Goal: Task Accomplishment & Management: Use online tool/utility

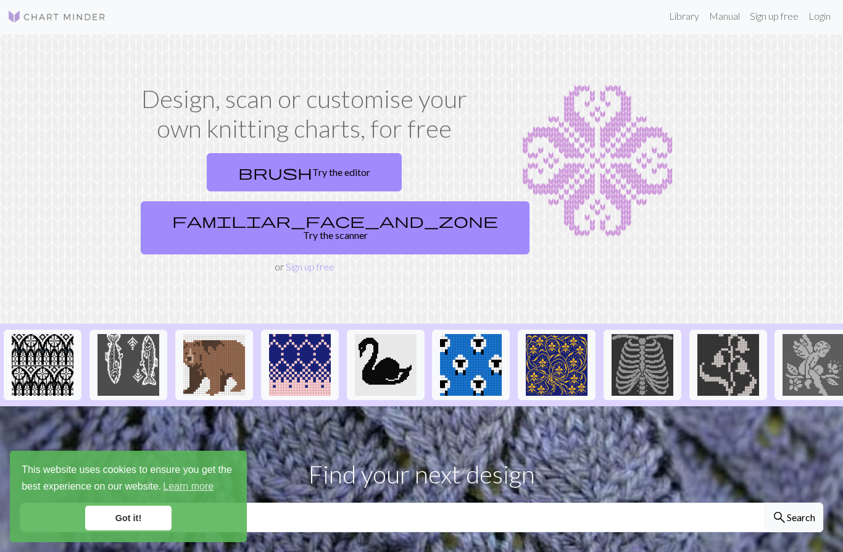
scroll to position [3, 0]
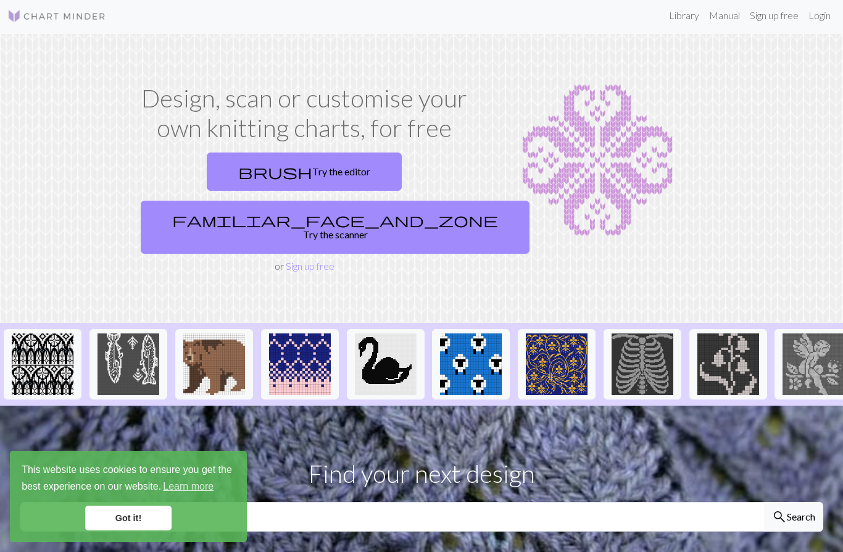
click at [269, 175] on link "brush Try the editor" at bounding box center [304, 171] width 195 height 38
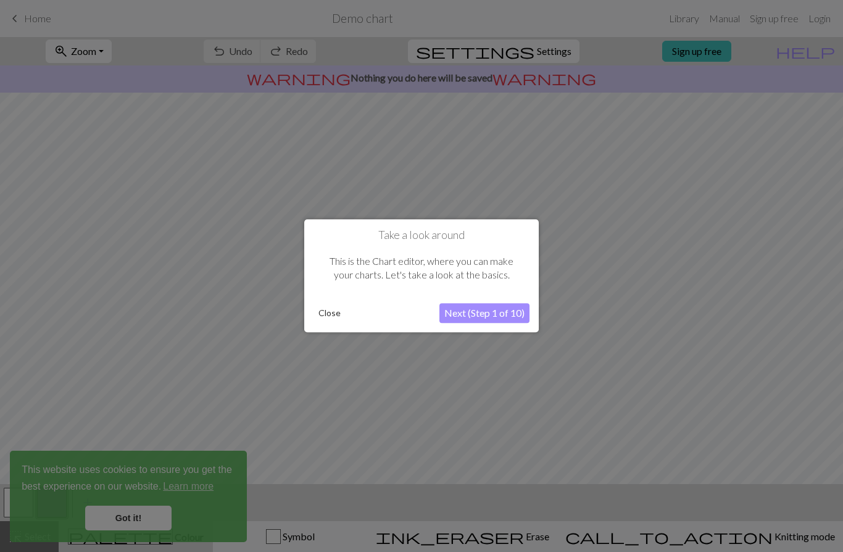
click at [527, 314] on button "Next (Step 1 of 10)" at bounding box center [484, 314] width 90 height 20
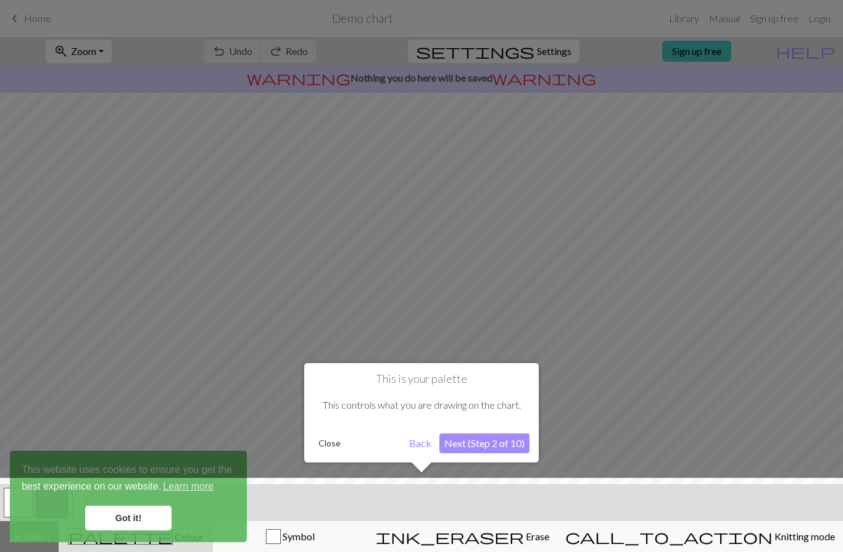
click at [152, 510] on div at bounding box center [421, 518] width 855 height 80
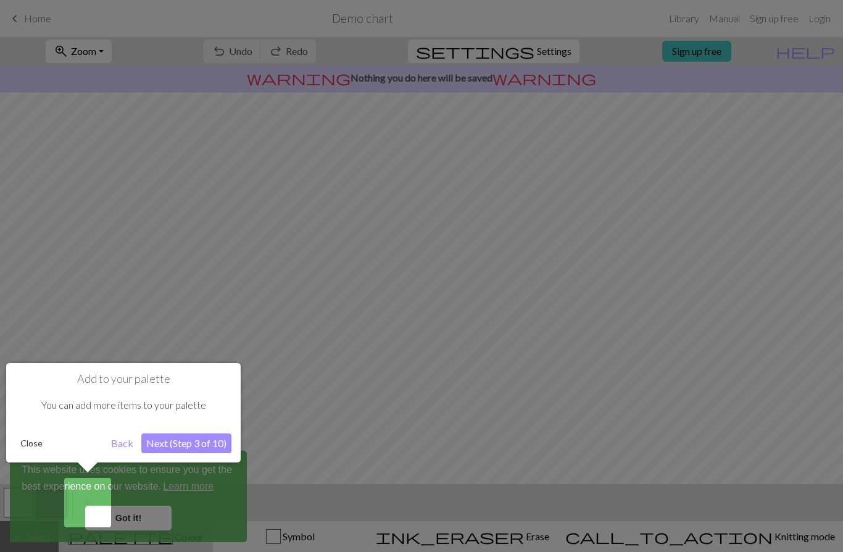
click at [218, 445] on button "Next (Step 3 of 10)" at bounding box center [186, 443] width 90 height 20
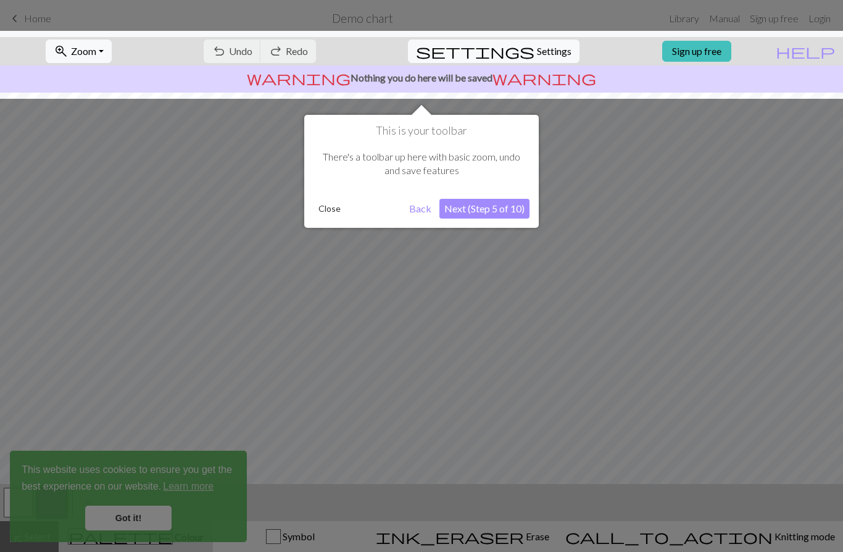
click at [478, 210] on button "Next (Step 5 of 10)" at bounding box center [484, 209] width 90 height 20
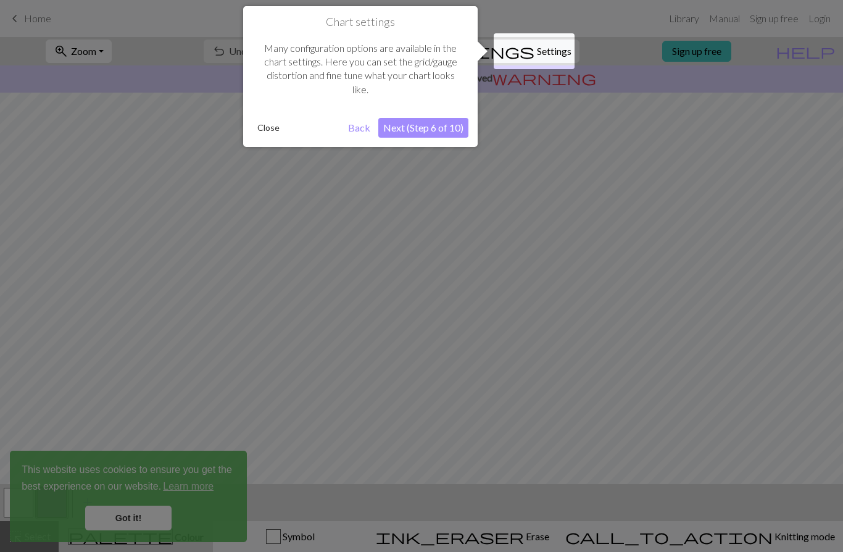
click at [407, 125] on button "Next (Step 6 of 10)" at bounding box center [423, 128] width 90 height 20
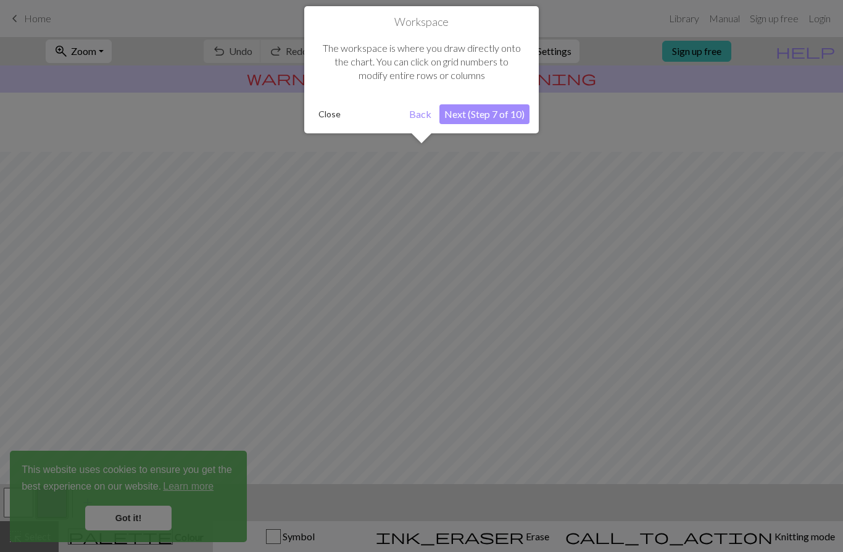
scroll to position [59, 0]
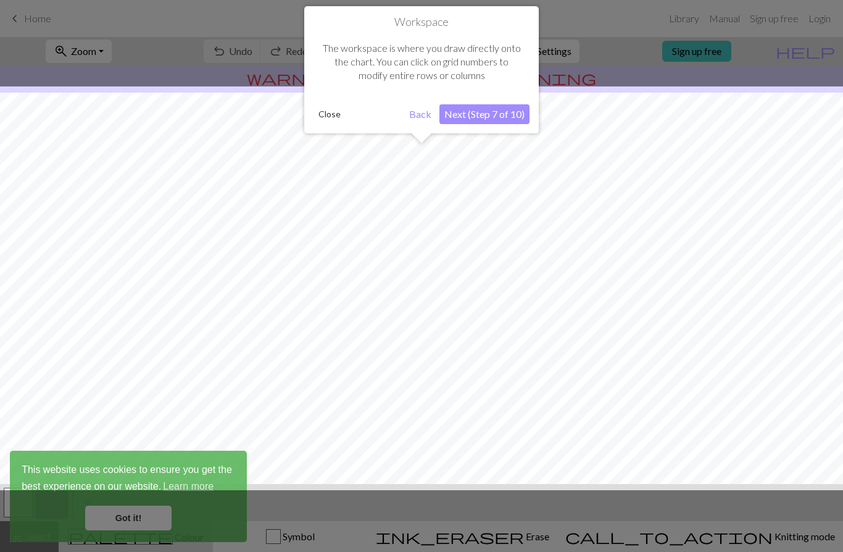
click at [507, 109] on button "Next (Step 7 of 10)" at bounding box center [484, 114] width 90 height 20
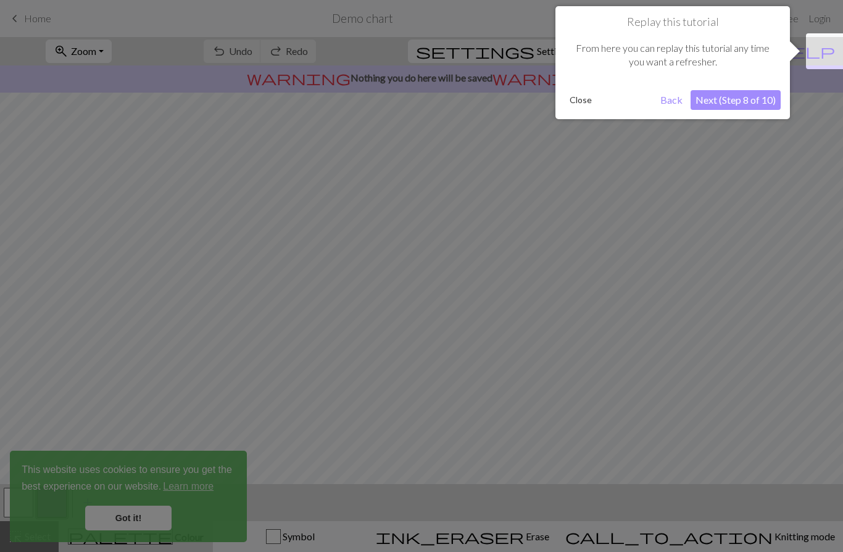
click at [761, 104] on button "Next (Step 8 of 10)" at bounding box center [735, 100] width 90 height 20
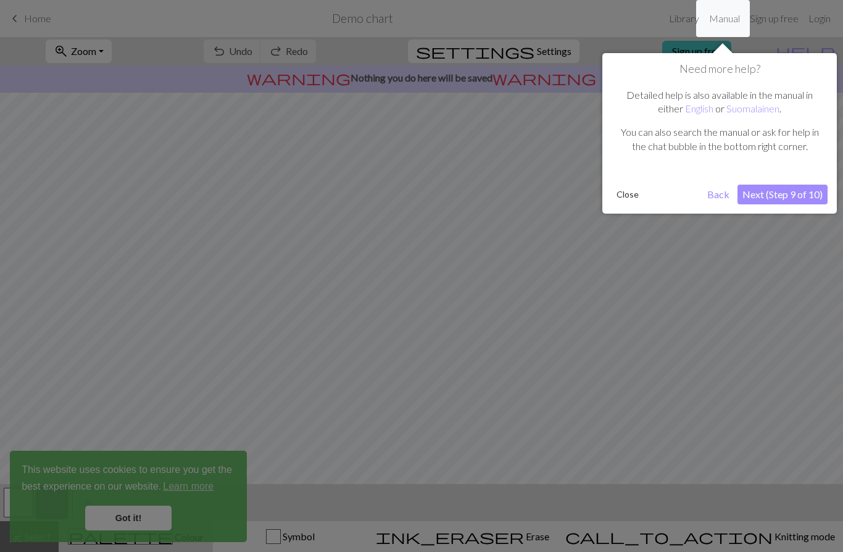
click at [806, 197] on button "Next (Step 9 of 10)" at bounding box center [782, 194] width 90 height 20
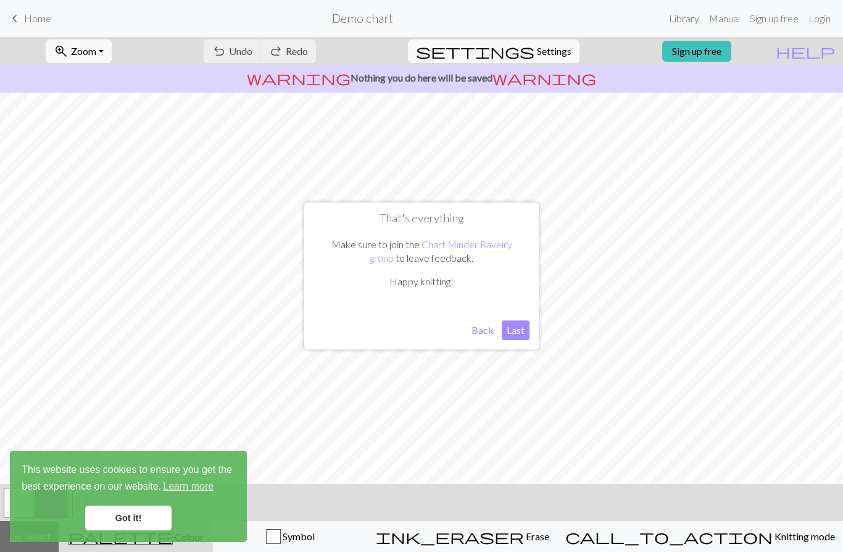
click at [523, 329] on button "Last" at bounding box center [516, 330] width 28 height 20
click at [156, 515] on link "Got it!" at bounding box center [128, 517] width 86 height 25
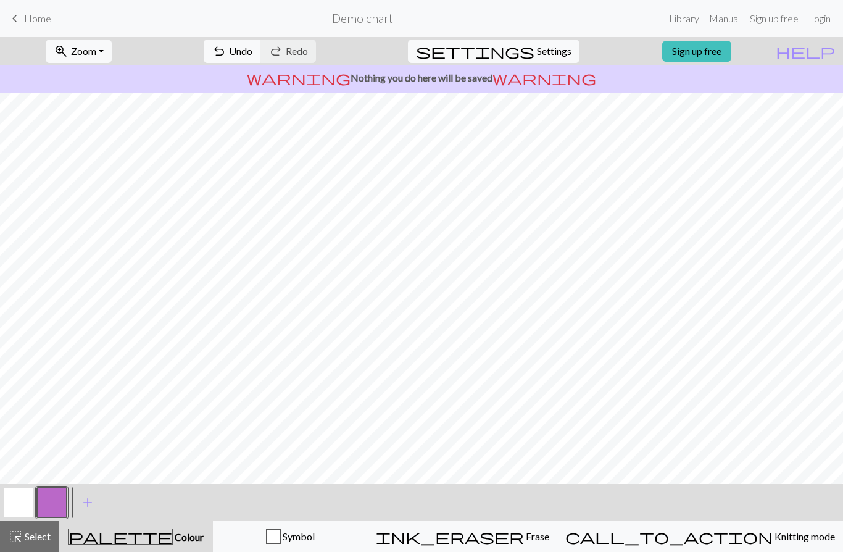
click at [524, 541] on span "ink_eraser" at bounding box center [450, 535] width 148 height 17
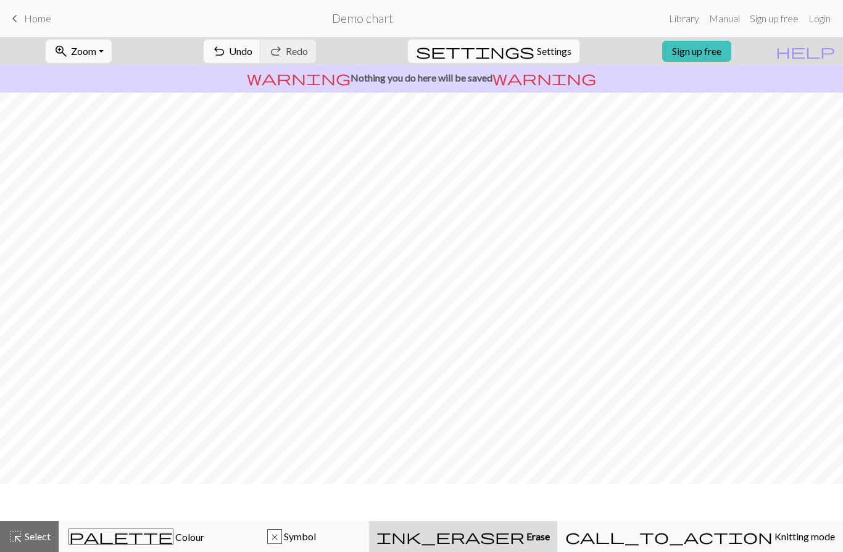
scroll to position [22, 0]
click at [772, 536] on span "Knitting mode" at bounding box center [803, 536] width 62 height 12
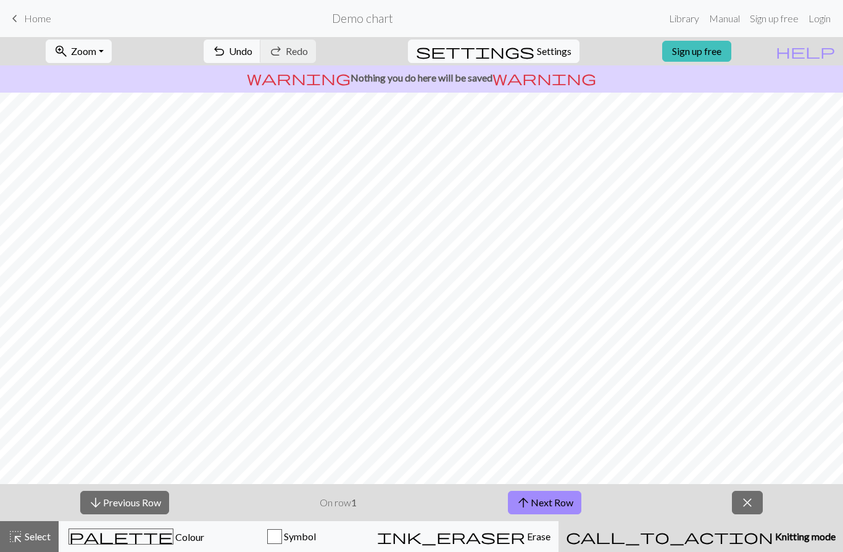
click at [756, 500] on button "close" at bounding box center [747, 501] width 31 height 23
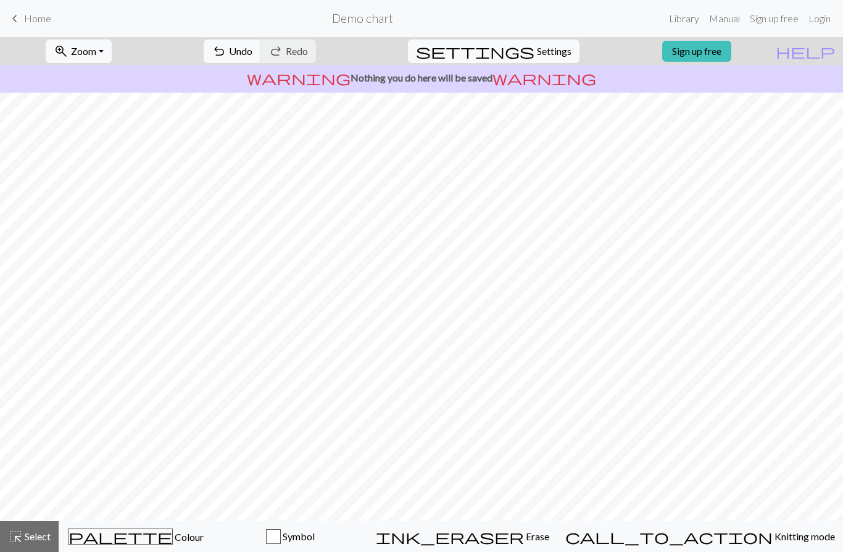
click at [252, 49] on span "Undo" at bounding box center [240, 51] width 23 height 12
click at [252, 48] on span "Undo" at bounding box center [240, 51] width 23 height 12
click at [252, 51] on span "Undo" at bounding box center [240, 51] width 23 height 12
click at [252, 49] on span "Undo" at bounding box center [240, 51] width 23 height 12
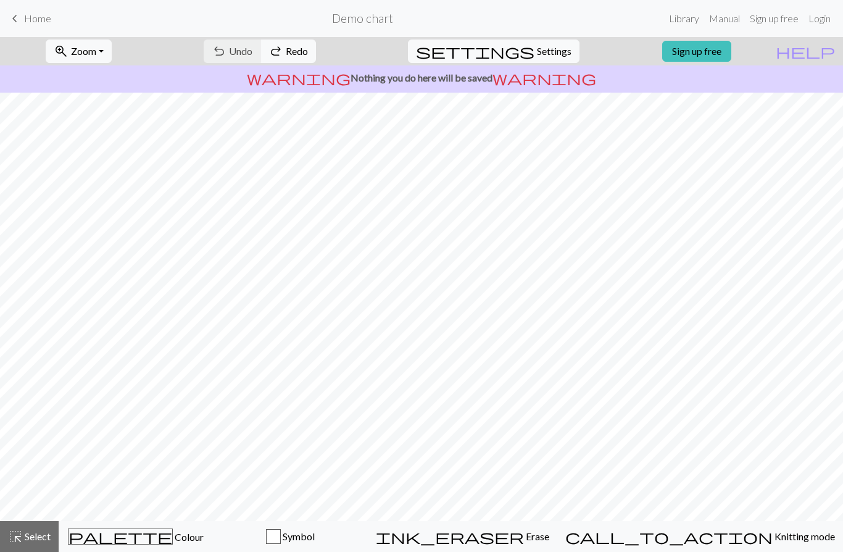
click at [273, 38] on div "undo Undo Undo redo Redo Redo" at bounding box center [259, 51] width 131 height 28
click at [282, 43] on div "undo Undo Undo redo Redo Redo" at bounding box center [259, 51] width 131 height 28
click at [298, 46] on div "undo Undo Undo redo Redo Redo" at bounding box center [259, 51] width 131 height 28
click at [546, 532] on span "Erase" at bounding box center [536, 536] width 25 height 12
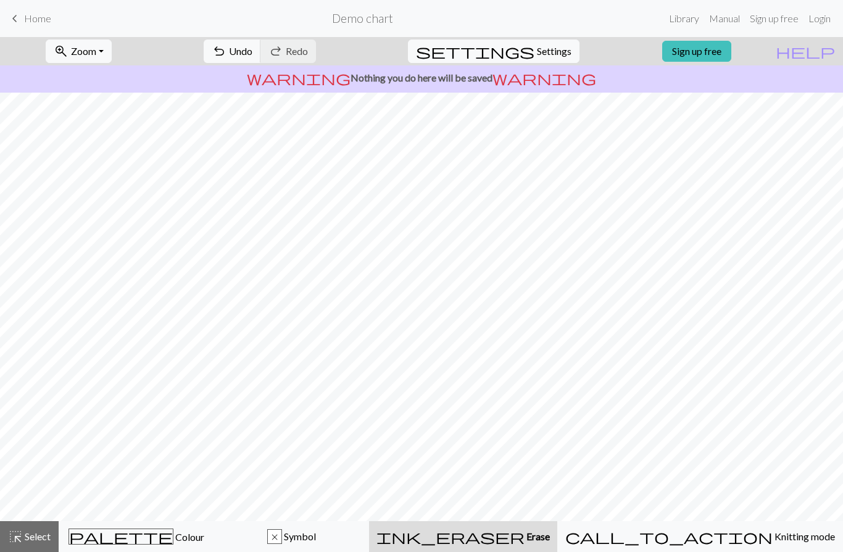
click at [772, 541] on span "Knitting mode" at bounding box center [803, 536] width 62 height 12
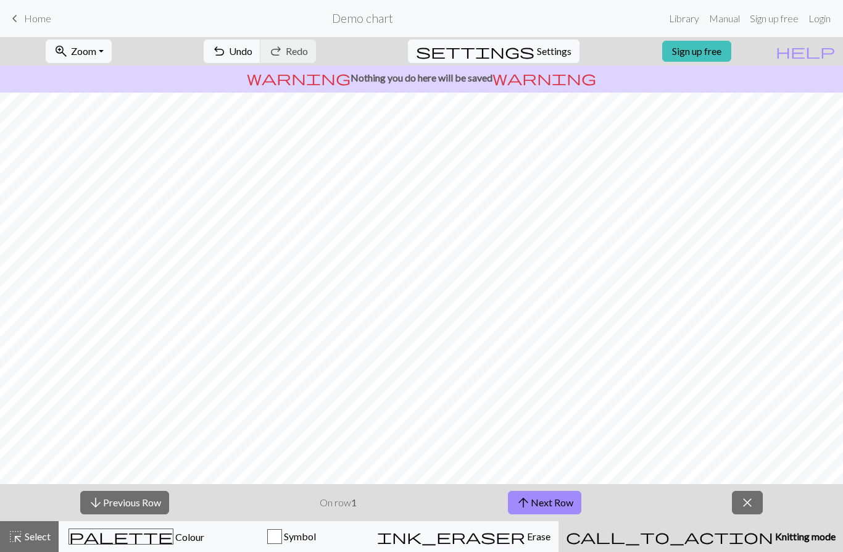
click at [569, 499] on button "arrow_upward Next Row" at bounding box center [544, 501] width 73 height 23
click at [568, 508] on button "arrow_upward Next Row" at bounding box center [544, 501] width 73 height 23
click at [570, 503] on button "arrow_upward Next Row" at bounding box center [544, 501] width 73 height 23
click at [553, 512] on button "arrow_upward Next Row" at bounding box center [544, 501] width 73 height 23
click at [731, 41] on link "Sign up free" at bounding box center [696, 51] width 69 height 21
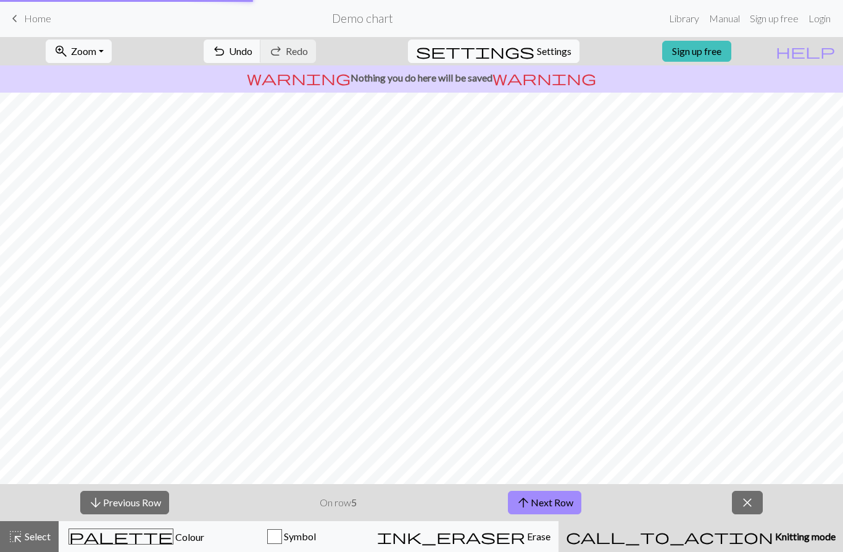
click at [743, 39] on div "zoom_in Zoom Zoom Fit all Fit width Fit height 50% 100% 150% 200% undo Undo Und…" at bounding box center [383, 51] width 767 height 28
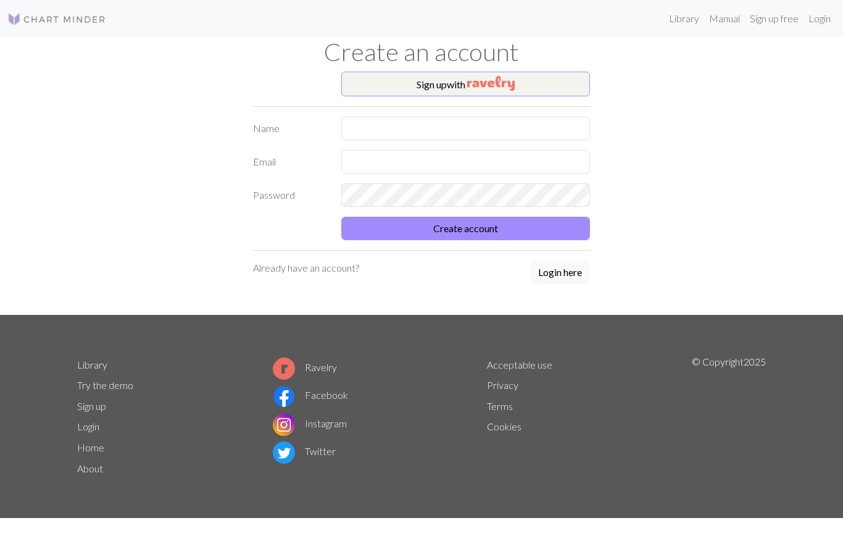
click at [556, 82] on button "Sign up with" at bounding box center [465, 84] width 249 height 25
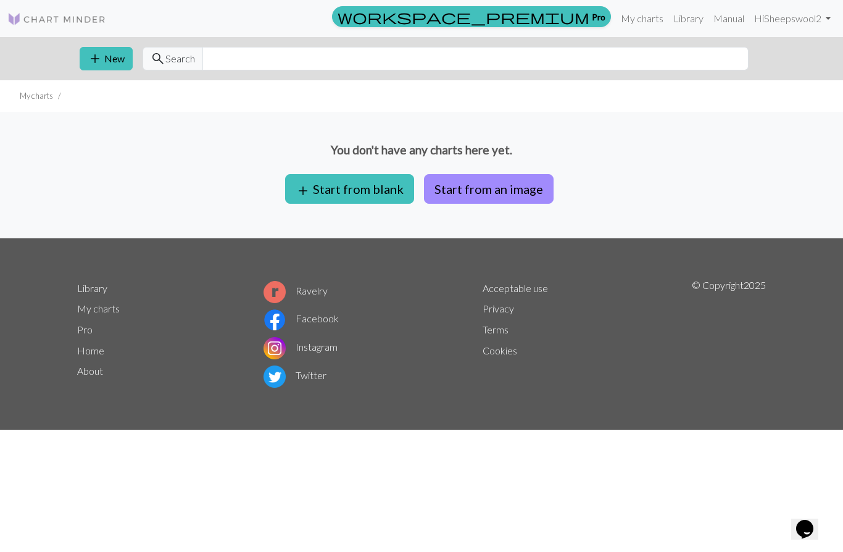
click at [381, 189] on button "add Start from blank" at bounding box center [349, 189] width 129 height 30
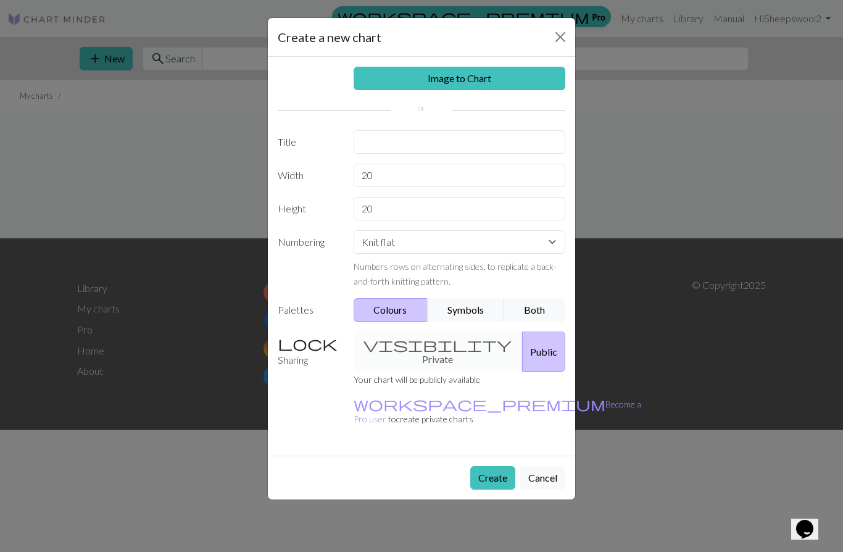
click at [457, 126] on div "Image to Chart Title Width 20 Height 20 Numbering Knit flat Knit in the round L…" at bounding box center [421, 256] width 307 height 399
click at [472, 133] on input "text" at bounding box center [460, 141] width 212 height 23
type input "Redskins hat"
click at [421, 180] on input "20" at bounding box center [460, 174] width 212 height 23
type input "2"
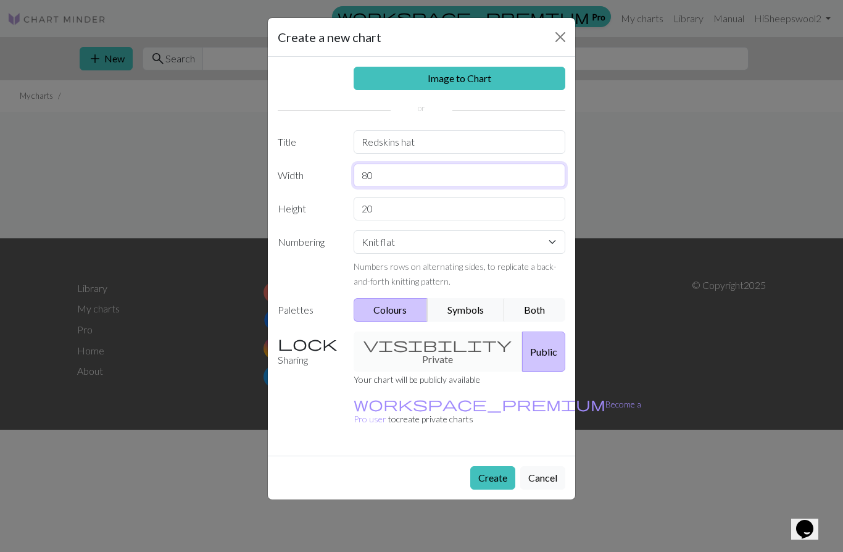
type input "80"
click at [404, 209] on input "20" at bounding box center [460, 208] width 212 height 23
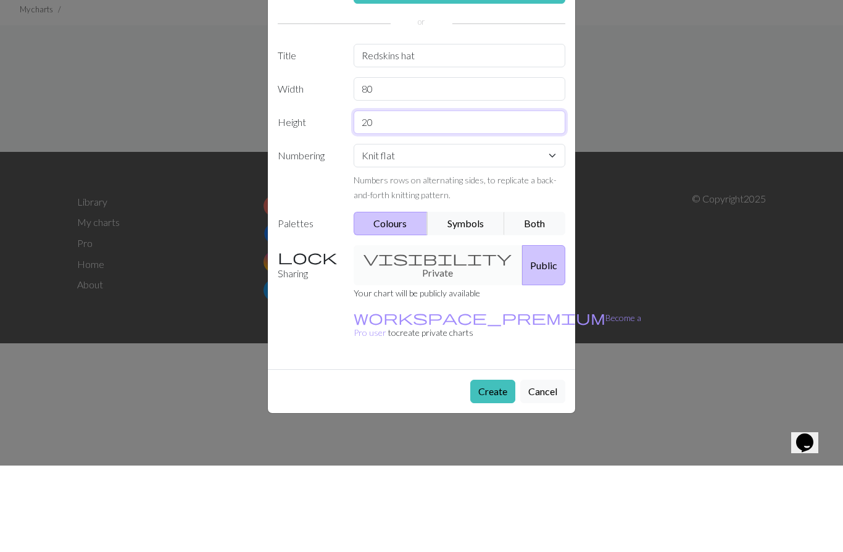
type input "2"
type input "12"
click at [541, 230] on select "Knit flat Knit in the round Lace knitting Cross stitch" at bounding box center [460, 241] width 212 height 23
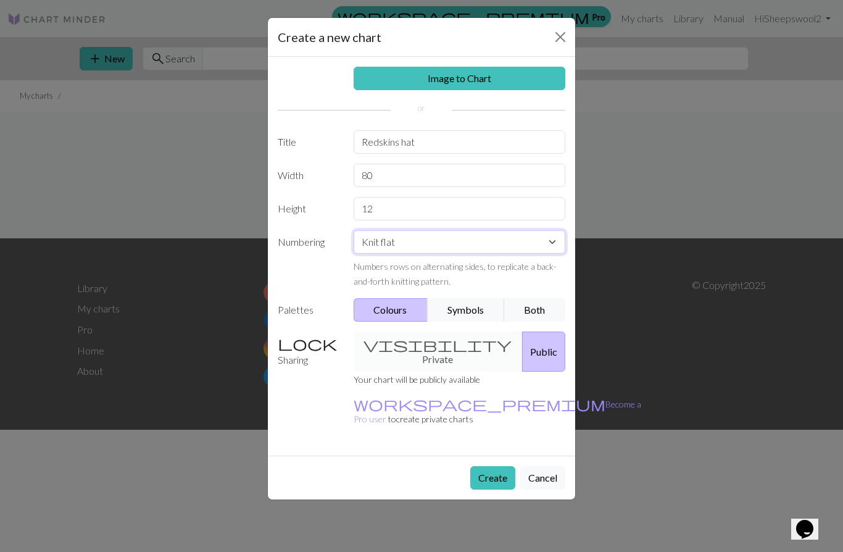
select select "round"
click at [427, 342] on div "visibility Private Public" at bounding box center [459, 351] width 227 height 40
click at [416, 399] on link "workspace_premium Become a Pro user" at bounding box center [497, 411] width 287 height 25
click at [481, 466] on button "Create" at bounding box center [492, 477] width 45 height 23
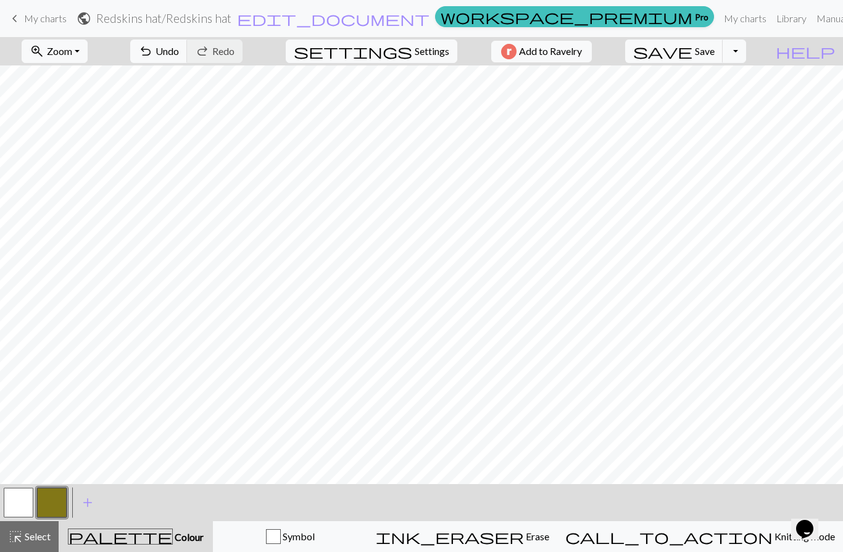
click at [549, 537] on span "Erase" at bounding box center [536, 536] width 25 height 12
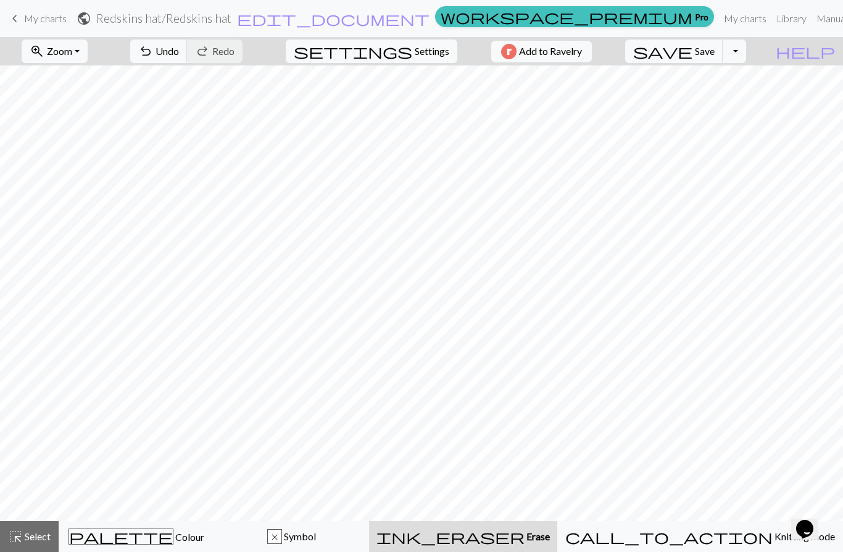
click at [179, 50] on span "Undo" at bounding box center [166, 51] width 23 height 12
click at [179, 57] on span "Undo" at bounding box center [166, 51] width 23 height 12
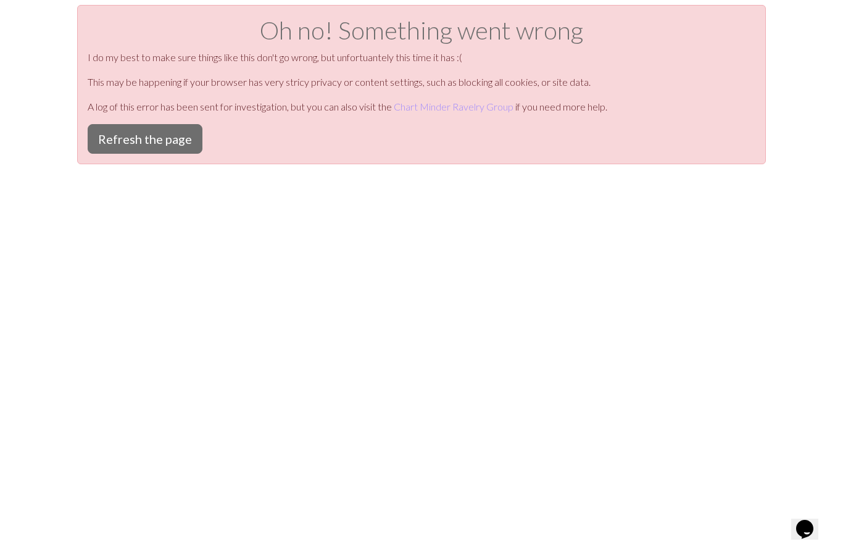
click at [184, 136] on button "Refresh the page" at bounding box center [145, 139] width 115 height 30
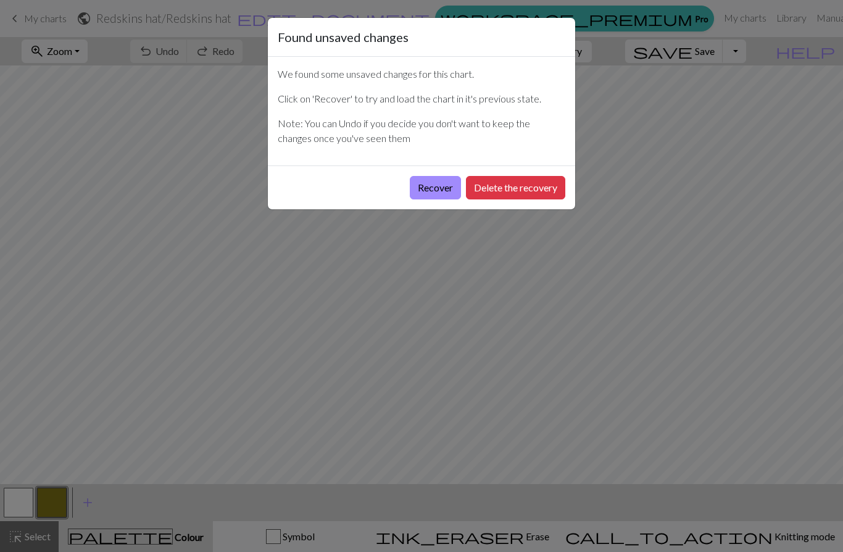
click at [440, 187] on button "Recover" at bounding box center [435, 187] width 51 height 23
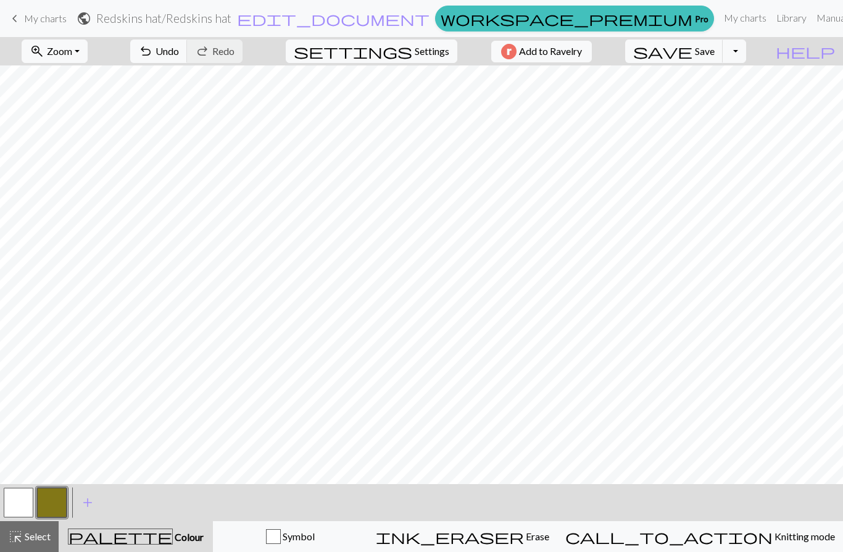
click at [179, 52] on span "Undo" at bounding box center [166, 51] width 23 height 12
click at [153, 54] on span "undo" at bounding box center [145, 51] width 15 height 17
click at [188, 56] on button "undo Undo Undo" at bounding box center [158, 50] width 57 height 23
click at [188, 55] on button "undo Undo Undo" at bounding box center [158, 50] width 57 height 23
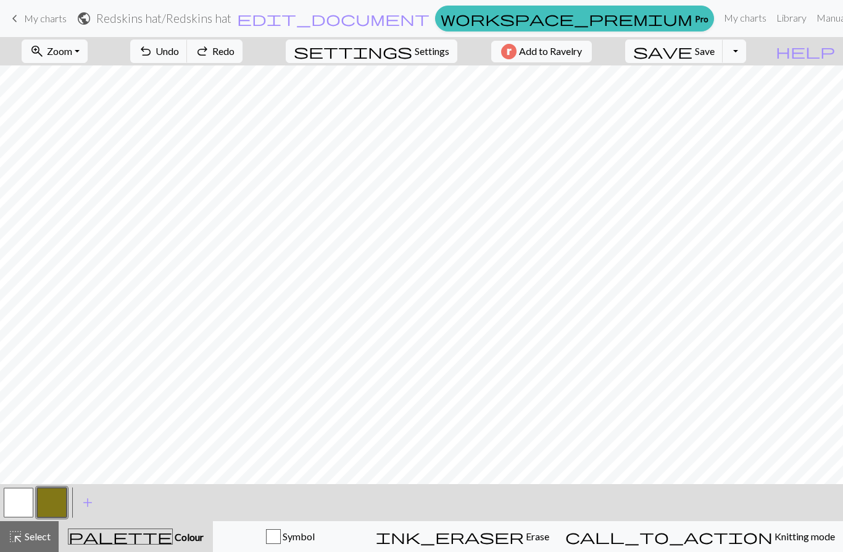
click at [179, 56] on span "Undo" at bounding box center [166, 51] width 23 height 12
click at [179, 52] on span "Undo" at bounding box center [166, 51] width 23 height 12
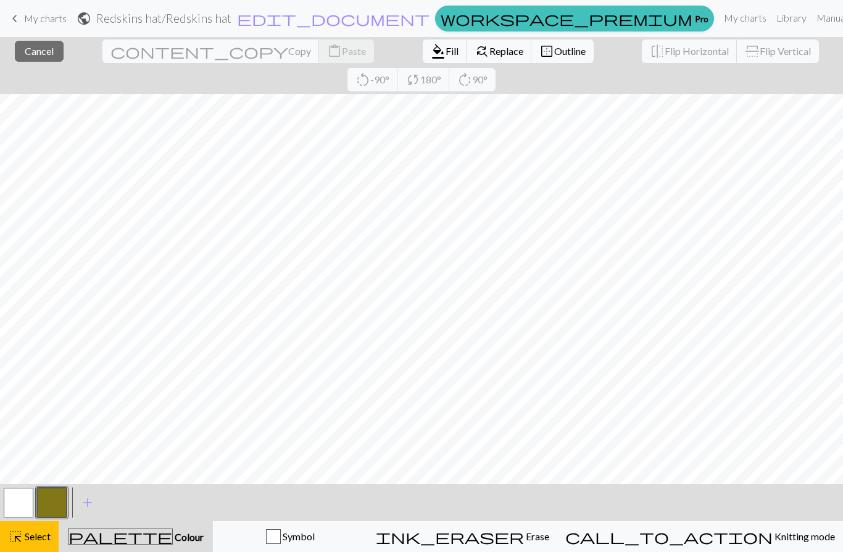
click at [46, 536] on span "Select" at bounding box center [37, 536] width 28 height 12
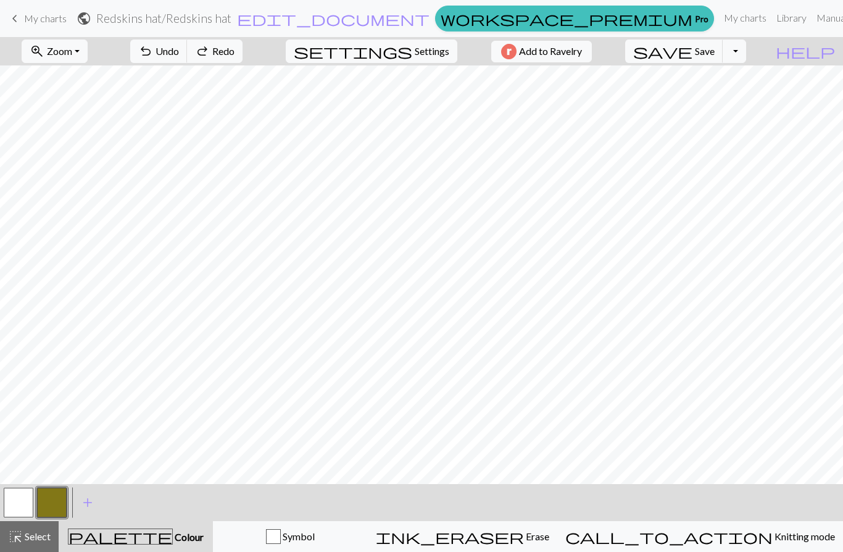
click at [415, 54] on span "Settings" at bounding box center [432, 51] width 35 height 15
select select "aran"
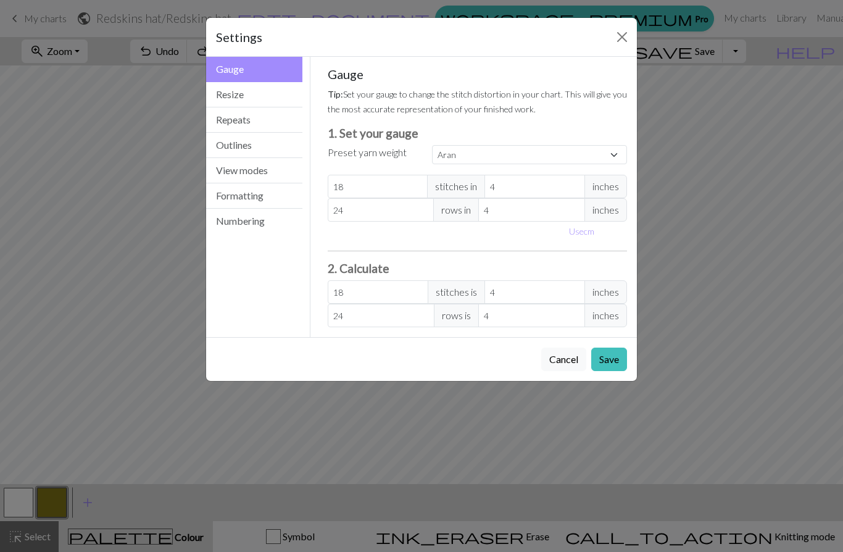
click at [246, 94] on button "Resize" at bounding box center [254, 94] width 96 height 25
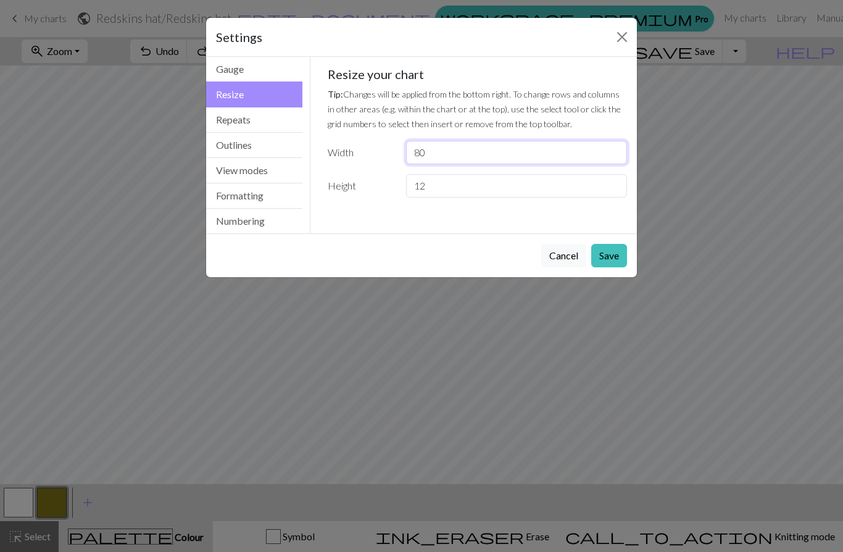
click at [444, 154] on input "80" at bounding box center [516, 152] width 221 height 23
click at [624, 36] on button "Close" at bounding box center [622, 37] width 20 height 20
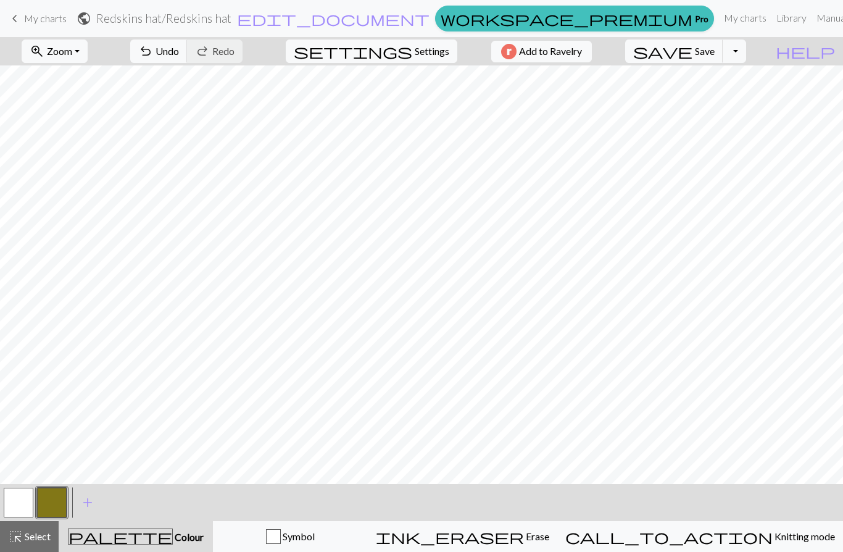
click at [429, 50] on span "Settings" at bounding box center [432, 51] width 35 height 15
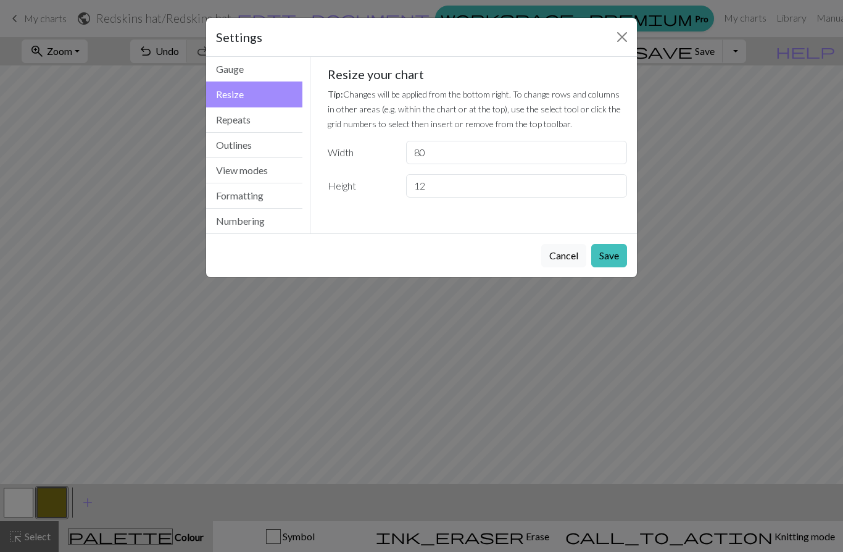
click at [276, 71] on button "Gauge" at bounding box center [254, 69] width 96 height 25
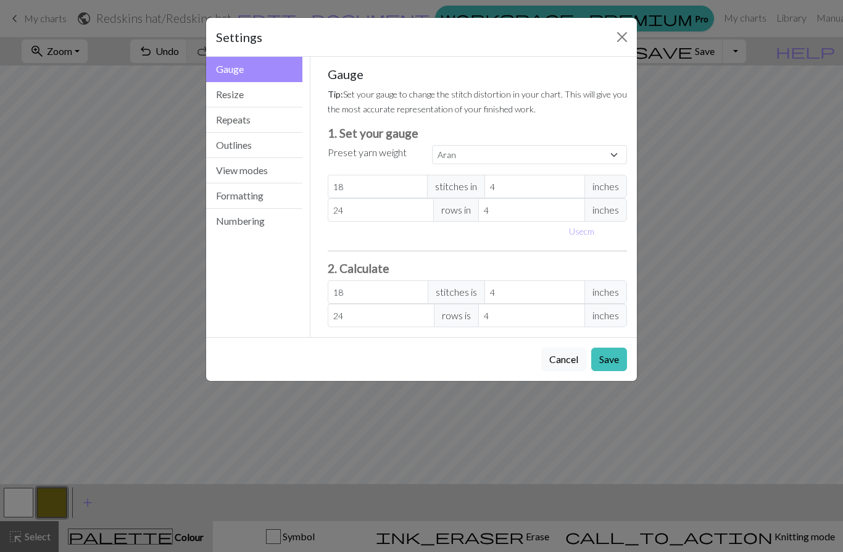
click at [278, 96] on button "Resize" at bounding box center [254, 94] width 96 height 25
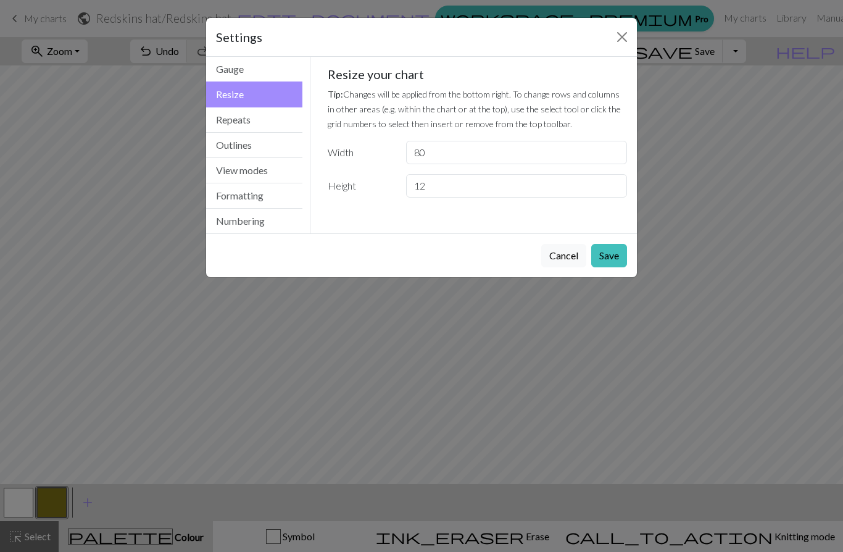
click at [275, 127] on button "Repeats" at bounding box center [254, 119] width 96 height 25
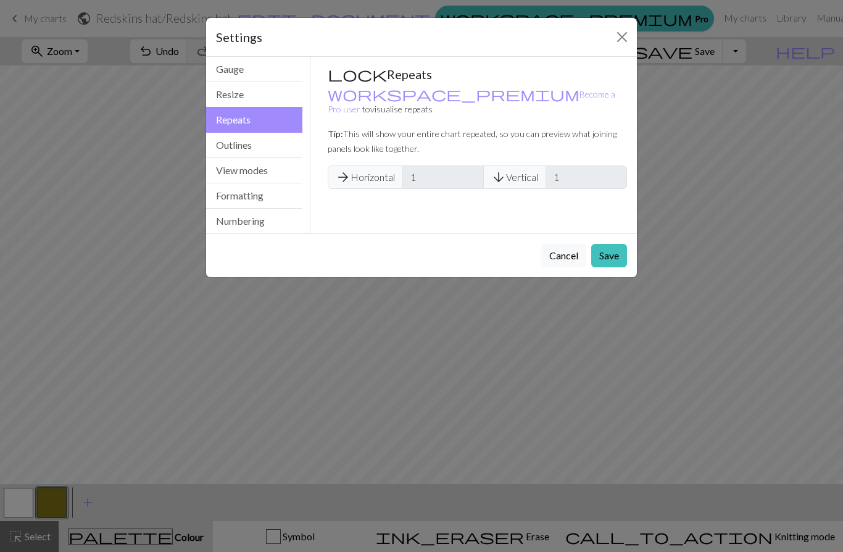
click at [276, 145] on button "Outlines" at bounding box center [254, 145] width 96 height 25
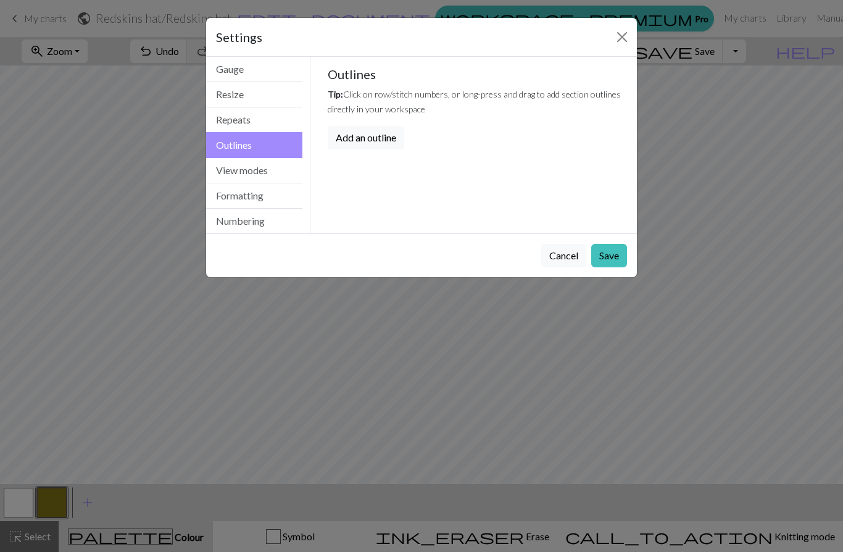
click at [269, 165] on button "View modes" at bounding box center [254, 170] width 96 height 25
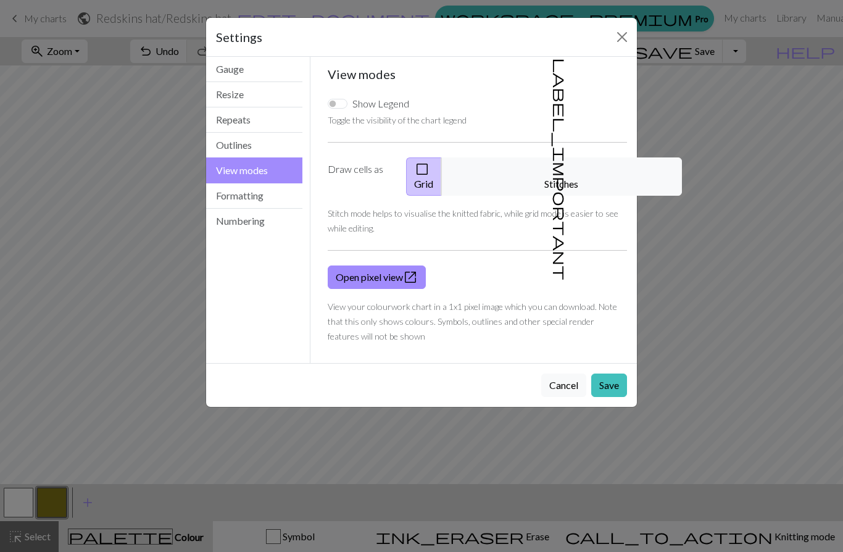
click at [265, 197] on button "Formatting" at bounding box center [254, 195] width 96 height 25
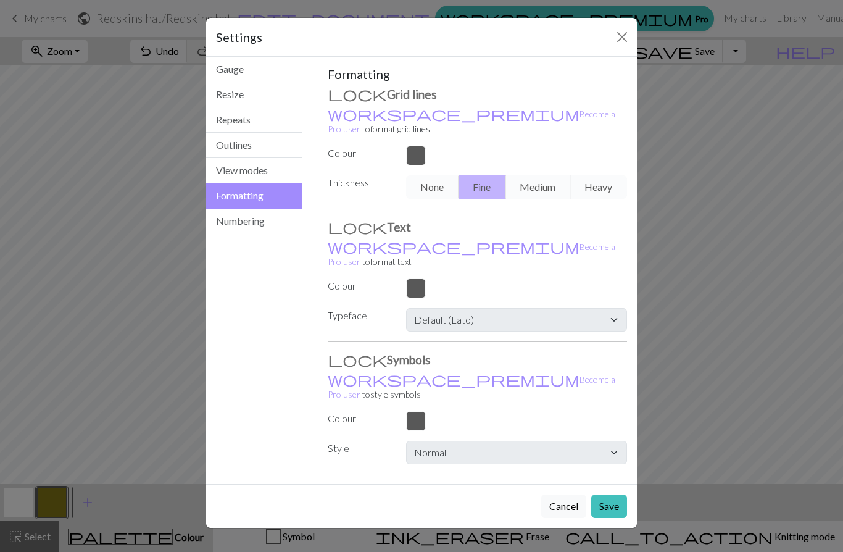
click at [272, 215] on button "Numbering" at bounding box center [254, 221] width 96 height 25
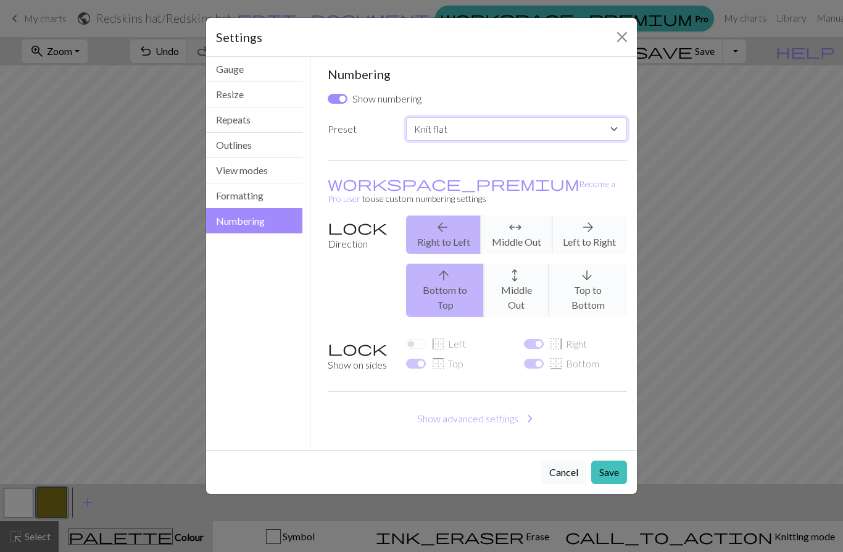
click at [586, 132] on select "Custom Knit flat Knit in the round Lace knitting Cross stitch" at bounding box center [516, 128] width 221 height 23
select select "round"
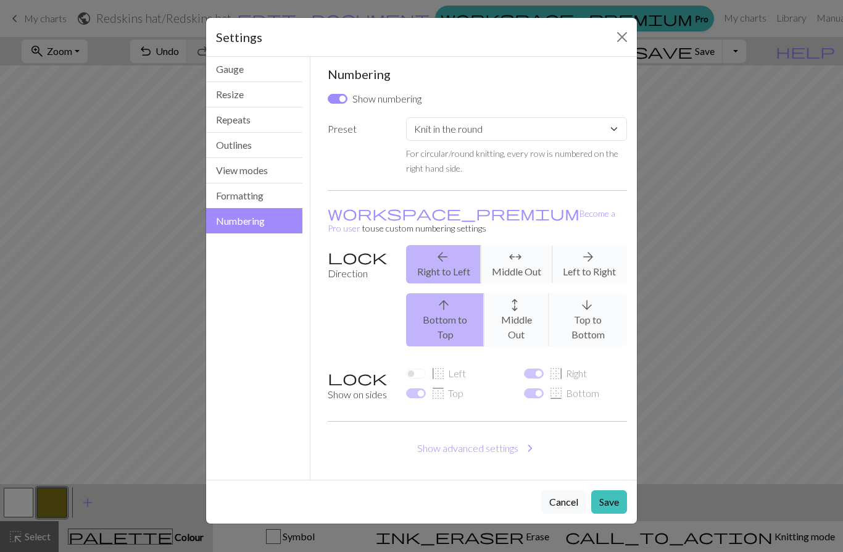
click at [612, 490] on button "Save" at bounding box center [609, 501] width 36 height 23
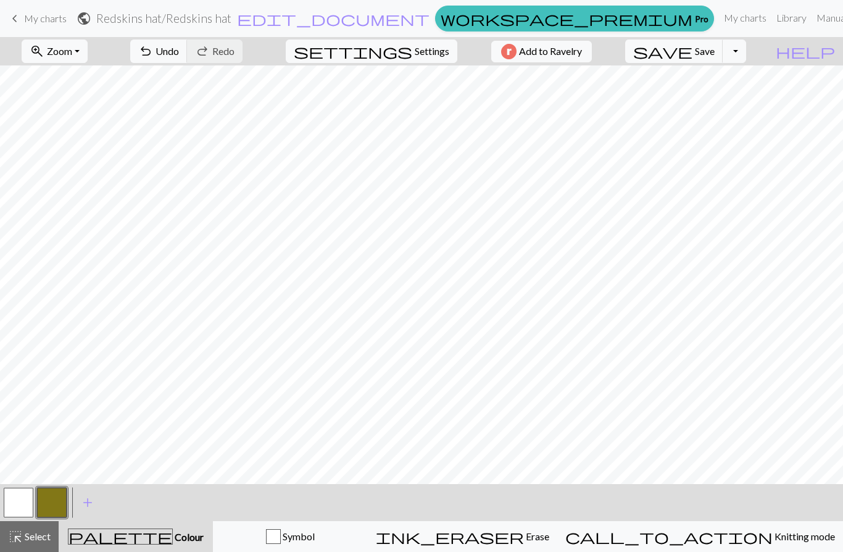
click at [417, 46] on span "Settings" at bounding box center [432, 51] width 35 height 15
select select "round"
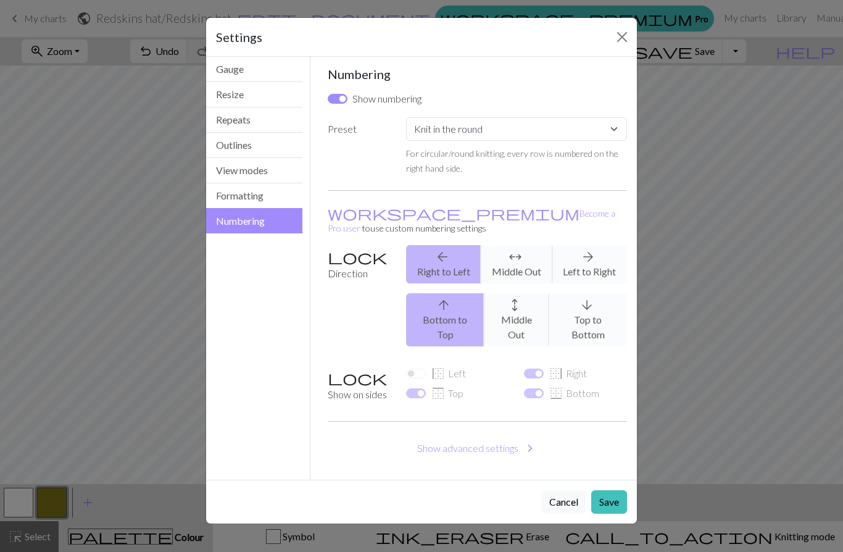
click at [278, 201] on button "Formatting" at bounding box center [254, 195] width 96 height 25
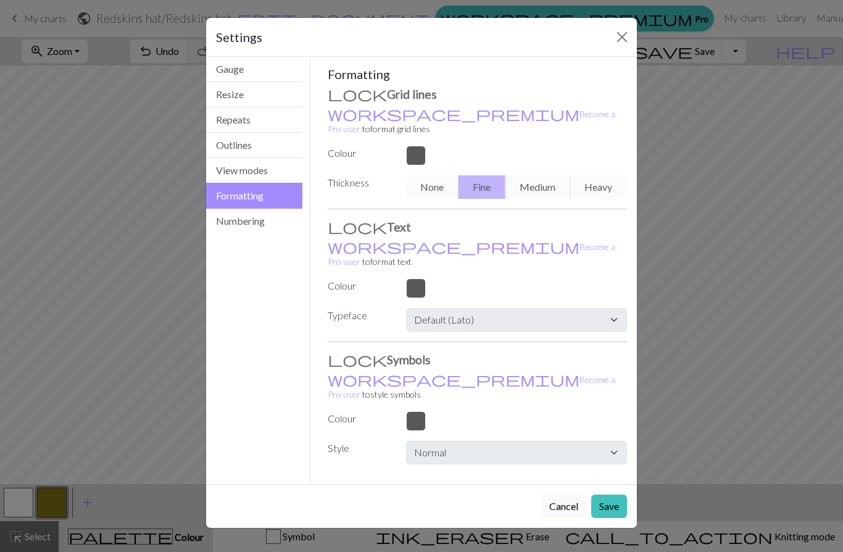
click at [290, 173] on button "View modes" at bounding box center [254, 170] width 96 height 25
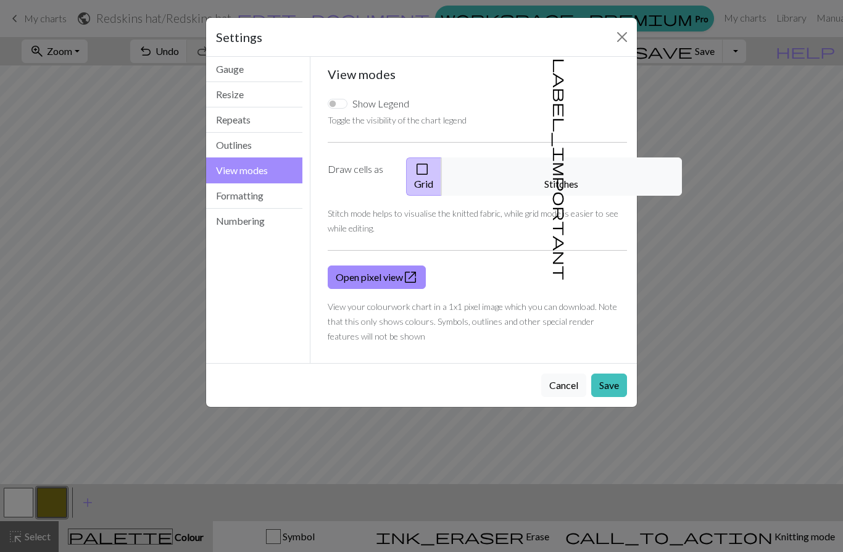
click at [567, 166] on button "label_important Stitches" at bounding box center [561, 176] width 241 height 38
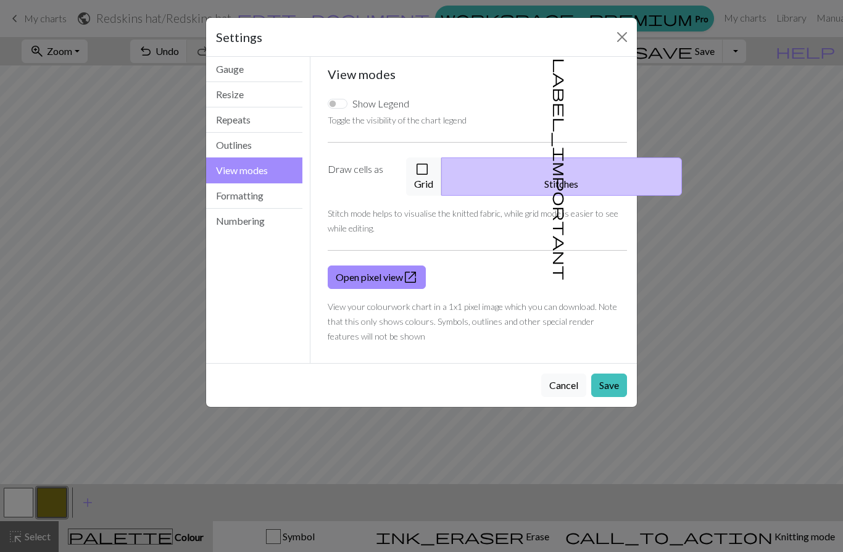
click at [442, 176] on button "check_box_outline_blank Grid" at bounding box center [424, 176] width 36 height 38
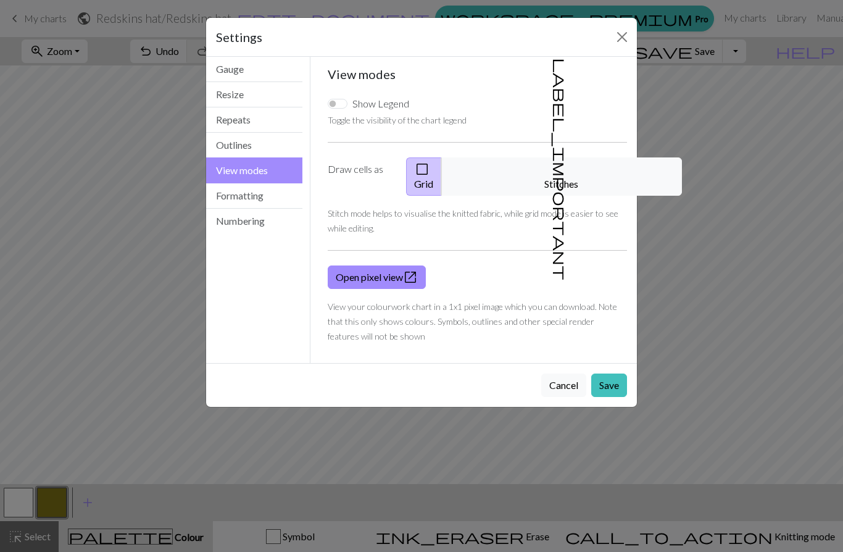
click at [424, 265] on link "Open pixel view open_in_new" at bounding box center [377, 276] width 98 height 23
click at [272, 101] on button "Resize" at bounding box center [254, 94] width 96 height 25
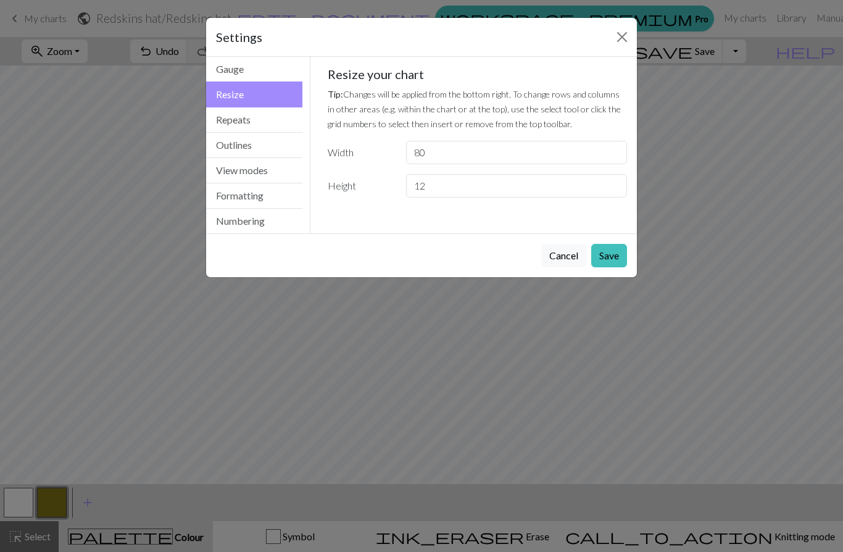
click at [279, 67] on button "Gauge" at bounding box center [254, 69] width 96 height 25
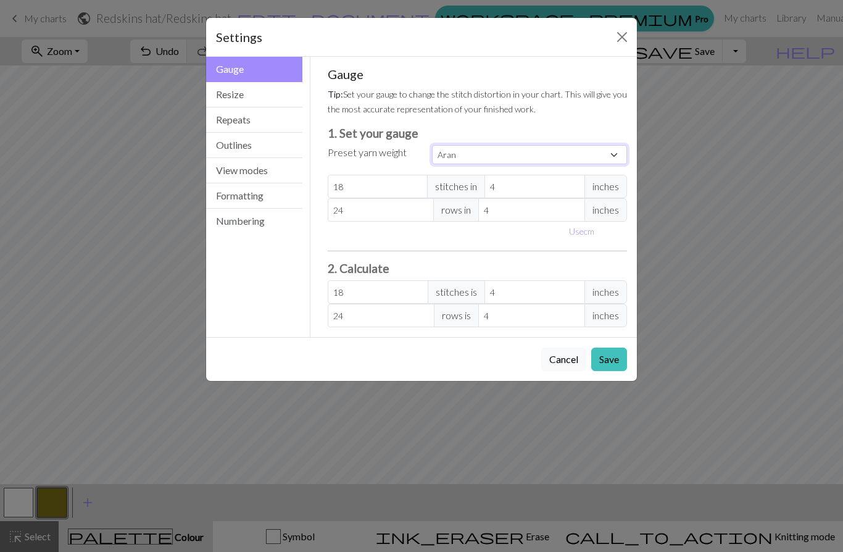
click at [616, 157] on select "Custom Square Lace Light Fingering Fingering Sport Double knit Worsted Aran Bul…" at bounding box center [529, 154] width 195 height 19
select select "worsted"
type input "20"
type input "26"
type input "20"
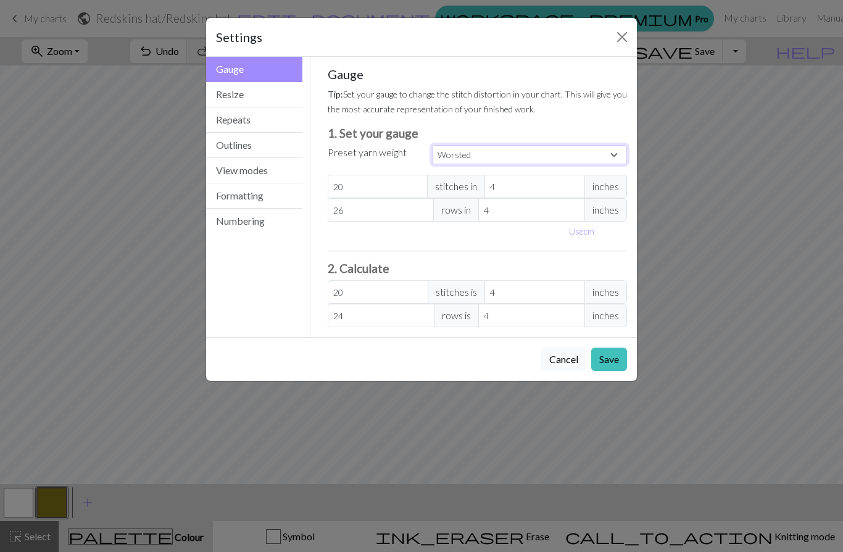
type input "26"
click at [616, 363] on button "Save" at bounding box center [609, 358] width 36 height 23
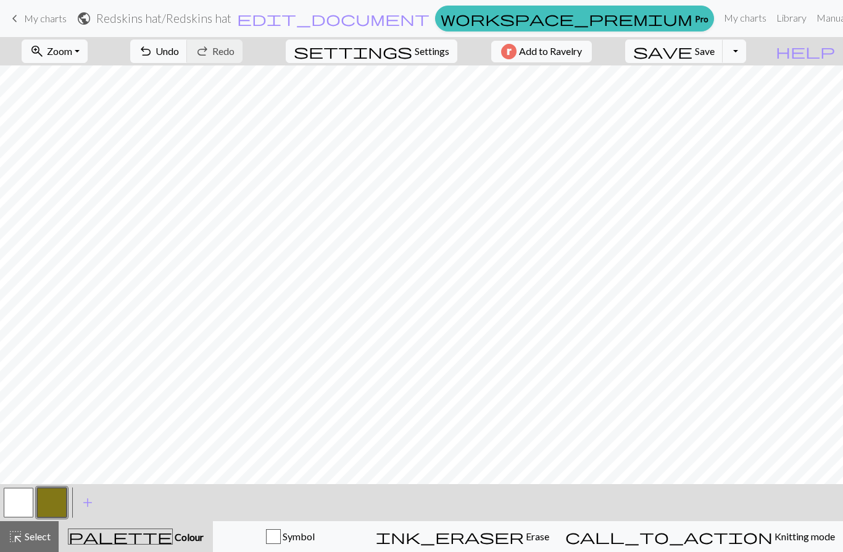
click at [179, 56] on span "Undo" at bounding box center [166, 51] width 23 height 12
click at [549, 537] on span "Erase" at bounding box center [536, 536] width 25 height 12
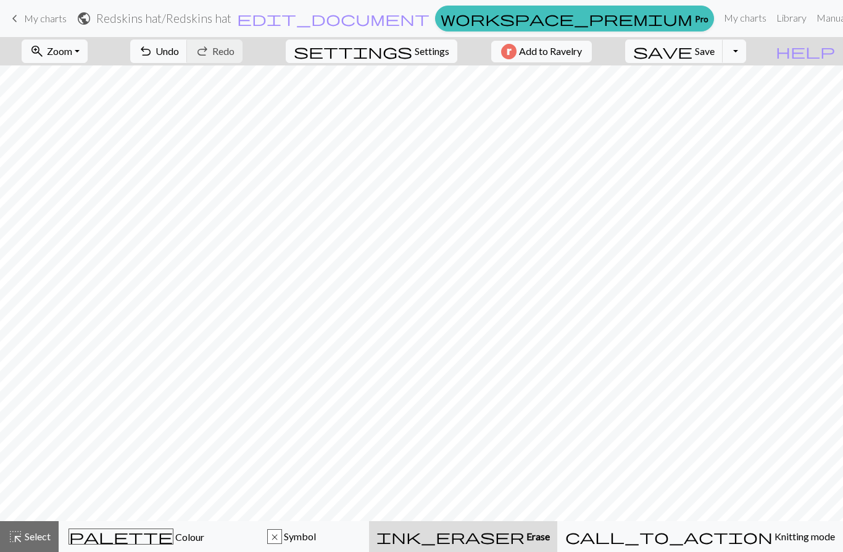
click at [316, 534] on span "Symbol" at bounding box center [299, 536] width 34 height 12
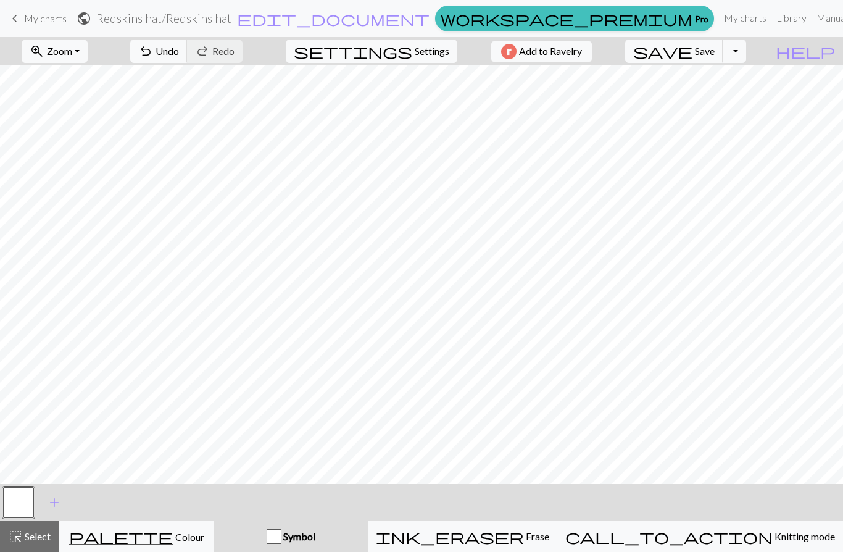
click at [205, 537] on div "palette Colour Colour" at bounding box center [136, 536] width 139 height 16
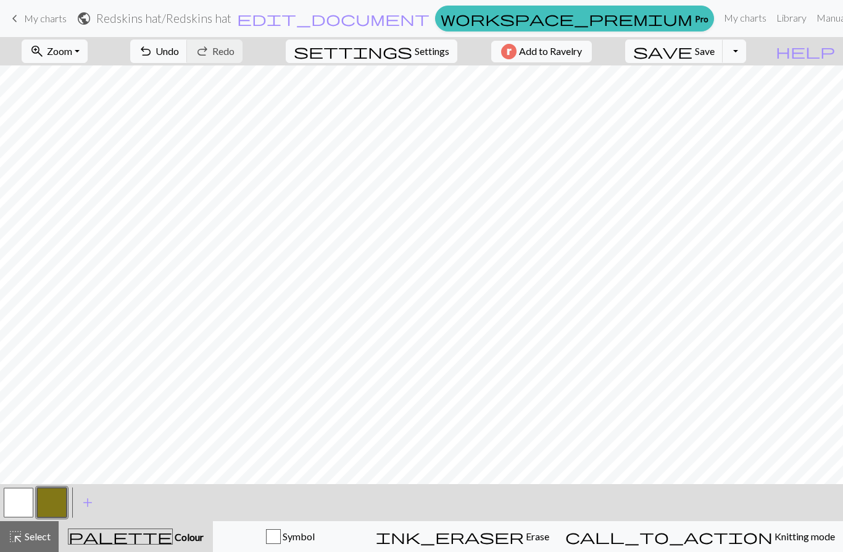
click at [59, 507] on button "button" at bounding box center [52, 502] width 30 height 30
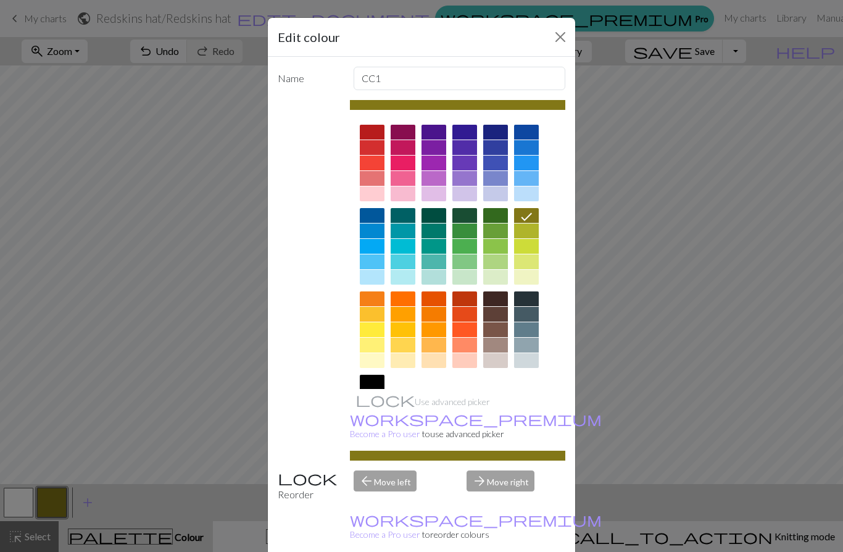
click at [438, 152] on div at bounding box center [433, 147] width 25 height 15
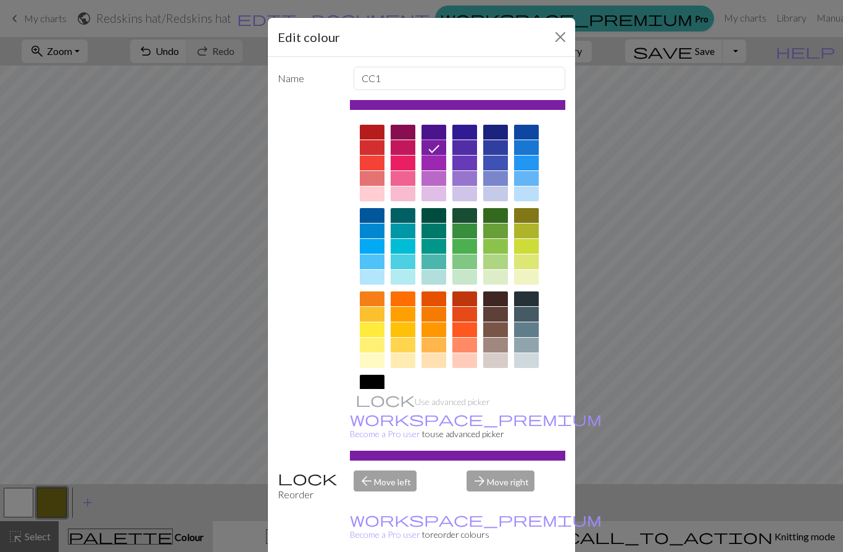
click at [559, 39] on button "Close" at bounding box center [560, 37] width 20 height 20
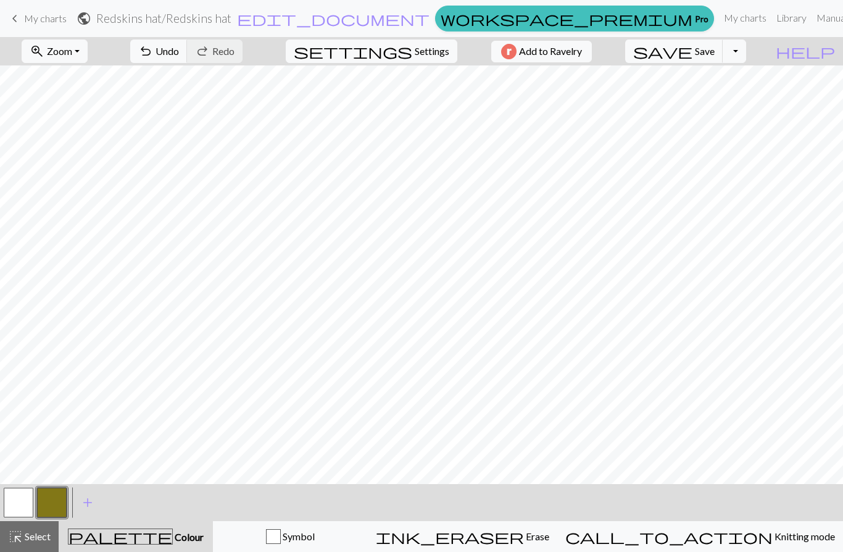
click at [56, 504] on button "button" at bounding box center [52, 502] width 30 height 30
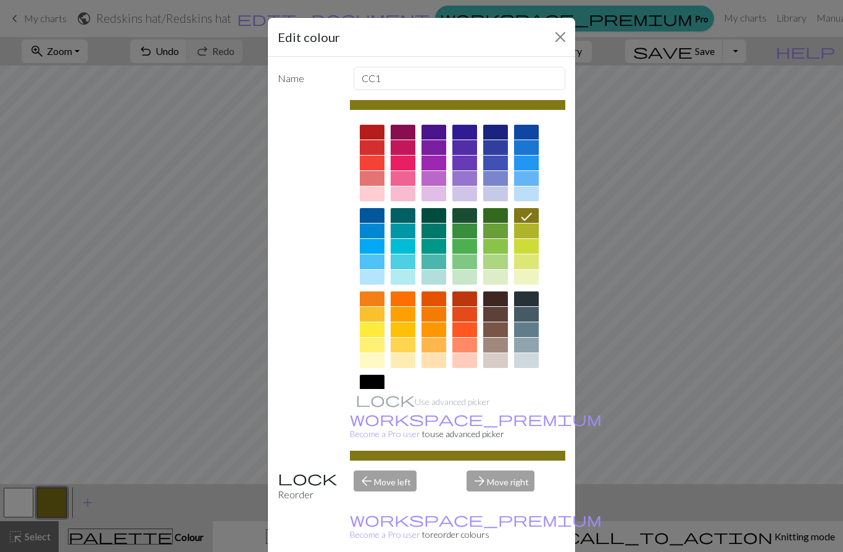
click at [432, 145] on div at bounding box center [433, 147] width 25 height 15
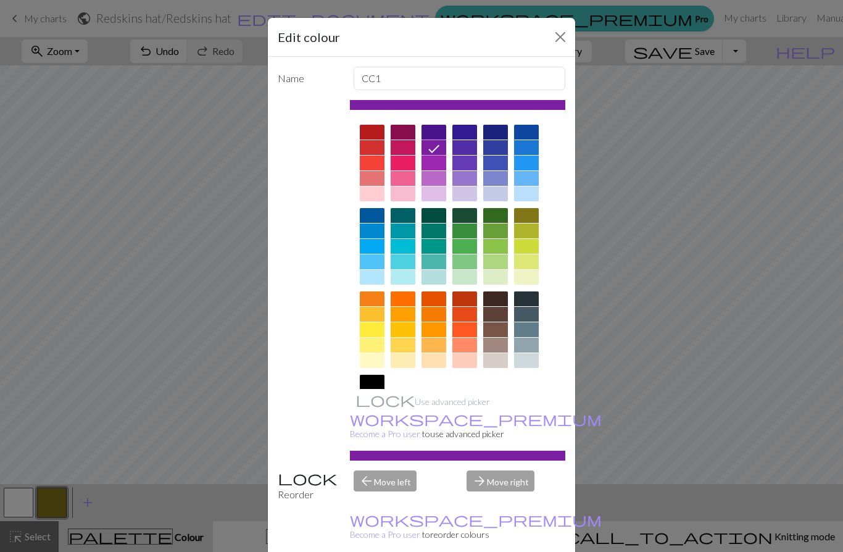
click at [558, 39] on button "Close" at bounding box center [560, 37] width 20 height 20
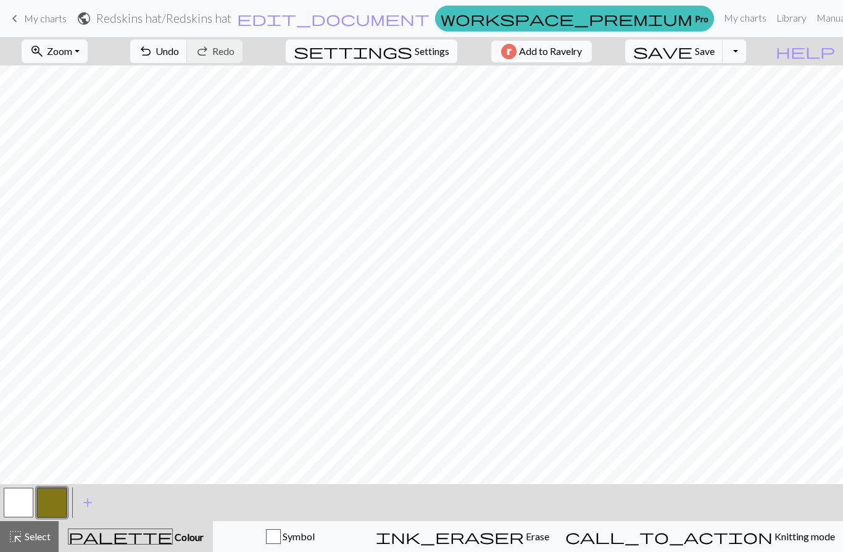
click at [60, 500] on button "button" at bounding box center [52, 502] width 30 height 30
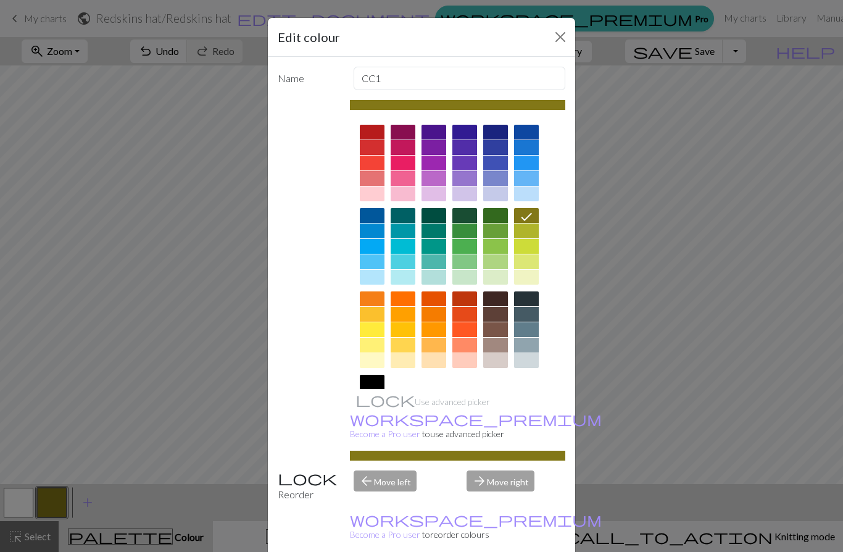
click at [552, 38] on button "Close" at bounding box center [560, 37] width 20 height 20
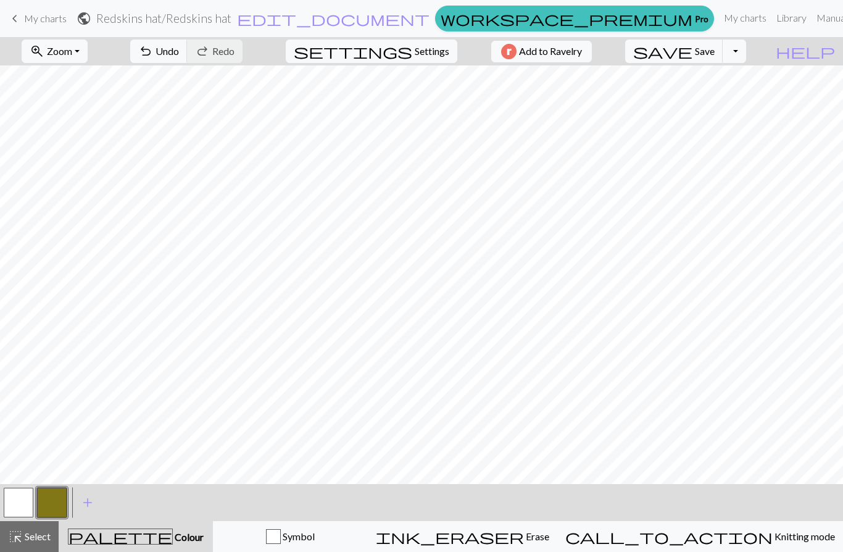
click at [180, 540] on span "Colour" at bounding box center [188, 537] width 31 height 12
click at [315, 532] on span "Symbol" at bounding box center [298, 536] width 34 height 12
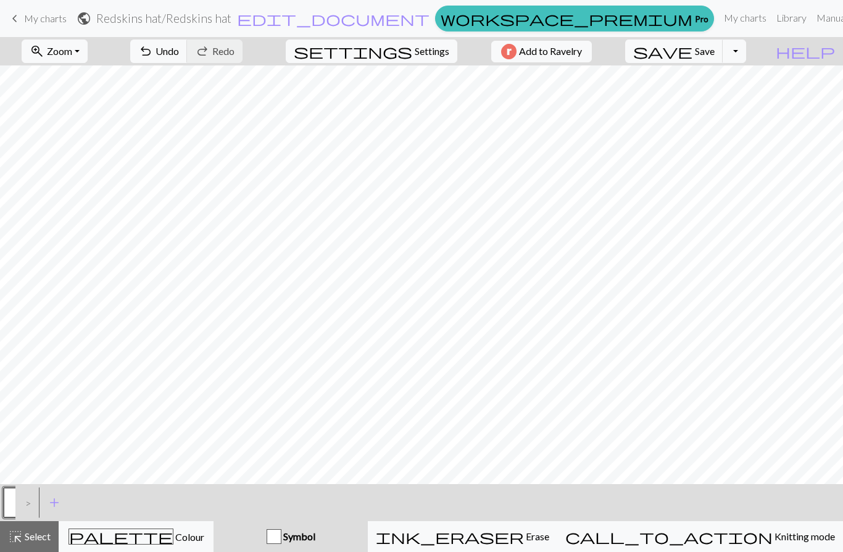
click at [47, 544] on button "highlight_alt Select Select" at bounding box center [29, 536] width 59 height 31
click at [758, 526] on button "call_to_action Knitting mode Knitting mode" at bounding box center [700, 536] width 286 height 31
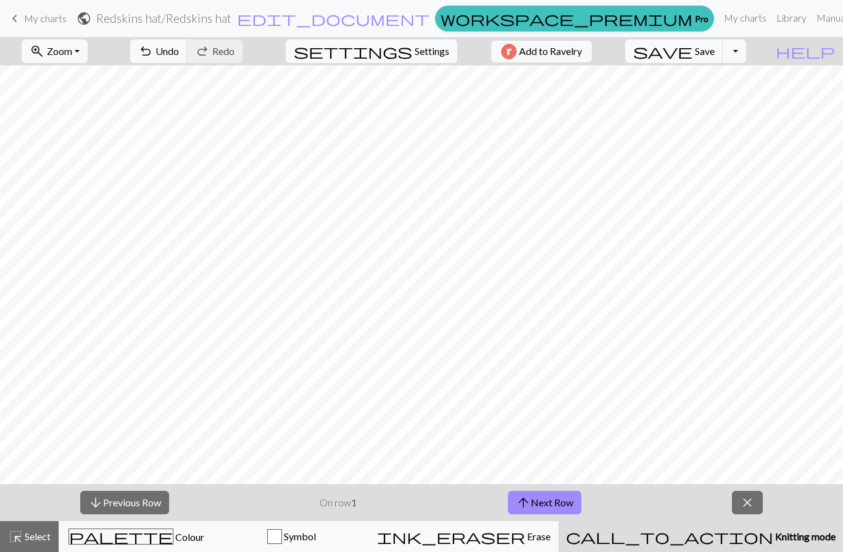
click at [36, 531] on span "Select" at bounding box center [37, 536] width 28 height 12
click at [173, 540] on span "Colour" at bounding box center [188, 537] width 31 height 12
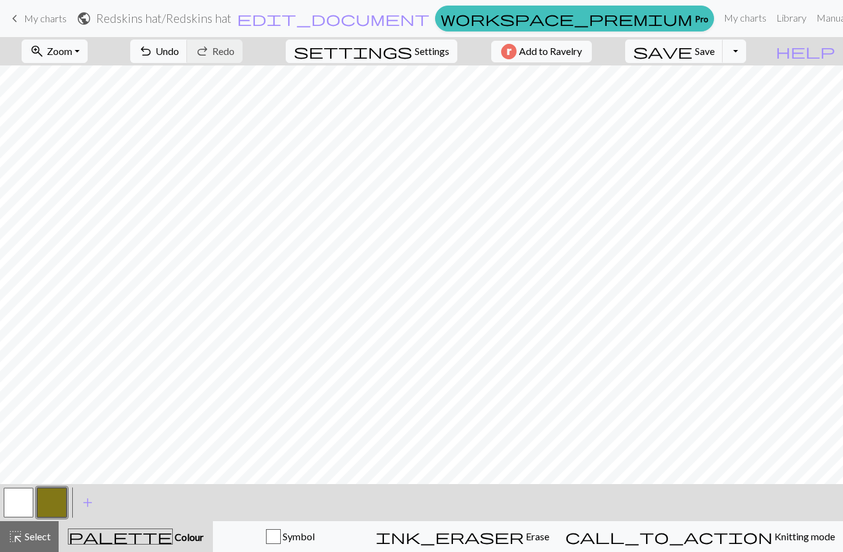
click at [54, 503] on button "button" at bounding box center [52, 502] width 30 height 30
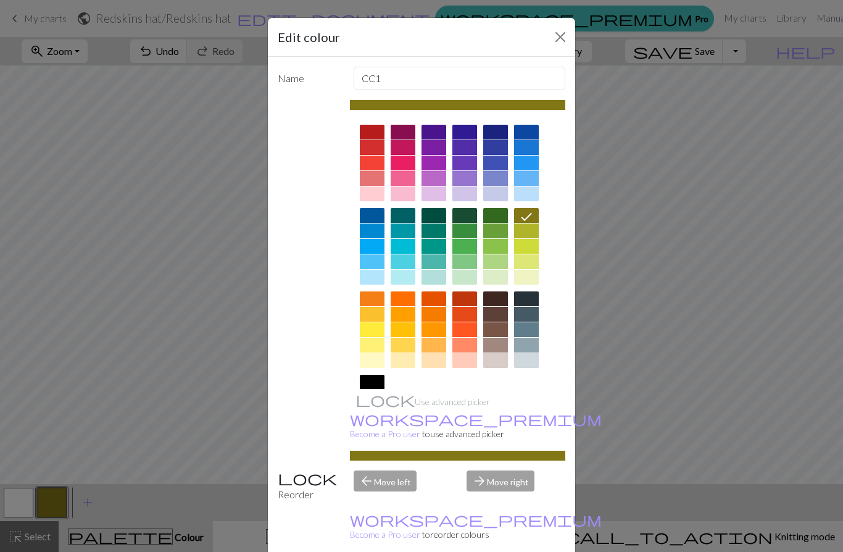
click at [551, 41] on button "Close" at bounding box center [560, 37] width 20 height 20
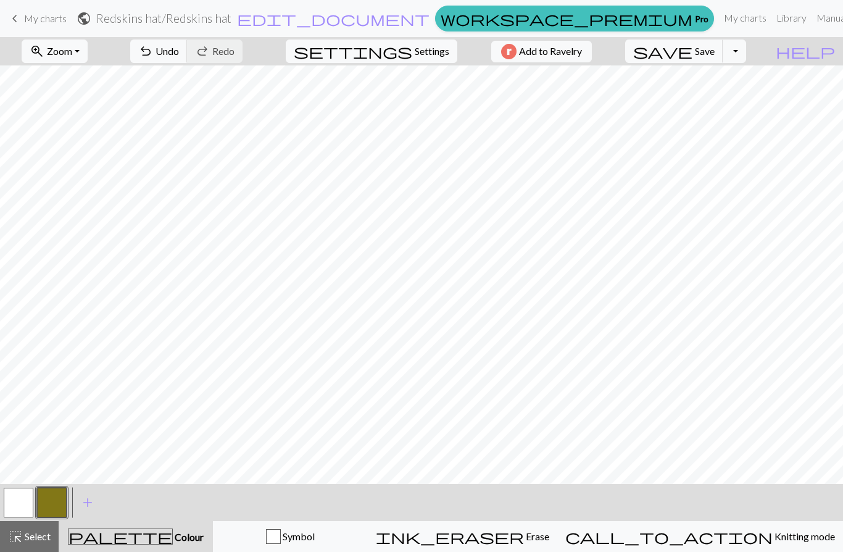
click at [550, 41] on button "Add to Ravelry" at bounding box center [541, 52] width 101 height 22
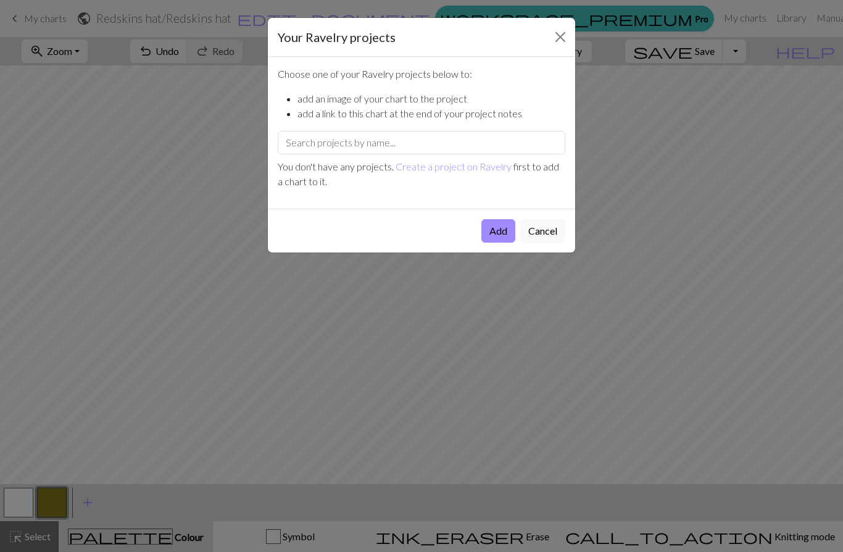
click at [556, 43] on button "Close" at bounding box center [560, 37] width 20 height 20
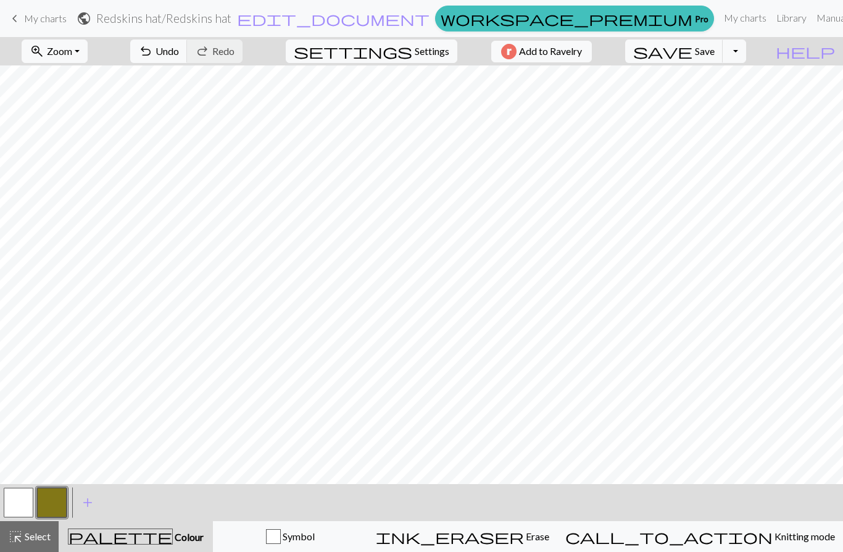
click at [772, 538] on span "Knitting mode" at bounding box center [803, 536] width 62 height 12
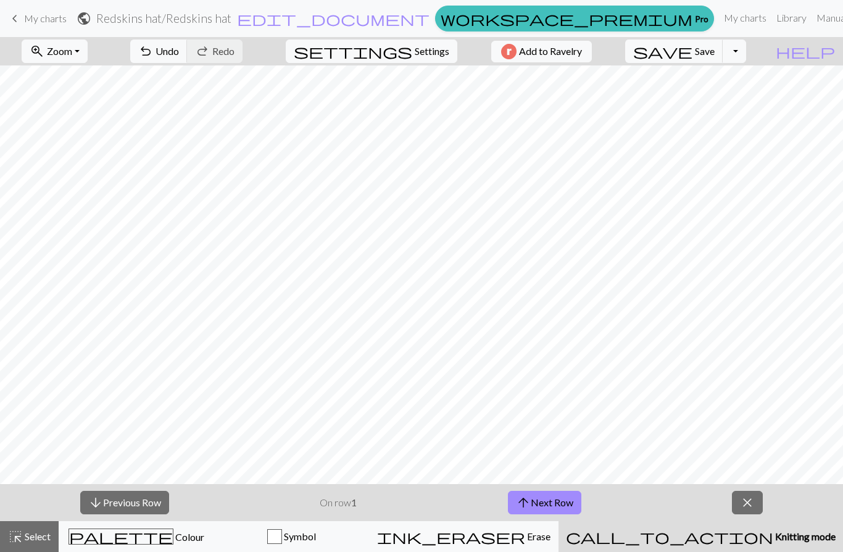
click at [773, 540] on span "Knitting mode" at bounding box center [804, 536] width 62 height 12
click at [750, 501] on span "close" at bounding box center [747, 502] width 15 height 17
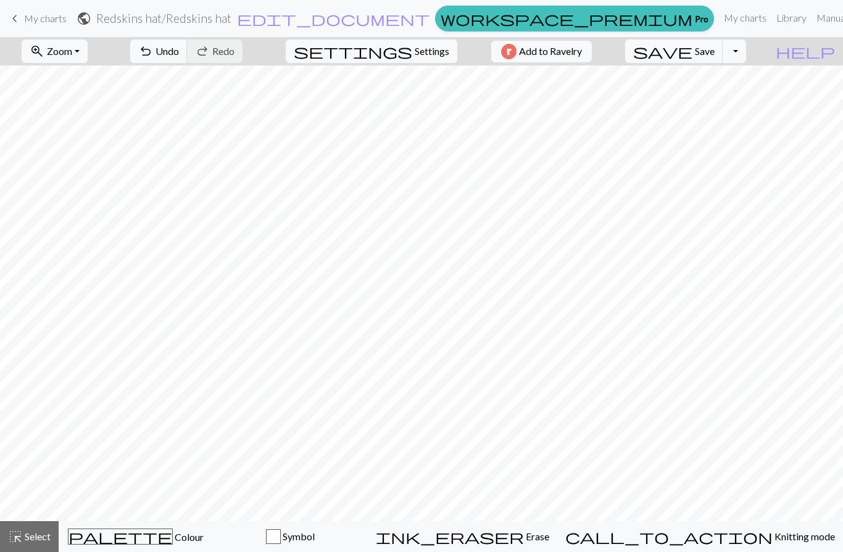
click at [549, 537] on span "Erase" at bounding box center [536, 536] width 25 height 12
click at [316, 536] on span "Symbol" at bounding box center [299, 536] width 34 height 12
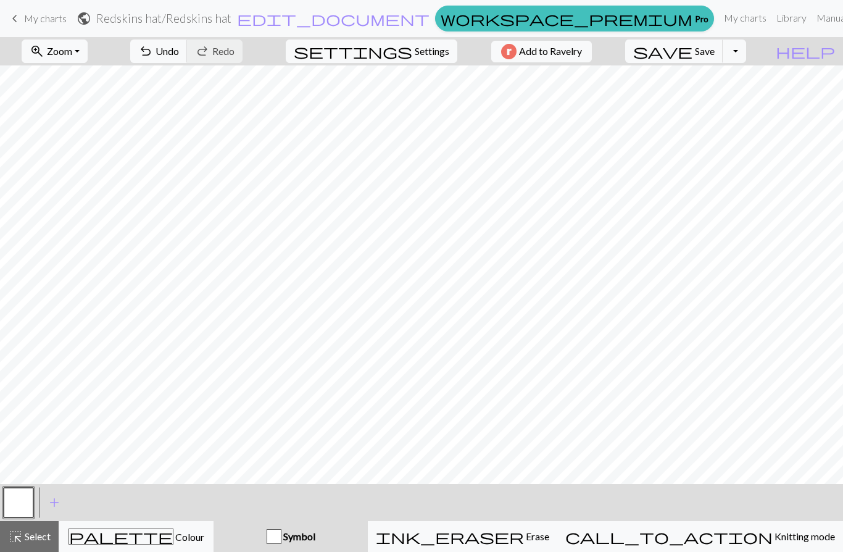
click at [56, 504] on span "add" at bounding box center [54, 502] width 15 height 17
click at [52, 501] on button "button" at bounding box center [52, 502] width 30 height 30
click at [54, 502] on button "button" at bounding box center [52, 502] width 30 height 30
click at [54, 502] on div "Edit symbol Name d f g h j k p s t F H J O P T / | 0 1 2 3 4 5 6 7 8 9 e m n G …" at bounding box center [421, 276] width 843 height 552
click at [173, 540] on span "Colour" at bounding box center [188, 537] width 31 height 12
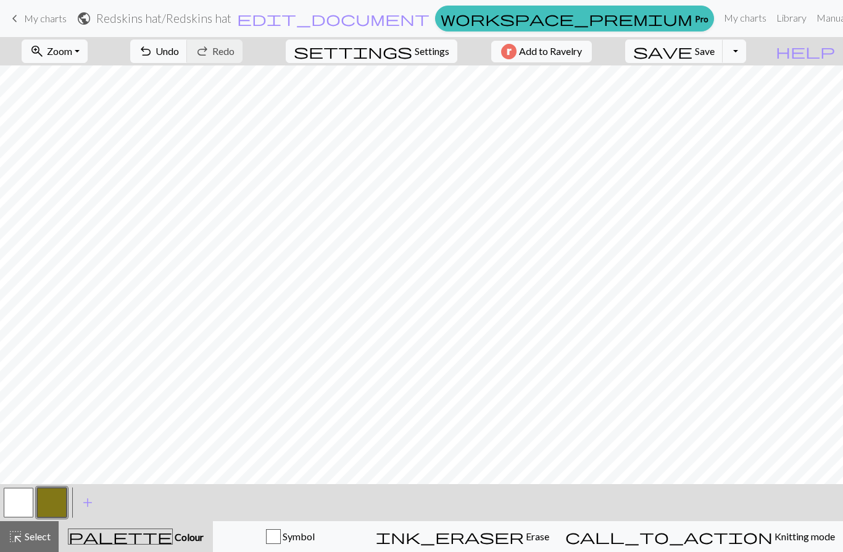
click at [54, 503] on button "button" at bounding box center [52, 502] width 30 height 30
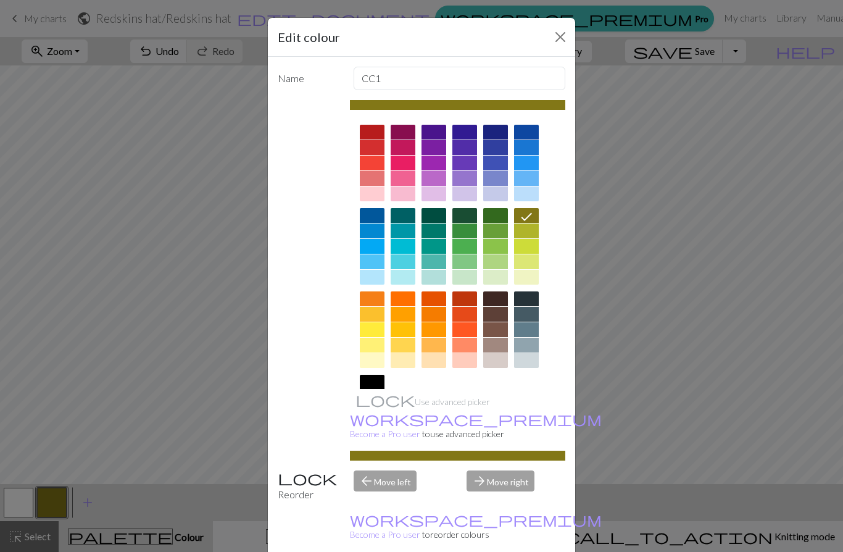
click at [555, 36] on button "Close" at bounding box center [560, 37] width 20 height 20
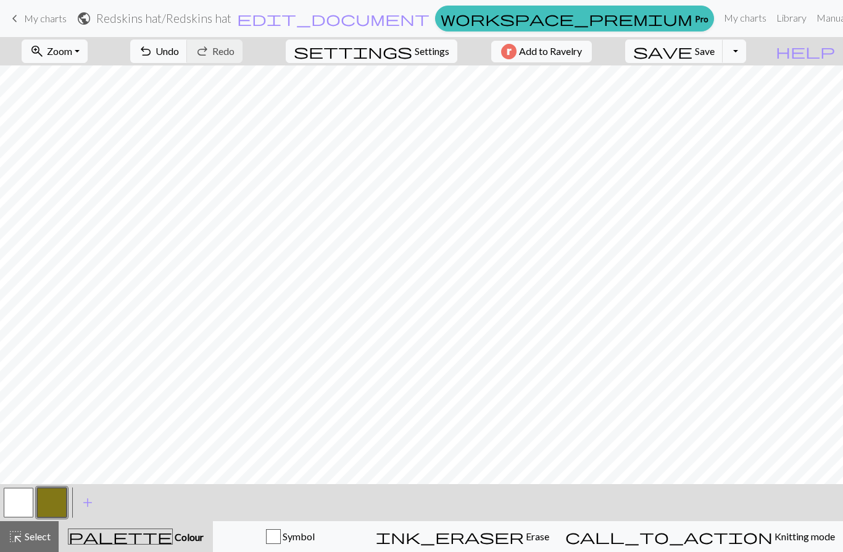
click at [179, 48] on span "Undo" at bounding box center [166, 51] width 23 height 12
click at [179, 54] on span "Undo" at bounding box center [166, 51] width 23 height 12
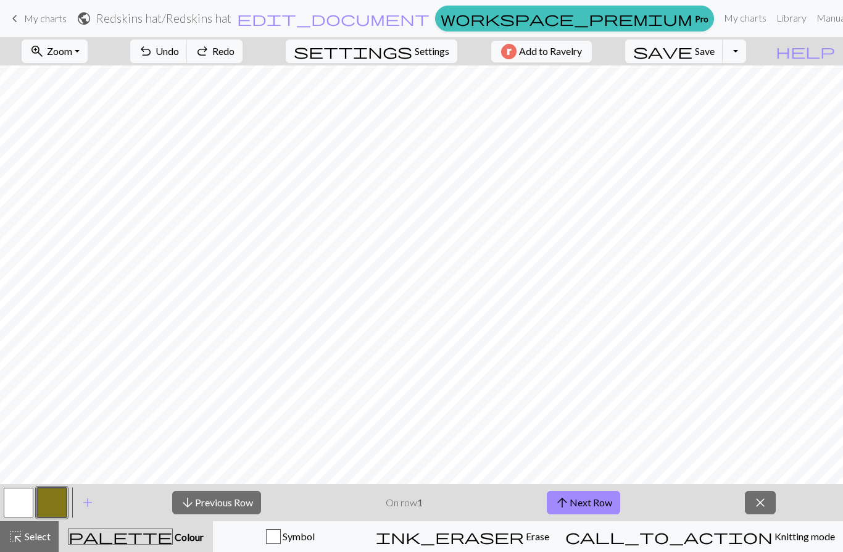
click at [179, 54] on span "Undo" at bounding box center [166, 51] width 23 height 12
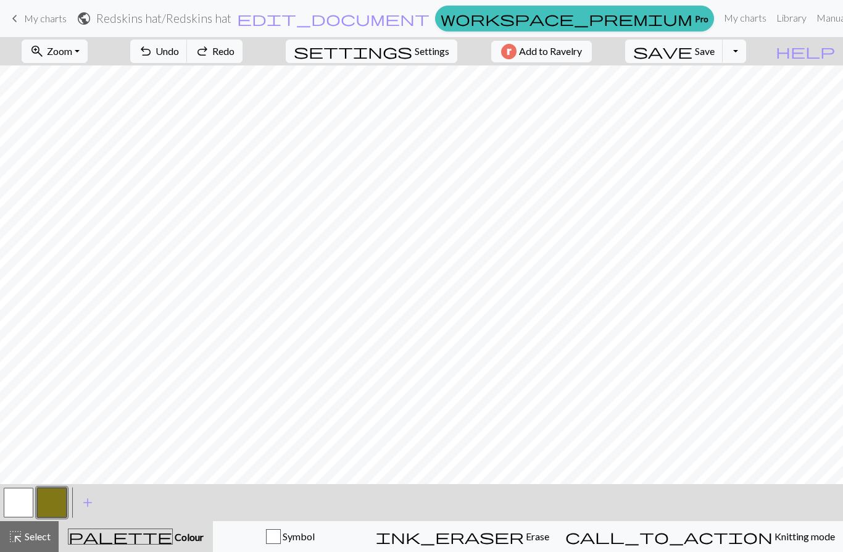
click at [179, 51] on span "Undo" at bounding box center [166, 51] width 23 height 12
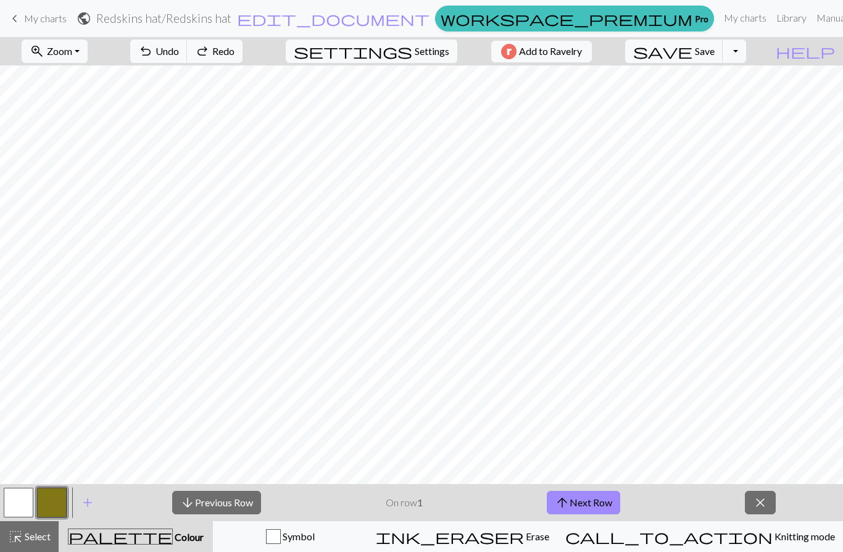
click at [179, 52] on span "Undo" at bounding box center [166, 51] width 23 height 12
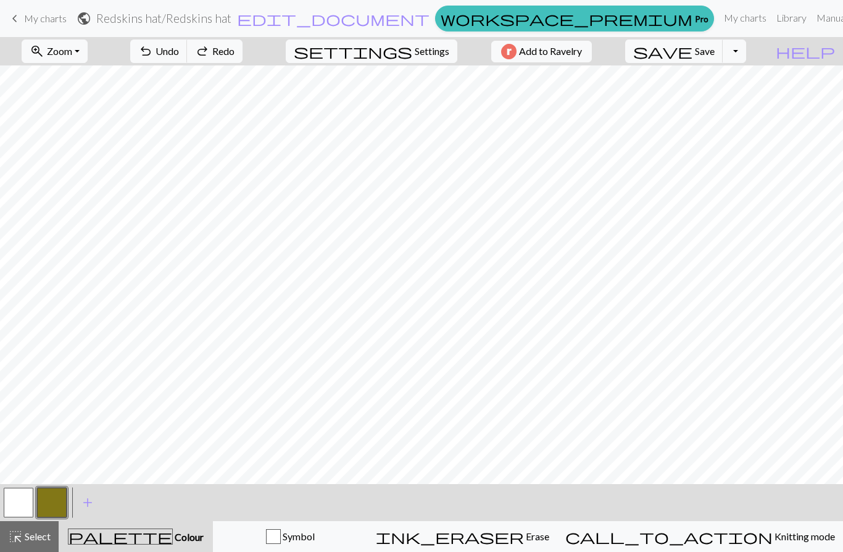
click at [746, 53] on button "Toggle Dropdown" at bounding box center [733, 50] width 23 height 23
click at [746, 52] on button "Toggle Dropdown" at bounding box center [733, 50] width 23 height 23
click at [315, 540] on span "Symbol" at bounding box center [298, 536] width 34 height 12
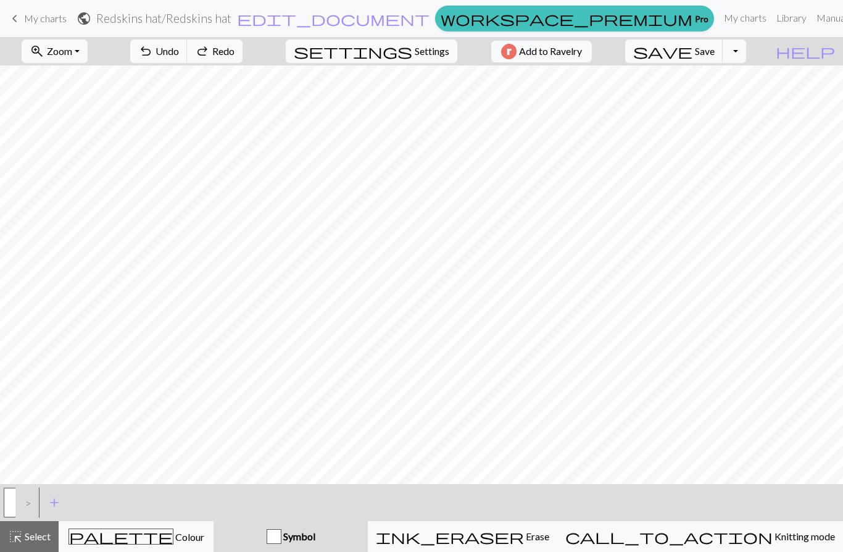
click at [194, 548] on button "palette Colour Colour" at bounding box center [136, 536] width 155 height 31
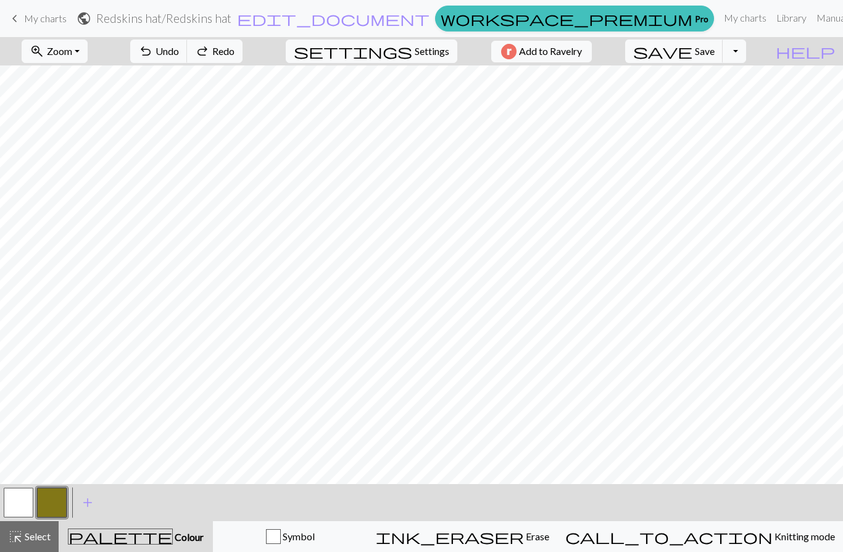
click at [90, 504] on span "add" at bounding box center [87, 502] width 15 height 17
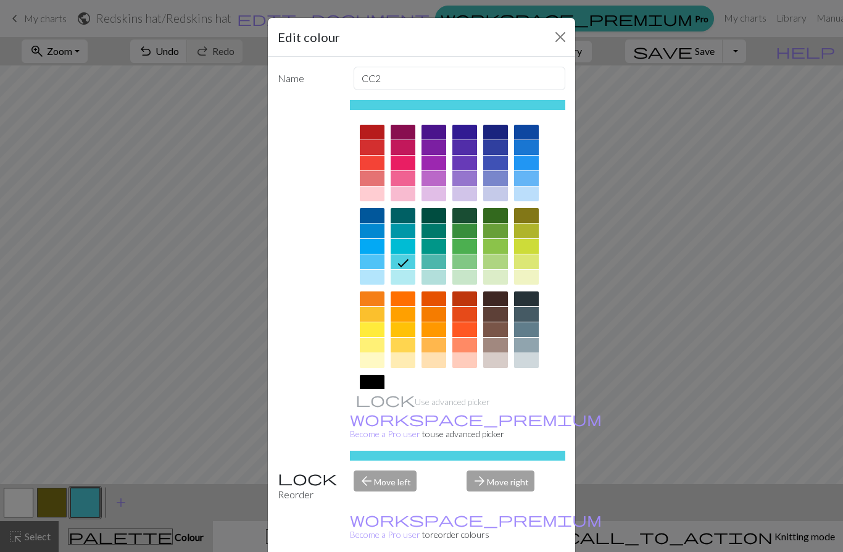
click at [501, 502] on div "arrow_forward Move right" at bounding box center [516, 485] width 114 height 31
click at [400, 502] on div "arrow_back Move left" at bounding box center [403, 485] width 114 height 31
click at [390, 502] on div "arrow_back Move left" at bounding box center [403, 485] width 114 height 31
click at [497, 502] on div "arrow_forward Move right" at bounding box center [516, 485] width 114 height 31
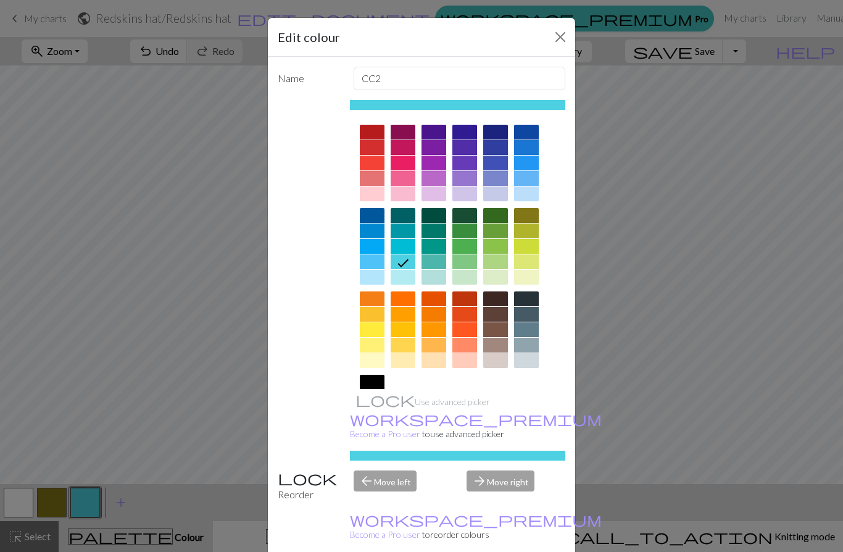
click at [462, 236] on div at bounding box center [464, 230] width 25 height 15
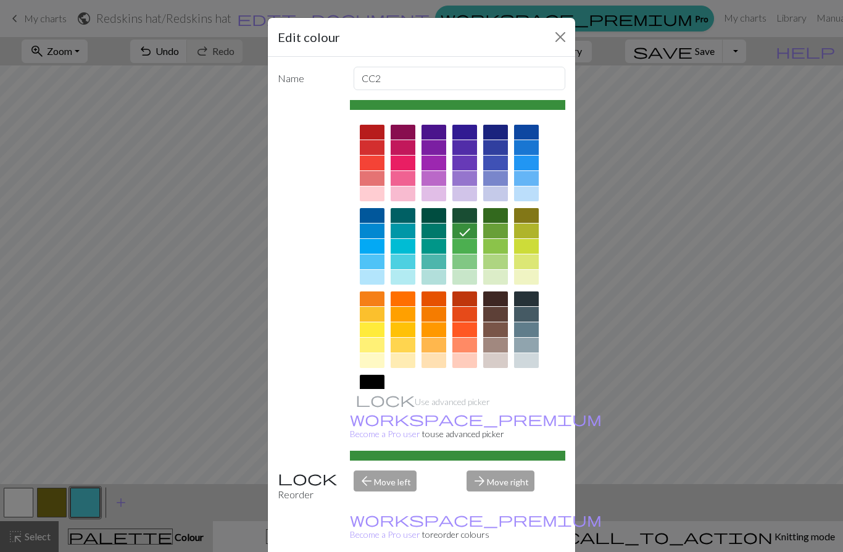
click at [465, 251] on div at bounding box center [464, 246] width 25 height 15
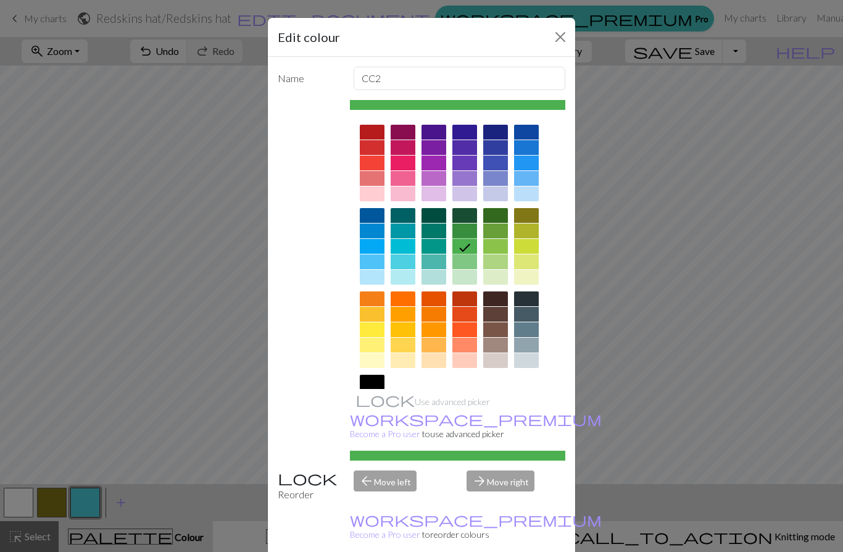
click at [469, 225] on div at bounding box center [464, 230] width 25 height 15
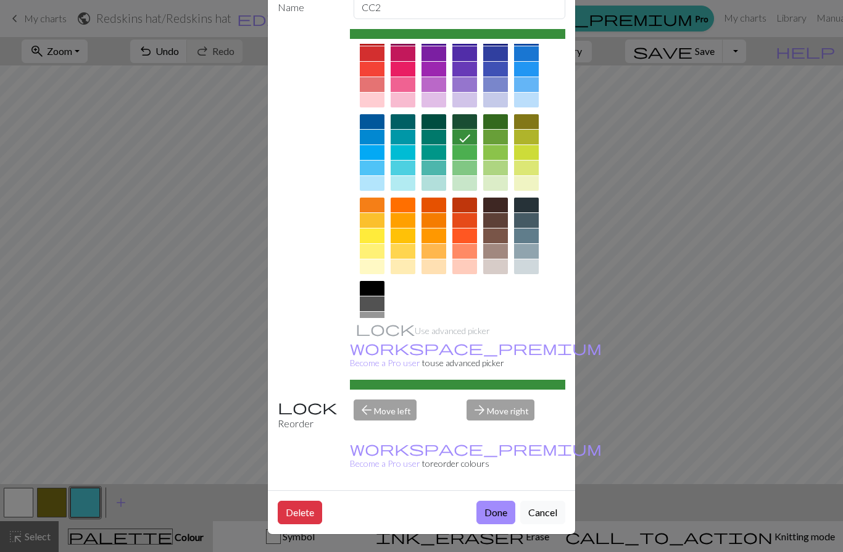
scroll to position [85, 0]
click at [493, 516] on button "Done" at bounding box center [495, 511] width 39 height 23
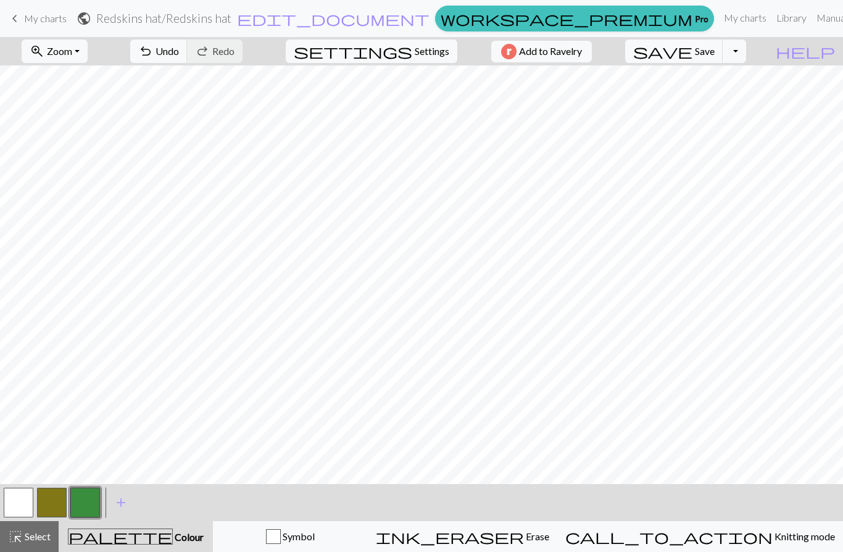
click at [43, 502] on button "button" at bounding box center [52, 502] width 30 height 30
click at [746, 56] on button "Toggle Dropdown" at bounding box center [733, 50] width 23 height 23
click at [746, 55] on button "Toggle Dropdown" at bounding box center [733, 50] width 23 height 23
click at [719, 22] on link "My charts" at bounding box center [745, 18] width 52 height 25
click at [436, 49] on span "Settings" at bounding box center [432, 51] width 35 height 15
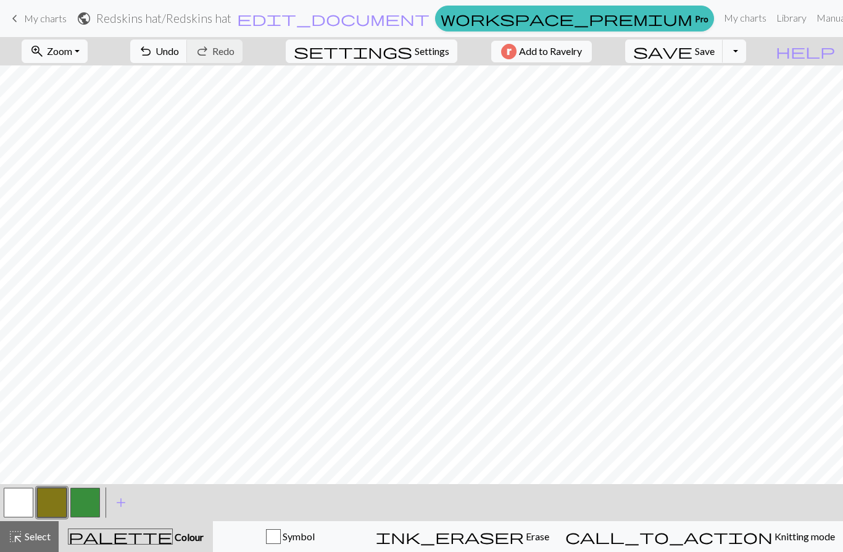
select select "aran"
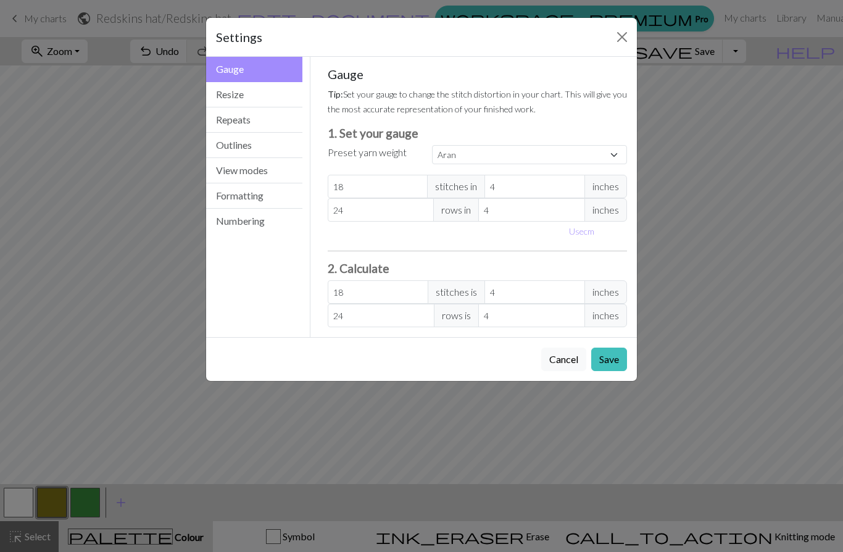
click at [610, 366] on button "Save" at bounding box center [609, 358] width 36 height 23
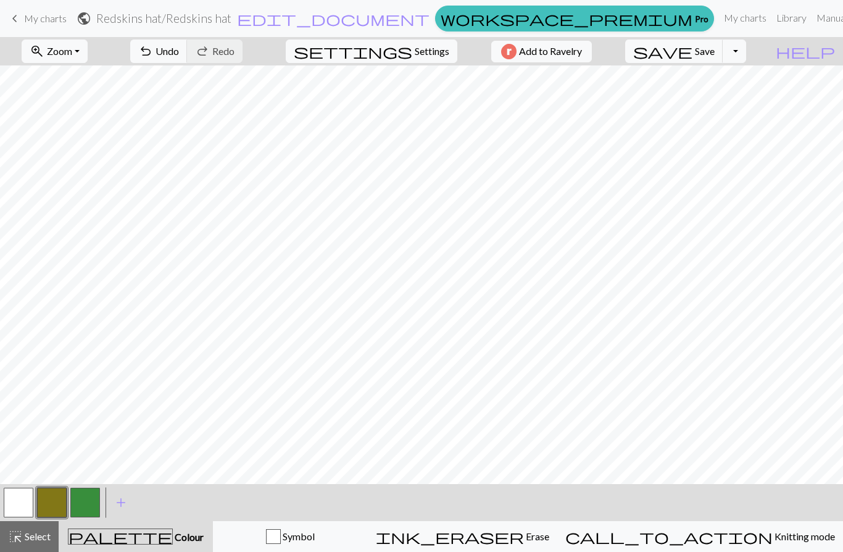
click at [422, 56] on span "Settings" at bounding box center [432, 51] width 35 height 15
select select "aran"
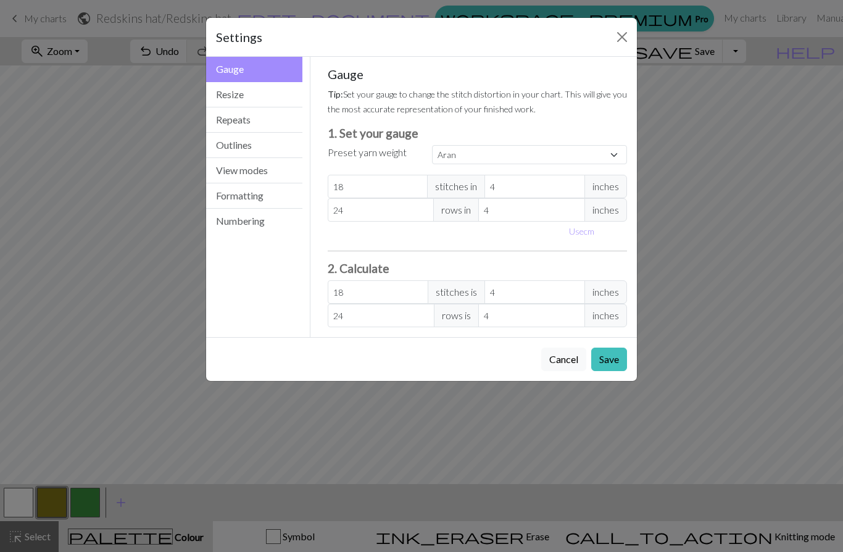
click at [572, 365] on button "Cancel" at bounding box center [563, 358] width 45 height 23
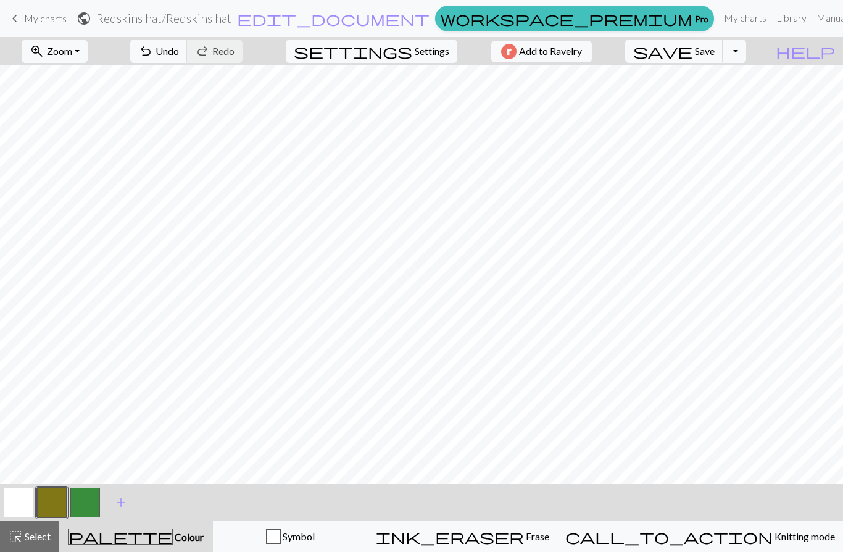
click at [549, 543] on div "ink_eraser Erase Erase" at bounding box center [462, 536] width 173 height 15
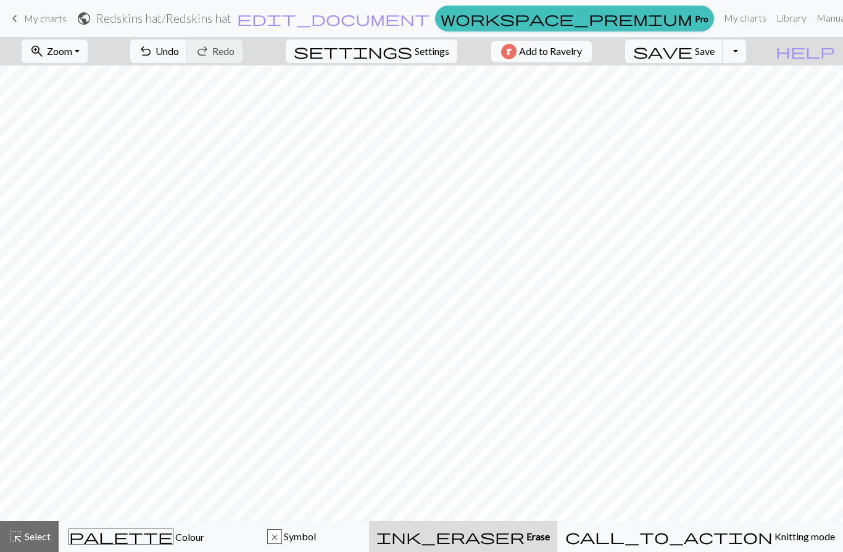
click at [550, 543] on div "ink_eraser Erase Erase" at bounding box center [462, 536] width 173 height 15
click at [316, 532] on span "Symbol" at bounding box center [299, 536] width 34 height 12
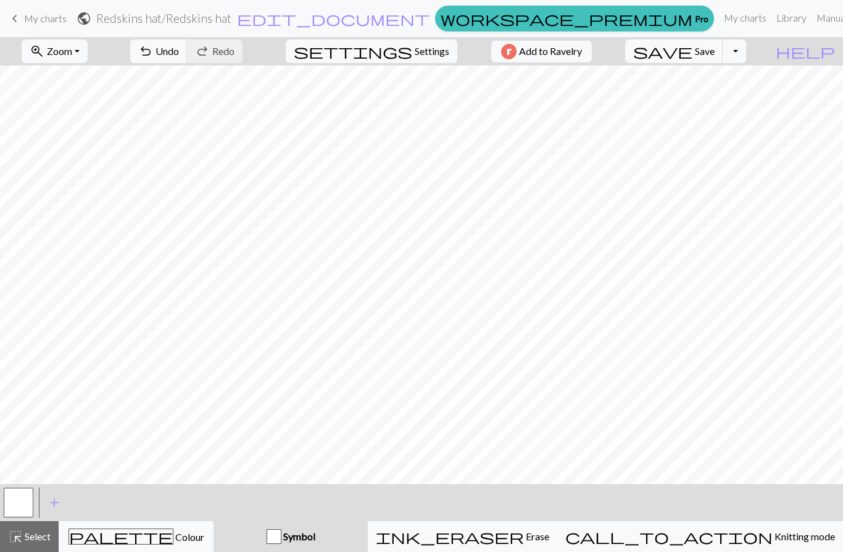
click at [213, 546] on button "palette Colour Colour" at bounding box center [136, 536] width 155 height 31
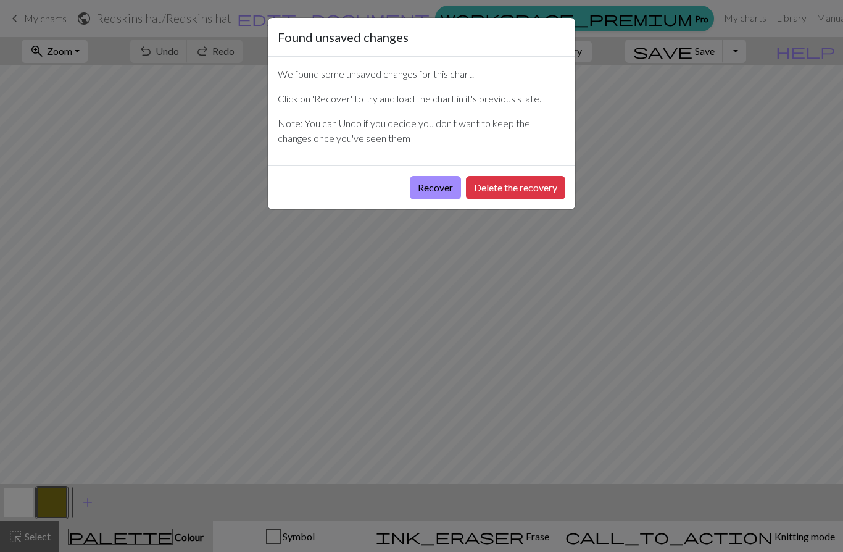
click at [442, 188] on button "Recover" at bounding box center [435, 187] width 51 height 23
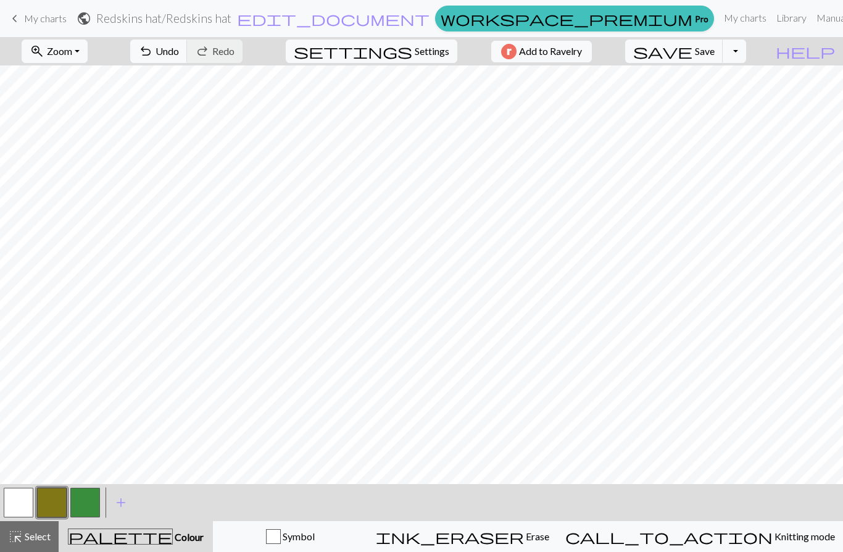
click at [179, 49] on span "Undo" at bounding box center [166, 51] width 23 height 12
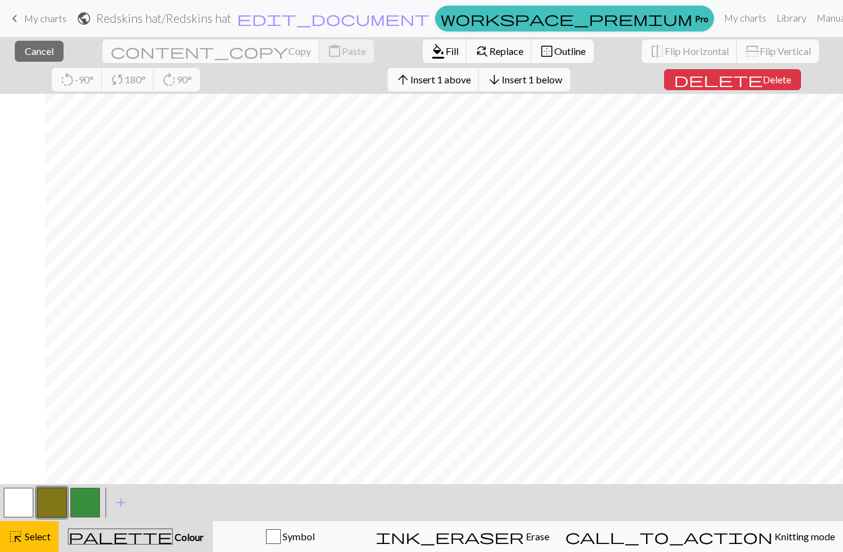
scroll to position [0, 53]
click at [30, 532] on span "Select" at bounding box center [37, 536] width 28 height 12
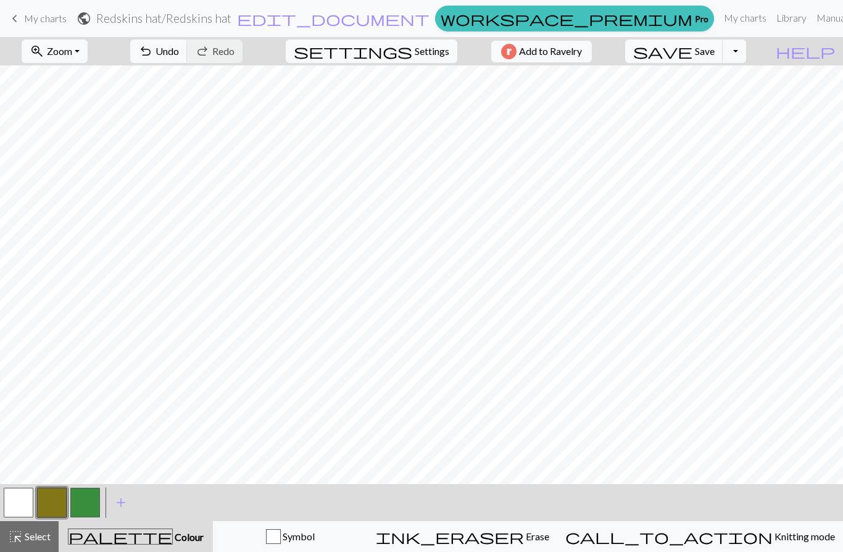
click at [188, 43] on button "undo Undo Undo" at bounding box center [158, 50] width 57 height 23
click at [179, 52] on span "Undo" at bounding box center [166, 51] width 23 height 12
click at [179, 48] on span "Undo" at bounding box center [166, 51] width 23 height 12
click at [179, 45] on span "Undo" at bounding box center [166, 51] width 23 height 12
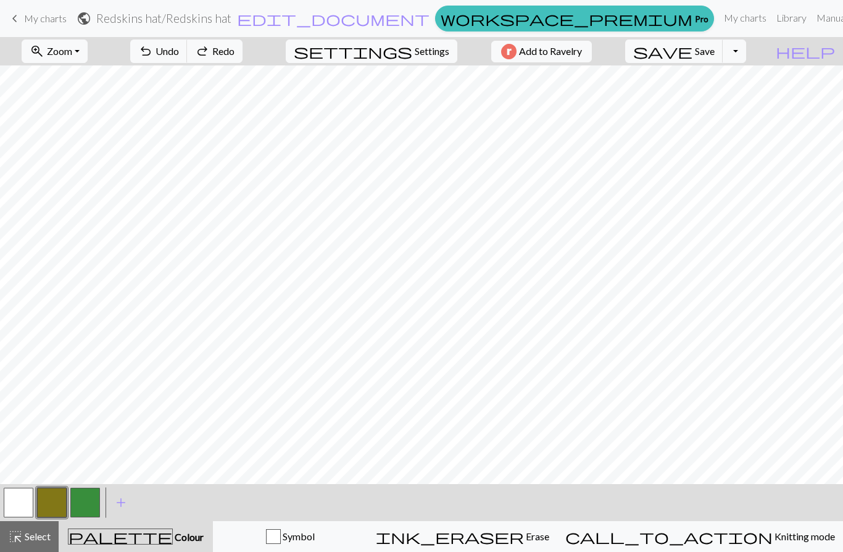
click at [179, 46] on span "Undo" at bounding box center [166, 51] width 23 height 12
click at [88, 48] on button "zoom_in Zoom Zoom" at bounding box center [55, 50] width 66 height 23
click at [88, 85] on button "Fit all" at bounding box center [70, 78] width 97 height 20
click at [153, 57] on span "undo" at bounding box center [145, 51] width 15 height 17
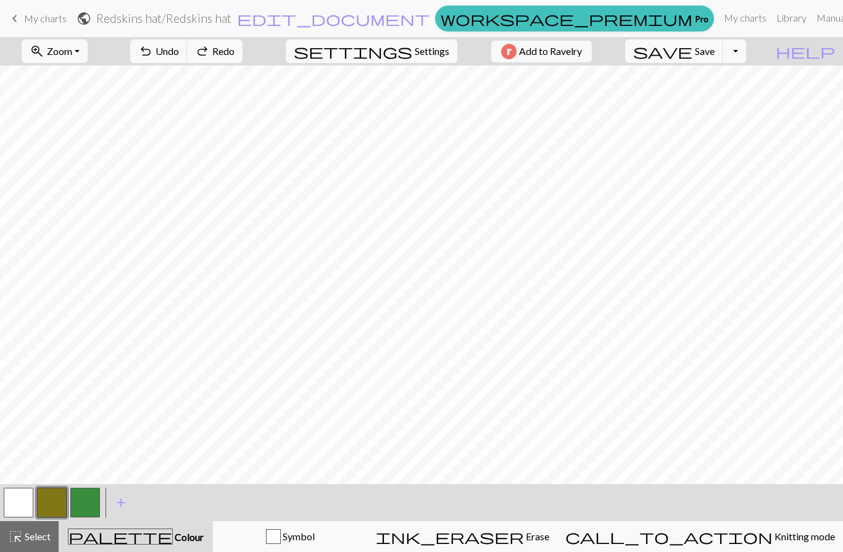
click at [153, 57] on span "undo" at bounding box center [145, 51] width 15 height 17
click at [179, 52] on span "Undo" at bounding box center [166, 51] width 23 height 12
click at [188, 52] on button "undo Undo Undo" at bounding box center [158, 50] width 57 height 23
click at [221, 54] on div "undo Undo Undo redo Redo Redo" at bounding box center [186, 51] width 131 height 28
click at [163, 544] on button "palette Colour Colour" at bounding box center [136, 536] width 154 height 31
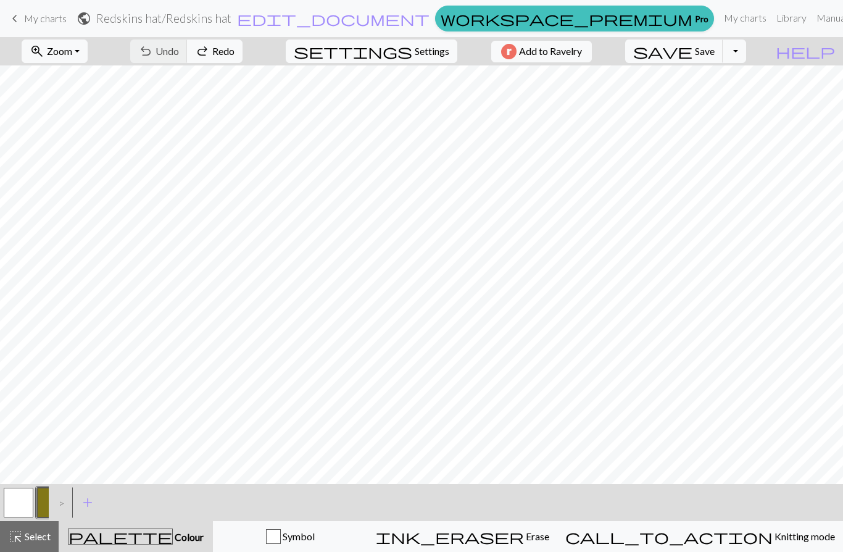
click at [169, 545] on button "palette Colour Colour" at bounding box center [136, 536] width 154 height 31
click at [173, 539] on span "Colour" at bounding box center [188, 537] width 31 height 12
click at [88, 50] on button "zoom_in Zoom Zoom" at bounding box center [55, 50] width 66 height 23
click at [96, 80] on button "Fit all" at bounding box center [70, 78] width 97 height 20
click at [153, 54] on span "undo" at bounding box center [145, 51] width 15 height 17
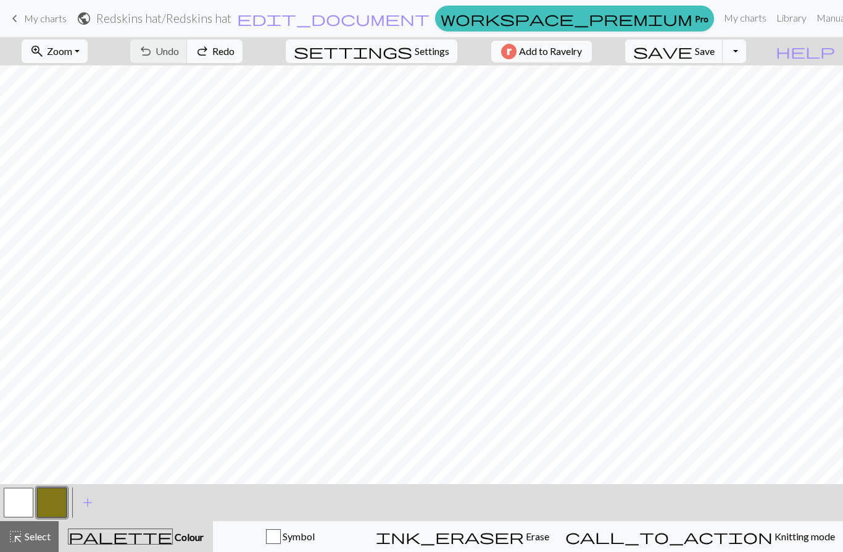
click at [209, 54] on div "undo Undo Undo redo Redo Redo" at bounding box center [186, 51] width 131 height 28
click at [179, 52] on span "Undo" at bounding box center [166, 51] width 23 height 12
click at [153, 53] on span "undo" at bounding box center [145, 51] width 15 height 17
click at [153, 52] on span "undo" at bounding box center [145, 51] width 15 height 17
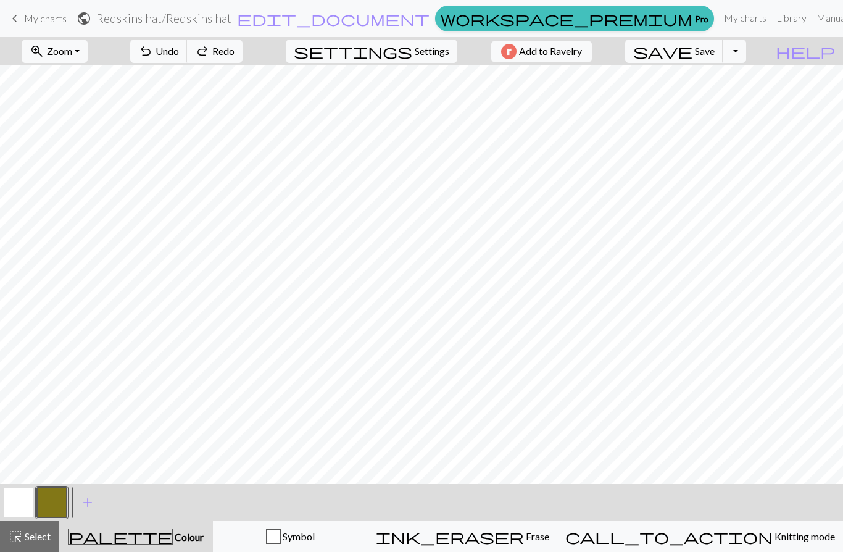
click at [179, 48] on span "Undo" at bounding box center [166, 51] width 23 height 12
click at [415, 57] on span "Settings" at bounding box center [432, 51] width 35 height 15
select select "aran"
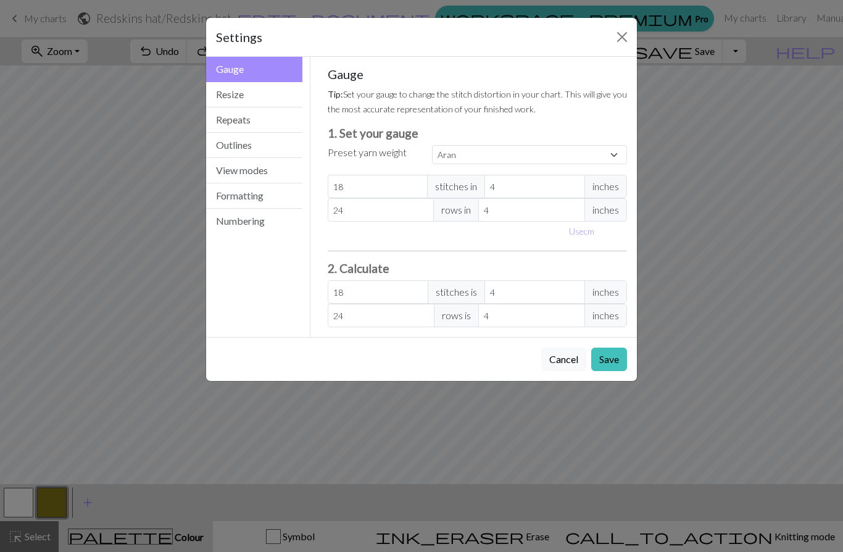
click at [620, 46] on button "Close" at bounding box center [622, 37] width 20 height 20
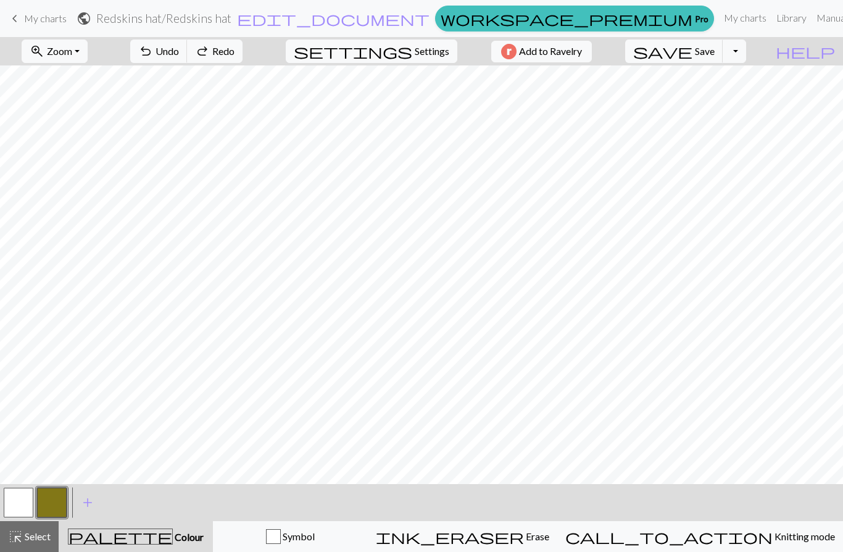
click at [72, 53] on span "Zoom" at bounding box center [59, 51] width 25 height 12
click at [88, 79] on button "Fit all" at bounding box center [70, 78] width 97 height 20
click at [188, 59] on button "undo Undo Undo" at bounding box center [158, 50] width 57 height 23
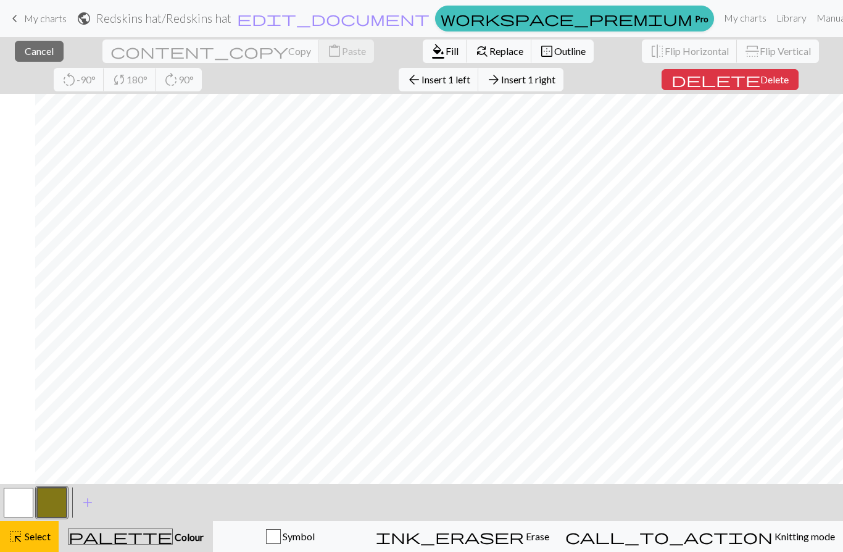
scroll to position [0, 1053]
click at [38, 542] on span "Select" at bounding box center [37, 536] width 28 height 12
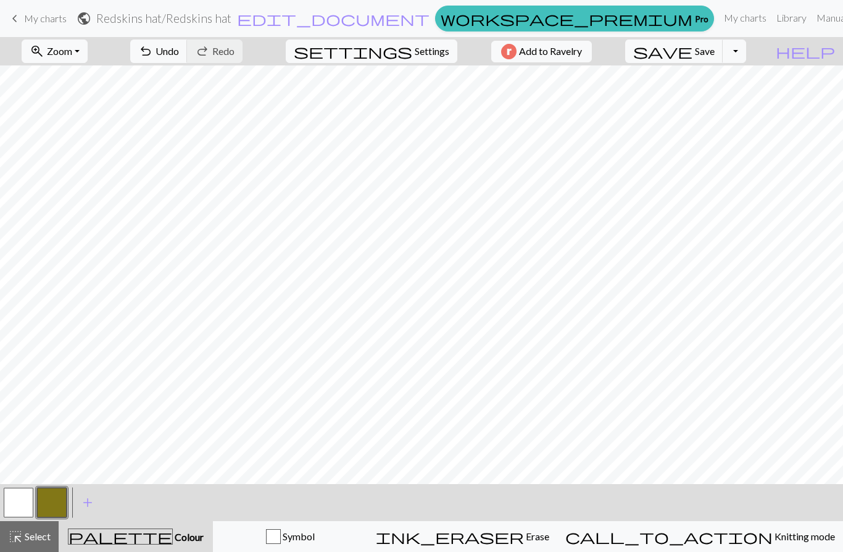
click at [153, 52] on span "undo" at bounding box center [145, 51] width 15 height 17
click at [153, 49] on span "undo" at bounding box center [145, 51] width 15 height 17
click at [179, 52] on span "Undo" at bounding box center [166, 51] width 23 height 12
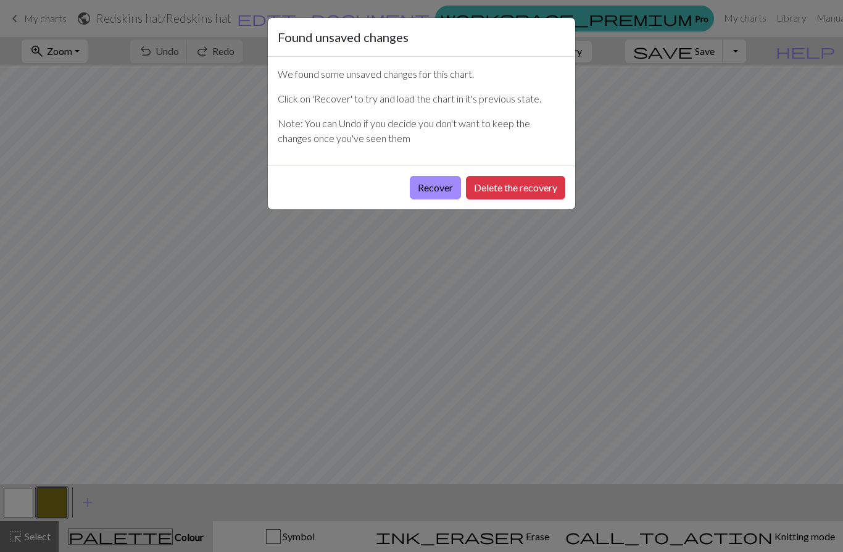
click at [437, 184] on button "Recover" at bounding box center [435, 187] width 51 height 23
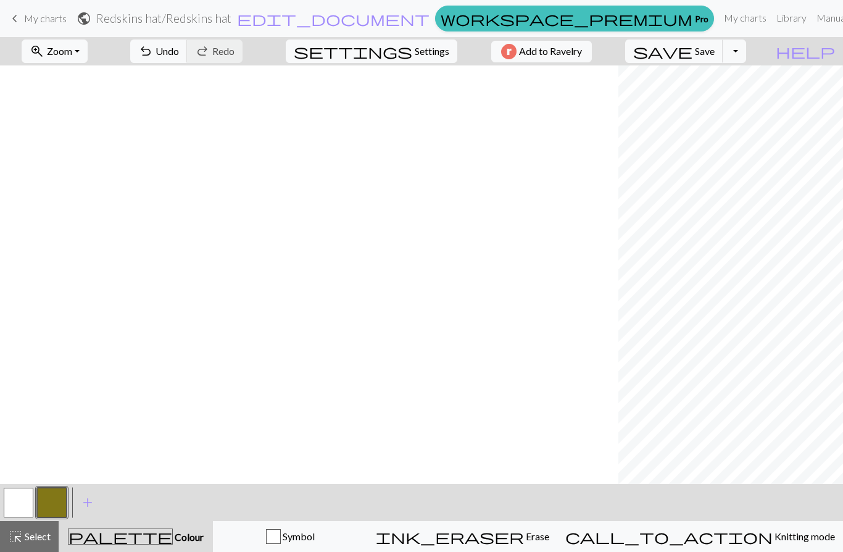
scroll to position [0, 618]
click at [551, 544] on button "ink_eraser Erase Erase" at bounding box center [462, 536] width 189 height 31
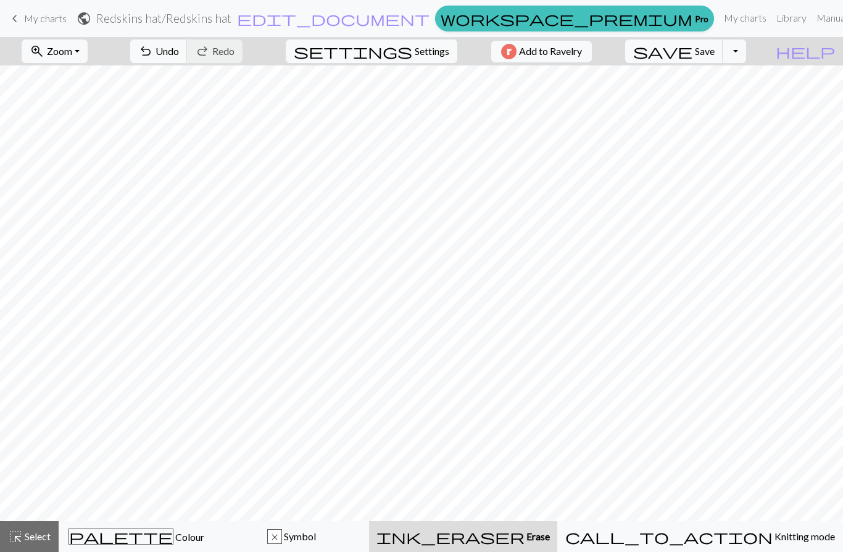
click at [188, 537] on div "palette Colour Colour" at bounding box center [136, 536] width 139 height 16
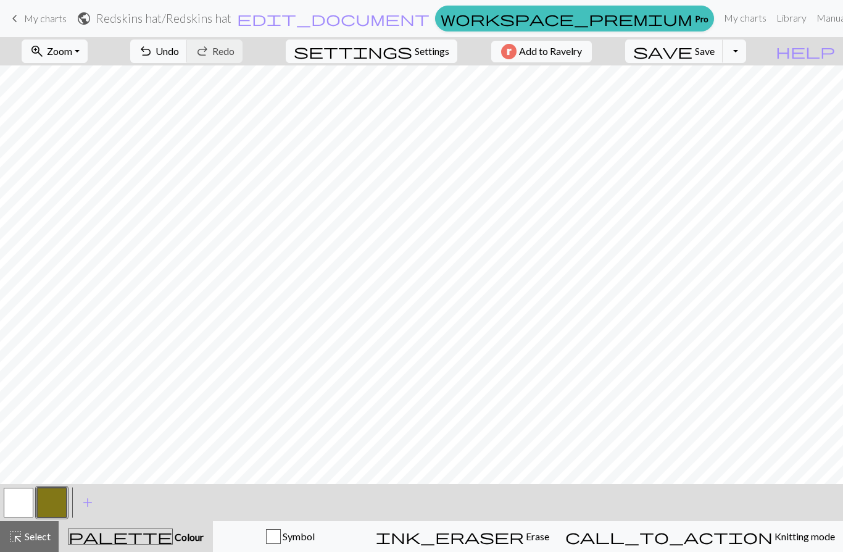
click at [360, 536] on div "Symbol" at bounding box center [290, 536] width 139 height 15
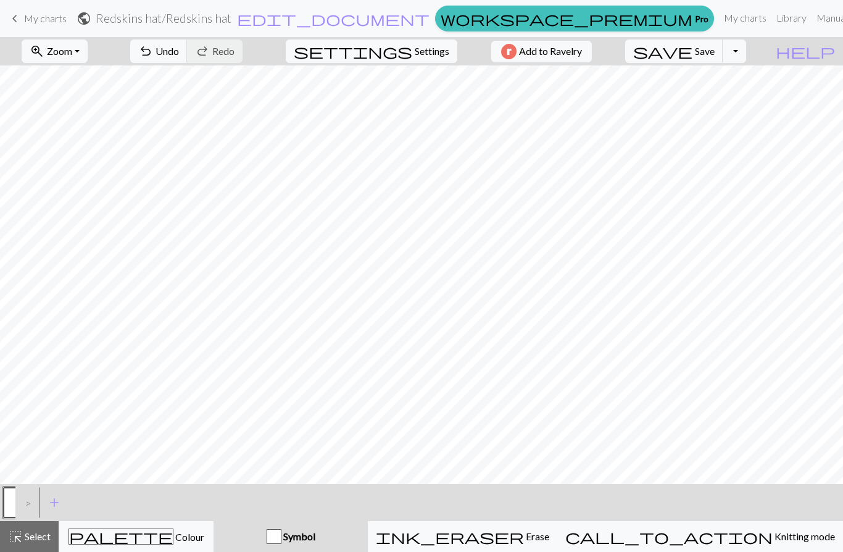
click at [196, 546] on button "palette Colour Colour" at bounding box center [136, 536] width 155 height 31
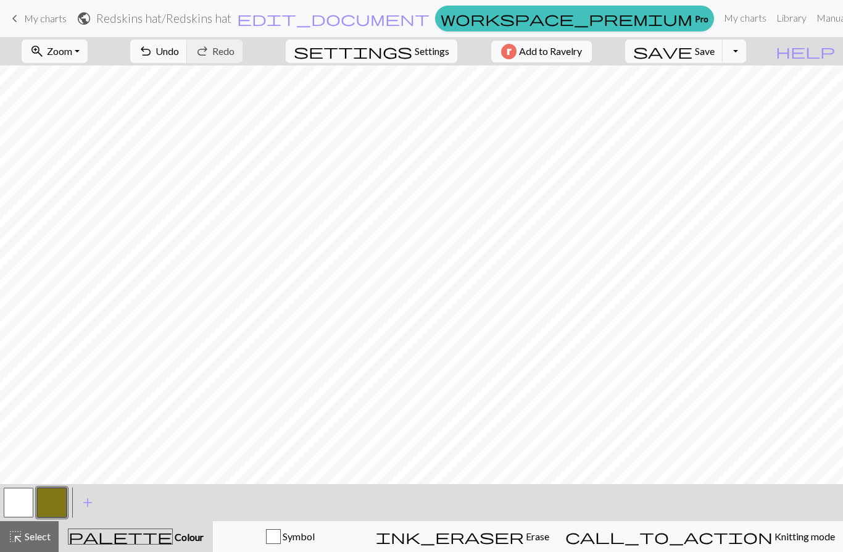
click at [153, 51] on span "undo" at bounding box center [145, 51] width 15 height 17
click at [179, 52] on span "Undo" at bounding box center [166, 51] width 23 height 12
click at [179, 49] on span "Undo" at bounding box center [166, 51] width 23 height 12
click at [179, 48] on span "Undo" at bounding box center [166, 51] width 23 height 12
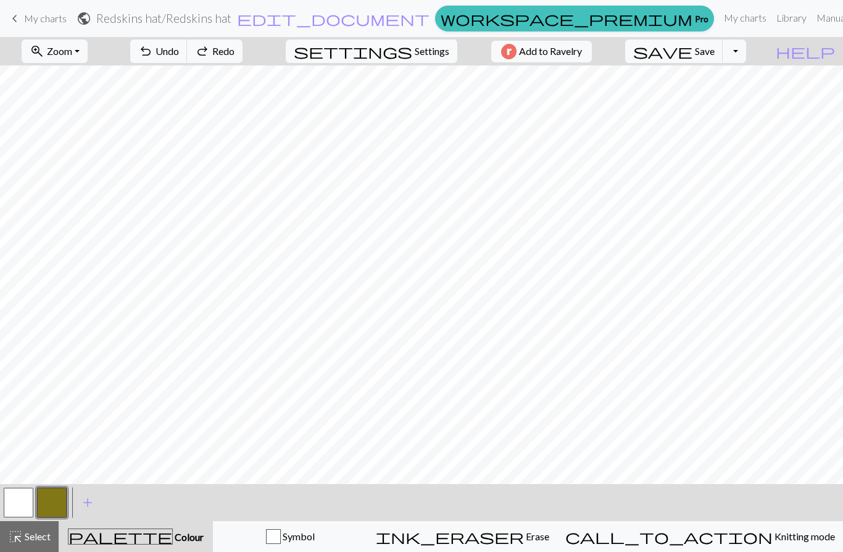
click at [179, 47] on span "Undo" at bounding box center [166, 51] width 23 height 12
click at [188, 57] on button "undo Undo Undo" at bounding box center [158, 50] width 57 height 23
click at [153, 52] on span "undo" at bounding box center [145, 51] width 15 height 17
click at [179, 48] on span "Undo" at bounding box center [166, 51] width 23 height 12
click at [188, 48] on button "undo Undo Undo" at bounding box center [158, 50] width 57 height 23
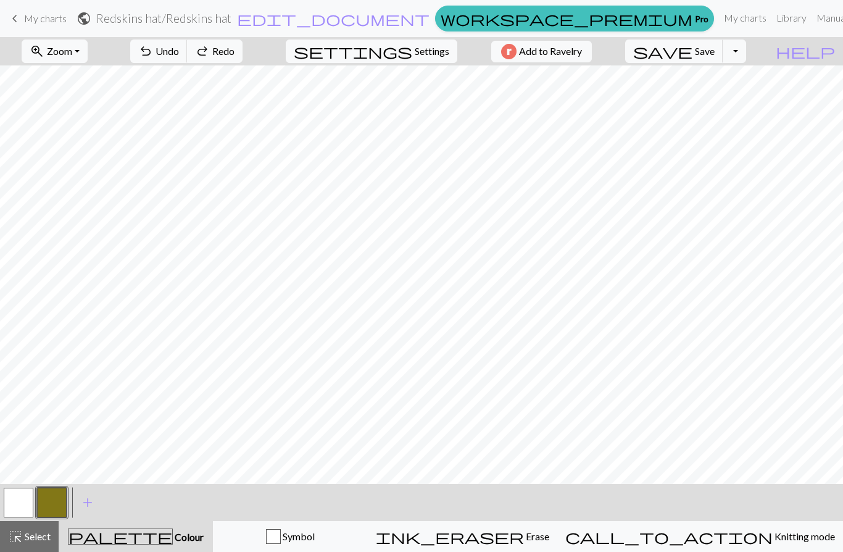
click at [188, 46] on button "undo Undo Undo" at bounding box center [158, 50] width 57 height 23
click at [153, 52] on span "undo" at bounding box center [145, 51] width 15 height 17
click at [179, 46] on span "Undo" at bounding box center [166, 51] width 23 height 12
click at [188, 41] on button "undo Undo Undo" at bounding box center [158, 50] width 57 height 23
click at [179, 52] on span "Undo" at bounding box center [166, 51] width 23 height 12
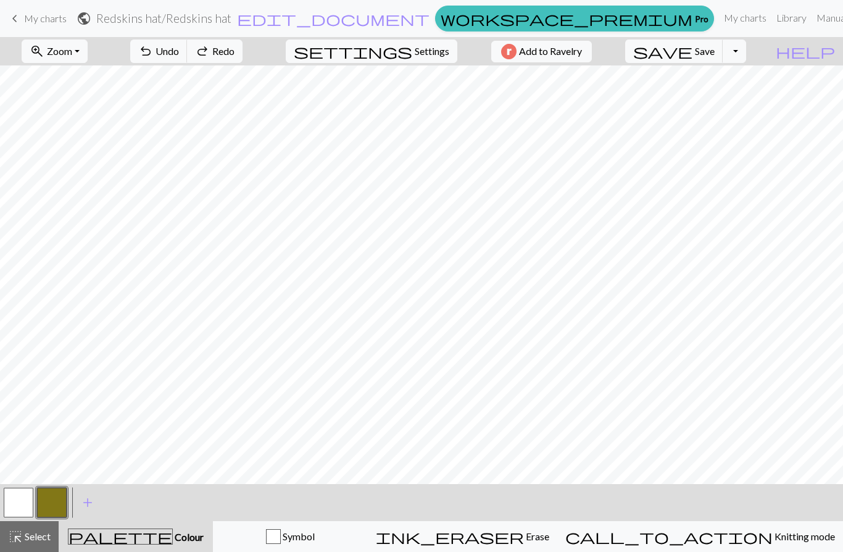
click at [179, 53] on span "Undo" at bounding box center [166, 51] width 23 height 12
click at [179, 56] on span "Undo" at bounding box center [166, 51] width 23 height 12
click at [179, 49] on span "Undo" at bounding box center [166, 51] width 23 height 12
click at [179, 54] on span "Undo" at bounding box center [166, 51] width 23 height 12
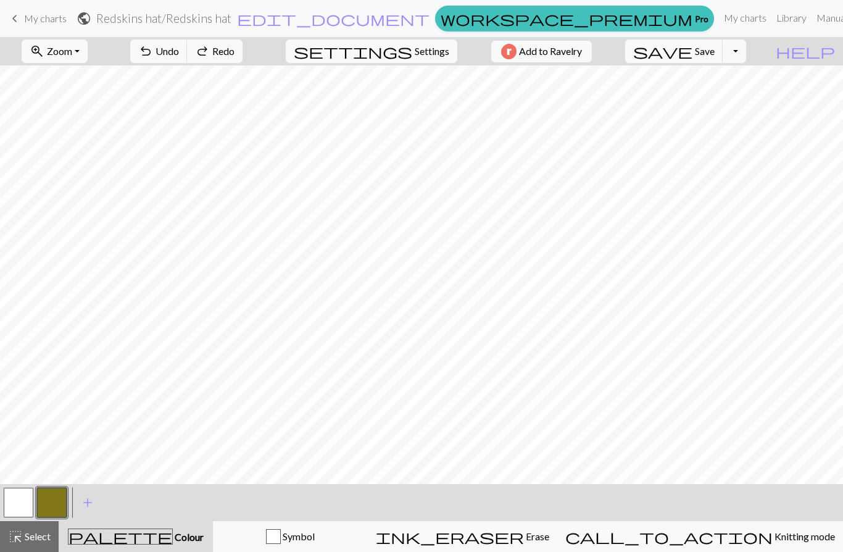
click at [179, 56] on span "Undo" at bounding box center [166, 51] width 23 height 12
click at [179, 54] on span "Undo" at bounding box center [166, 51] width 23 height 12
click at [179, 46] on span "Undo" at bounding box center [166, 51] width 23 height 12
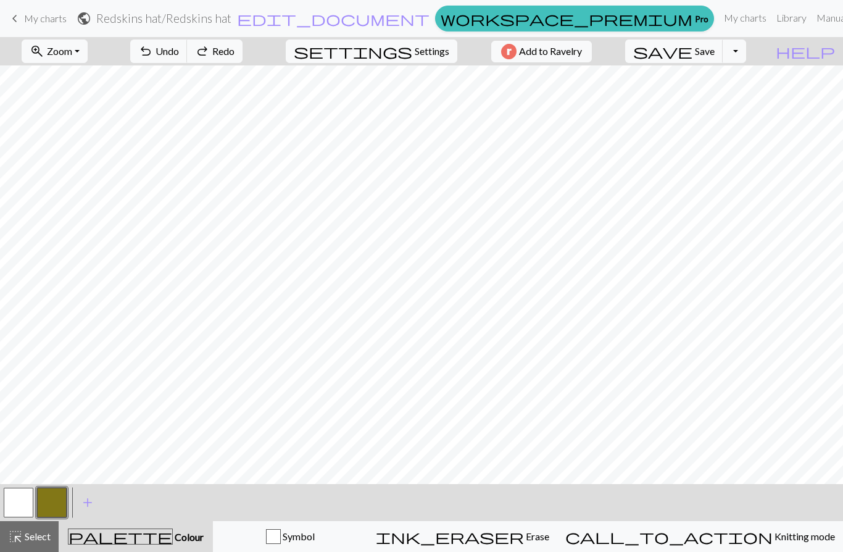
click at [179, 46] on span "Undo" at bounding box center [166, 51] width 23 height 12
click at [188, 57] on button "undo Undo Undo" at bounding box center [158, 50] width 57 height 23
click at [179, 51] on span "Undo" at bounding box center [166, 51] width 23 height 12
click at [179, 52] on span "Undo" at bounding box center [166, 51] width 23 height 12
click at [188, 59] on button "undo Undo Undo" at bounding box center [158, 50] width 57 height 23
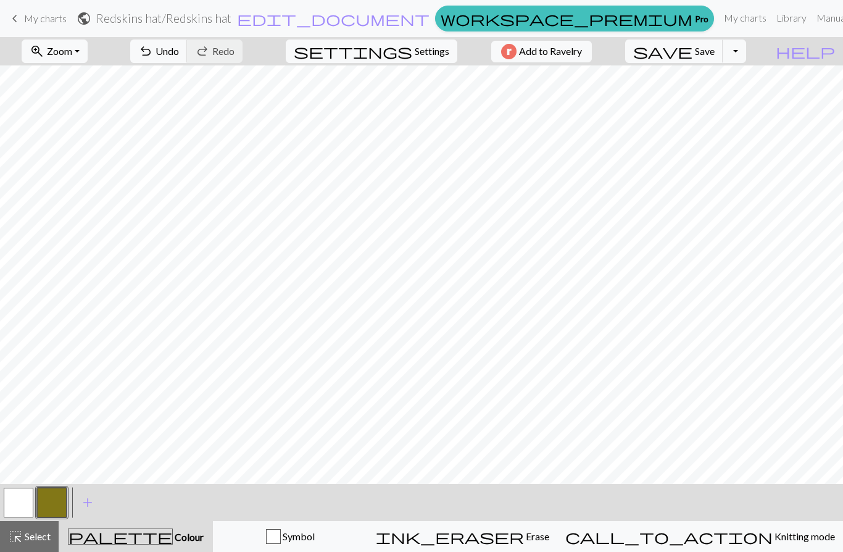
click at [557, 523] on button "ink_eraser Erase Erase" at bounding box center [462, 536] width 189 height 31
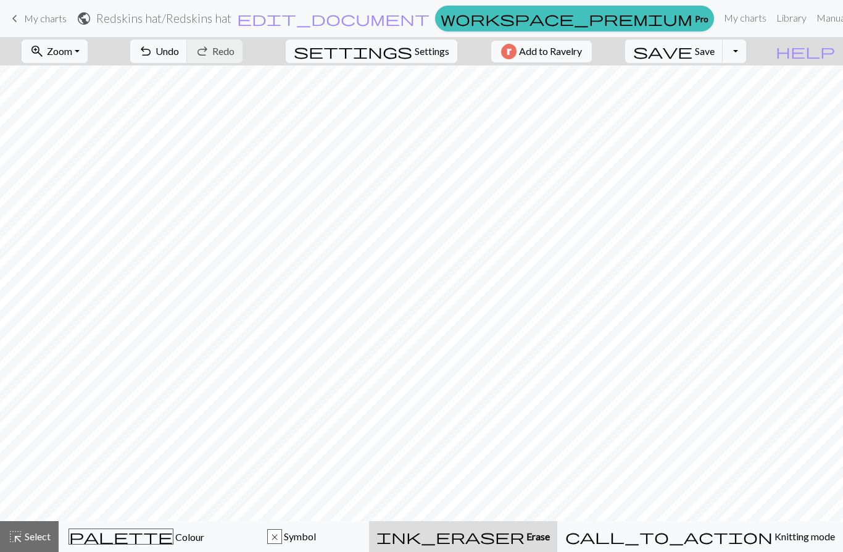
click at [557, 527] on button "ink_eraser Erase Erase" at bounding box center [463, 536] width 188 height 31
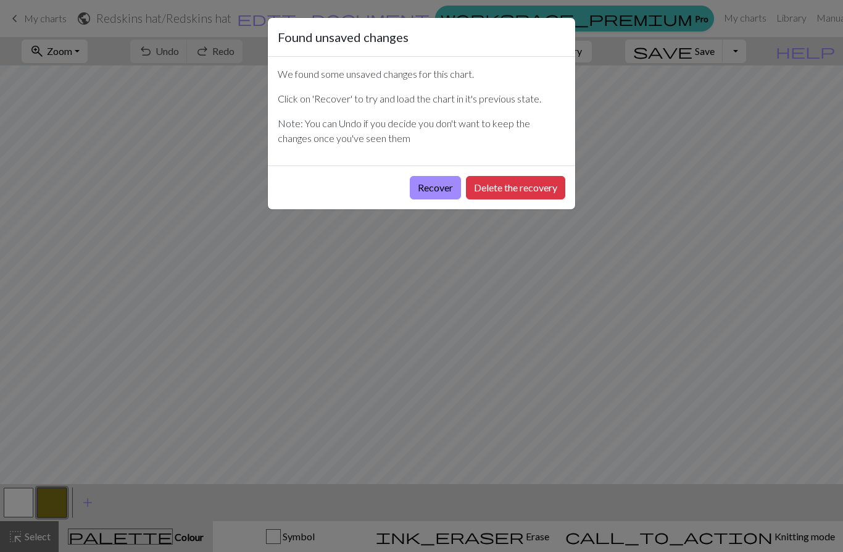
click at [437, 189] on button "Recover" at bounding box center [435, 187] width 51 height 23
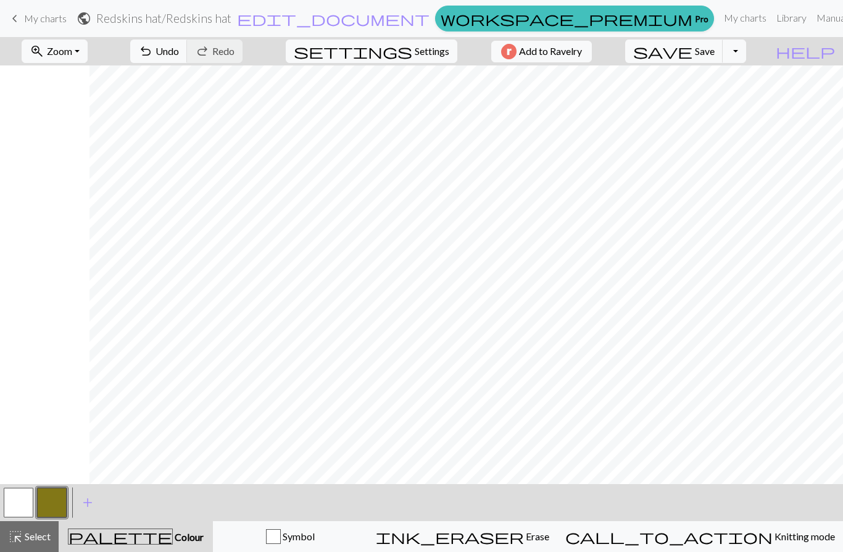
scroll to position [0, 537]
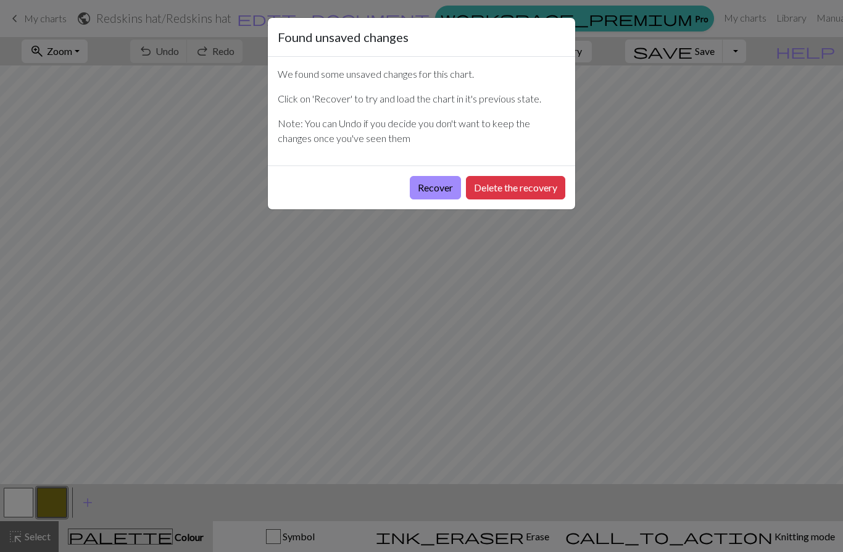
click at [439, 189] on button "Recover" at bounding box center [435, 187] width 51 height 23
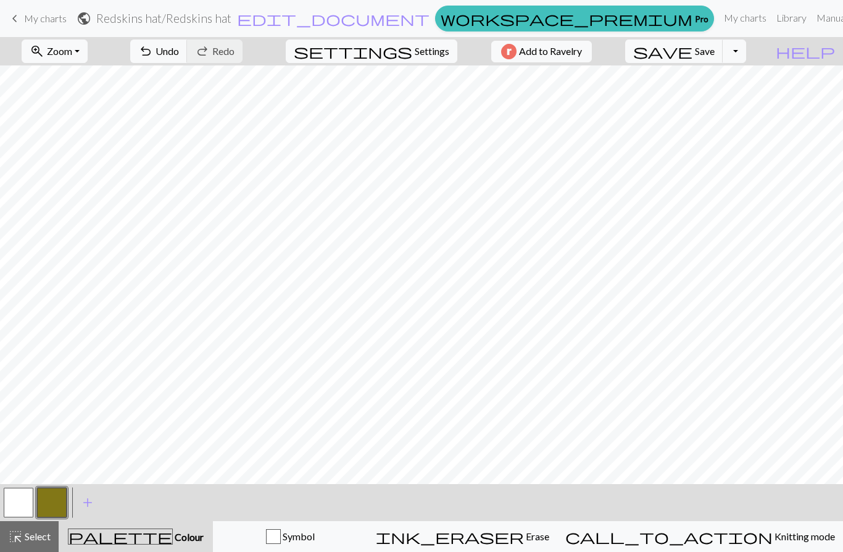
click at [188, 44] on button "undo Undo Undo" at bounding box center [158, 50] width 57 height 23
click at [179, 52] on span "Undo" at bounding box center [166, 51] width 23 height 12
click at [179, 56] on span "Undo" at bounding box center [166, 51] width 23 height 12
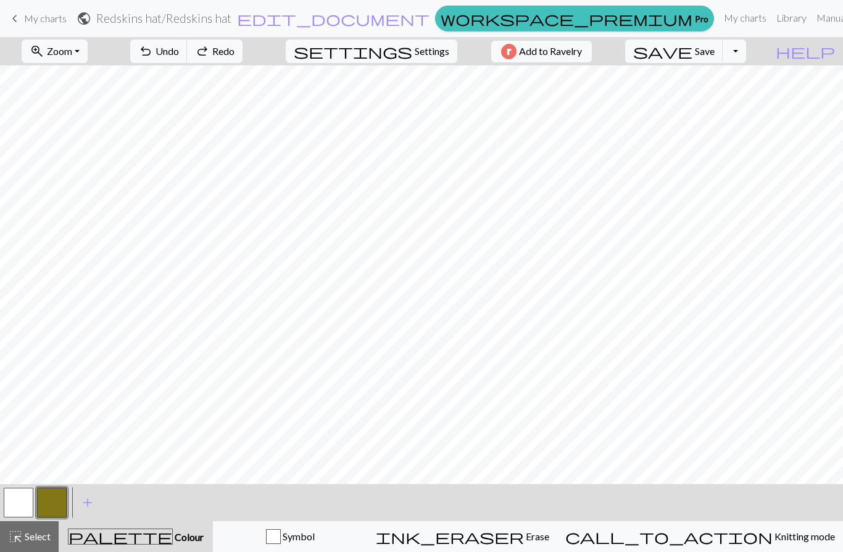
click at [179, 55] on span "Undo" at bounding box center [166, 51] width 23 height 12
click at [179, 52] on span "Undo" at bounding box center [166, 51] width 23 height 12
click at [179, 51] on span "Undo" at bounding box center [166, 51] width 23 height 12
click at [179, 53] on span "Undo" at bounding box center [166, 51] width 23 height 12
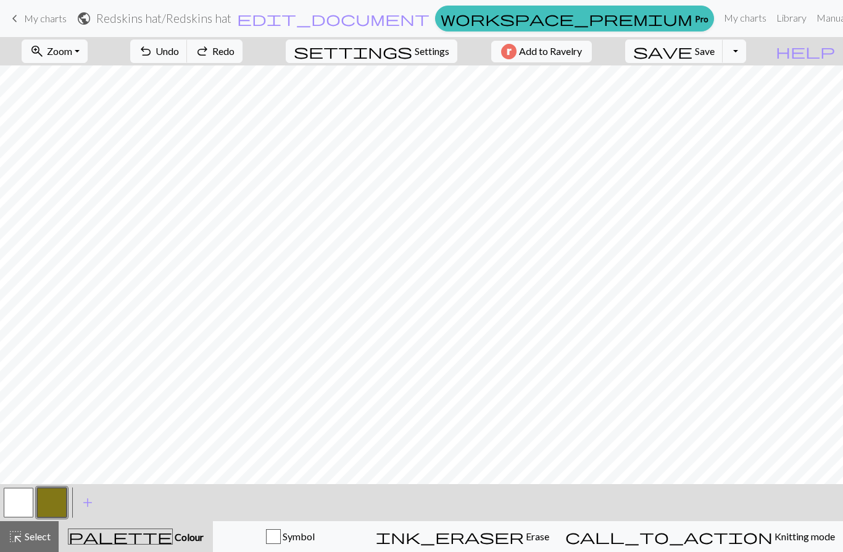
click at [179, 53] on span "Undo" at bounding box center [166, 51] width 23 height 12
click at [179, 52] on span "Undo" at bounding box center [166, 51] width 23 height 12
click at [179, 54] on span "Undo" at bounding box center [166, 51] width 23 height 12
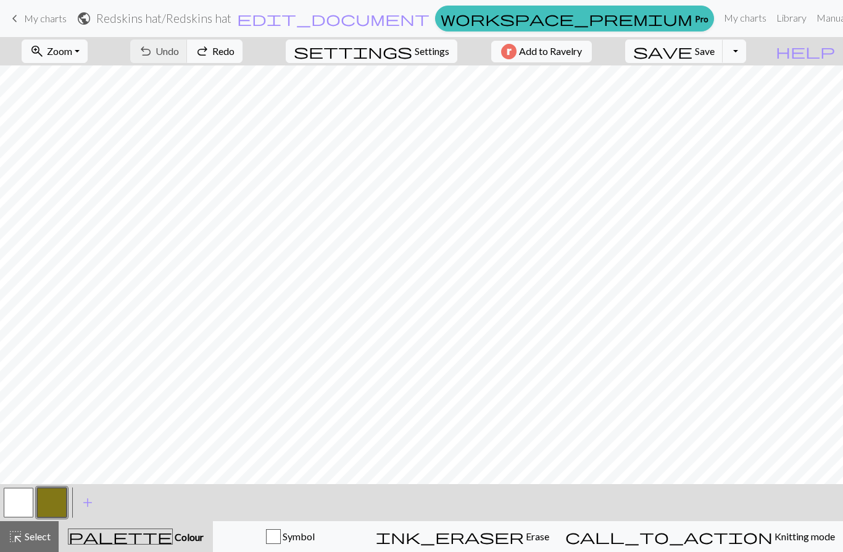
click at [234, 52] on span "Redo" at bounding box center [223, 51] width 22 height 12
click at [188, 59] on button "undo Undo Undo" at bounding box center [158, 50] width 57 height 23
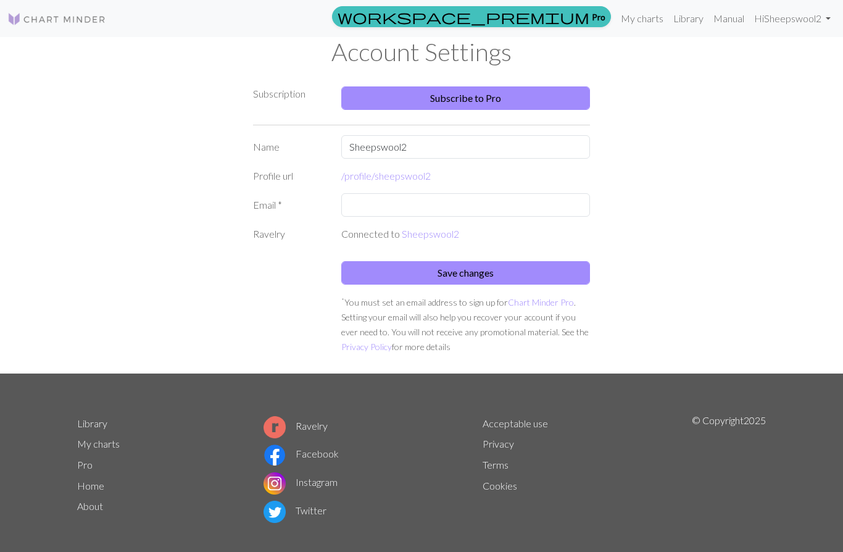
click at [639, 28] on link "My charts" at bounding box center [642, 18] width 52 height 25
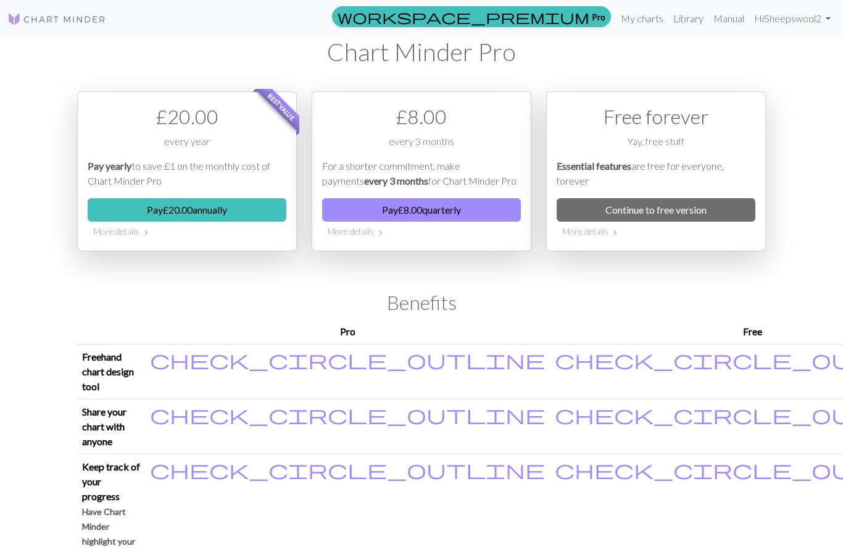
click at [656, 18] on link "My charts" at bounding box center [642, 18] width 52 height 25
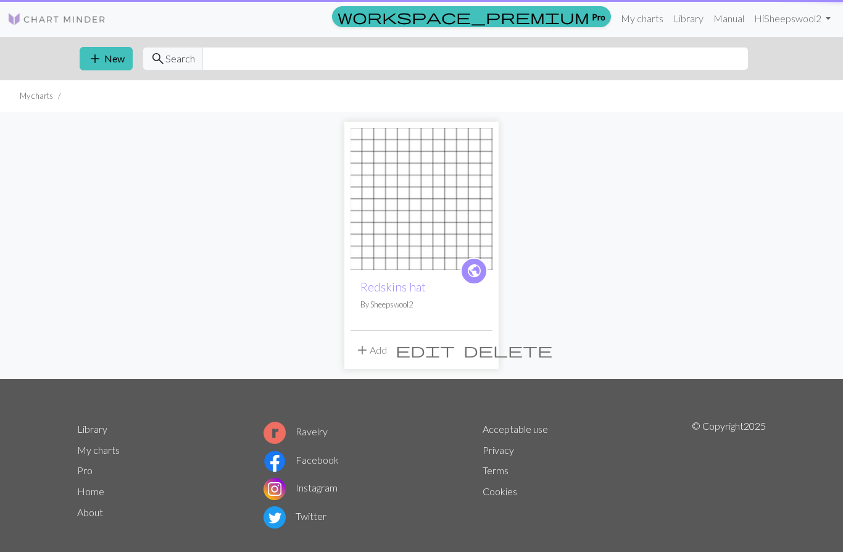
click at [647, 17] on link "My charts" at bounding box center [642, 18] width 52 height 25
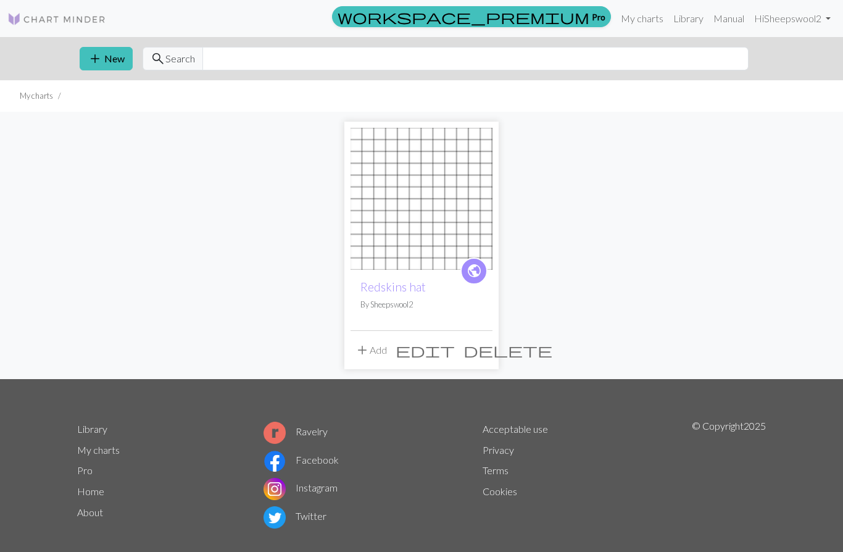
click at [465, 230] on img at bounding box center [421, 199] width 142 height 142
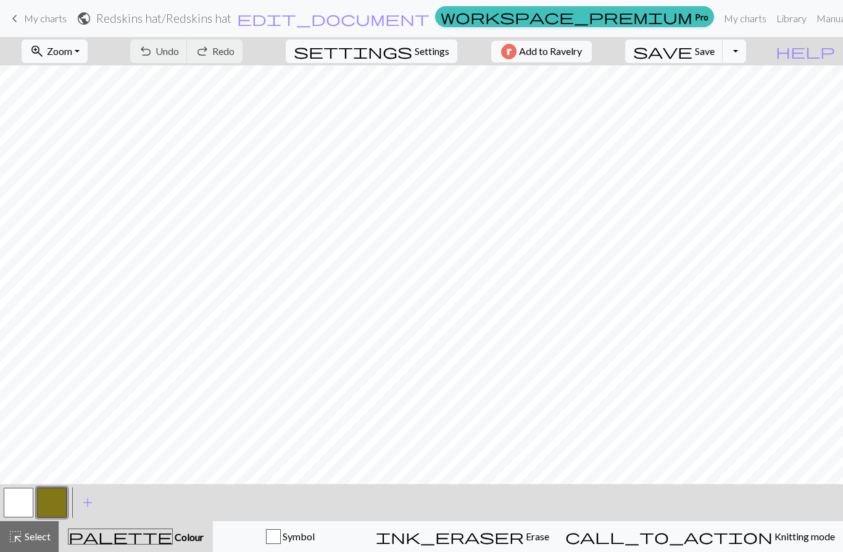
click at [231, 14] on h2 "Redskins hat / Redskins hat" at bounding box center [163, 18] width 135 height 14
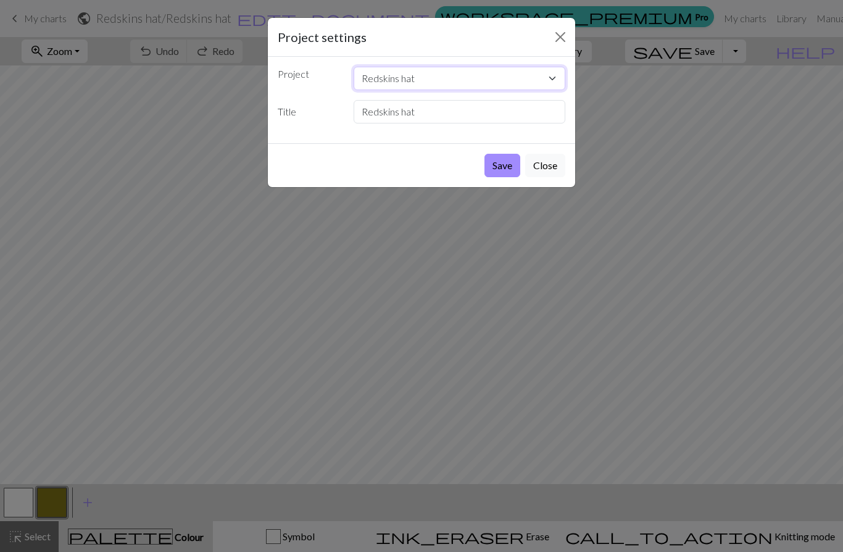
click at [431, 81] on select "Redskins hat" at bounding box center [460, 78] width 212 height 23
click at [395, 75] on select "Redskins hat" at bounding box center [460, 78] width 212 height 23
click at [439, 113] on input "Redskins hat" at bounding box center [460, 111] width 212 height 23
type input "R"
type input "[US_STATE] hat"
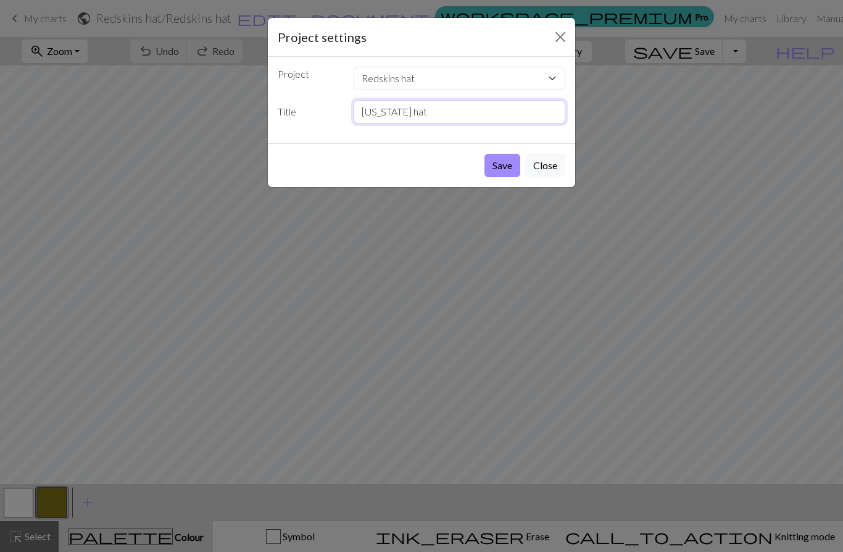
click at [502, 165] on button "Save" at bounding box center [502, 165] width 36 height 23
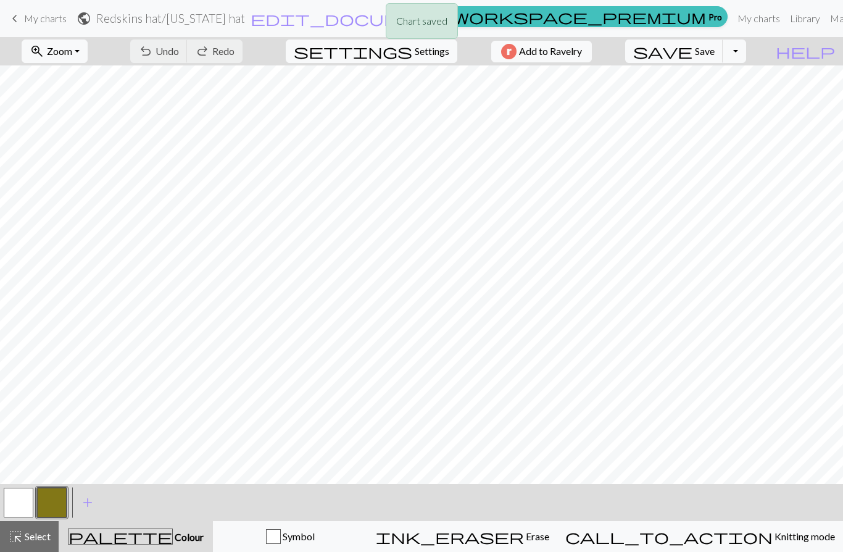
click at [291, 31] on div "Chart saved" at bounding box center [421, 24] width 843 height 49
click at [293, 17] on div "Chart saved" at bounding box center [421, 24] width 843 height 49
click at [402, 16] on span "edit_document" at bounding box center [346, 18] width 192 height 17
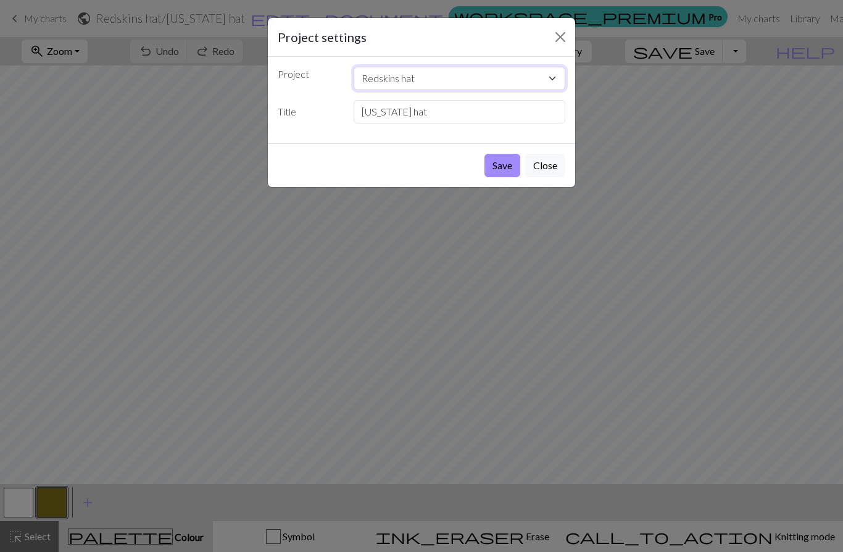
click at [422, 78] on select "Redskins hat" at bounding box center [460, 78] width 212 height 23
click at [431, 74] on select "Redskins hat" at bounding box center [460, 78] width 212 height 23
click at [562, 40] on button "Close" at bounding box center [560, 37] width 20 height 20
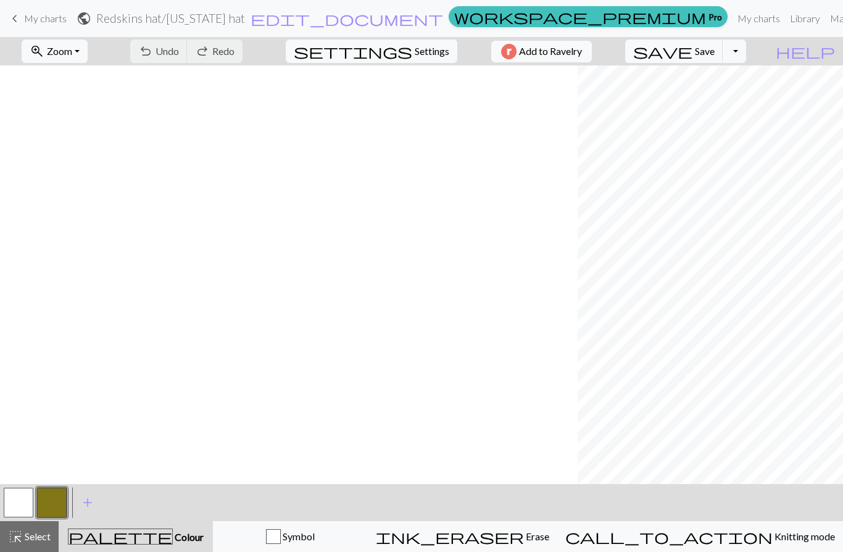
scroll to position [0, 577]
click at [50, 505] on button "button" at bounding box center [52, 502] width 30 height 30
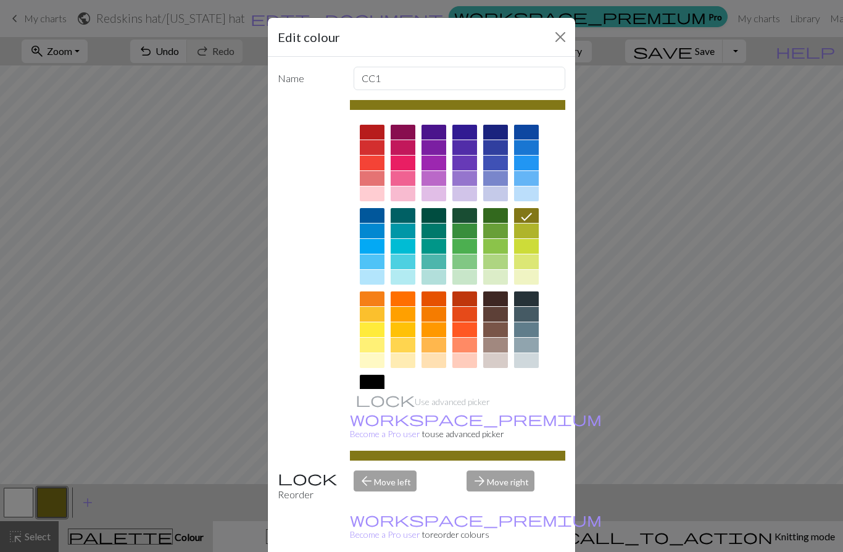
click at [431, 138] on div at bounding box center [433, 132] width 25 height 15
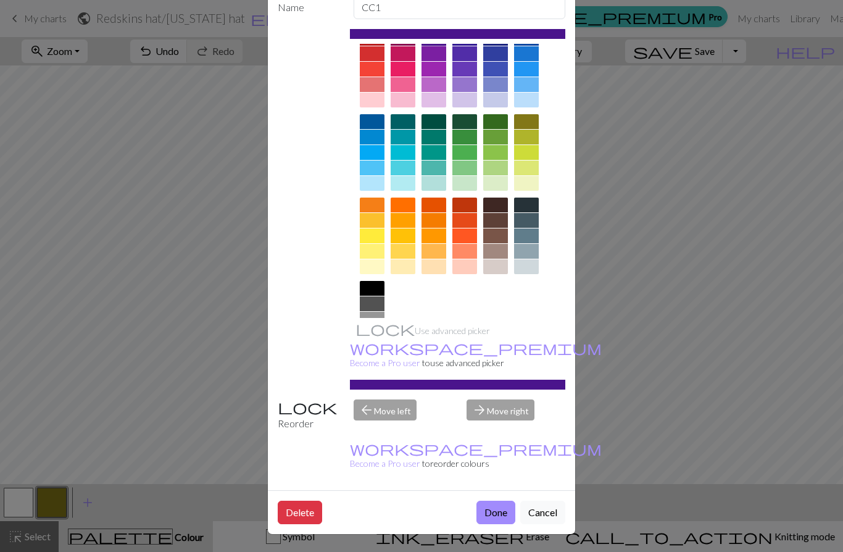
scroll to position [85, 0]
click at [500, 503] on button "Done" at bounding box center [495, 511] width 39 height 23
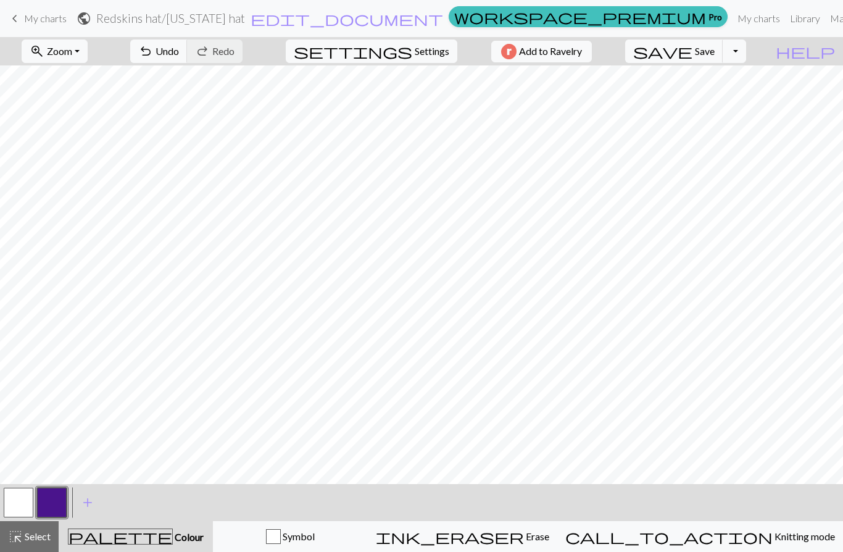
click at [179, 47] on span "Undo" at bounding box center [166, 51] width 23 height 12
click at [179, 51] on span "Undo" at bounding box center [166, 51] width 23 height 12
click at [50, 504] on button "button" at bounding box center [52, 502] width 30 height 30
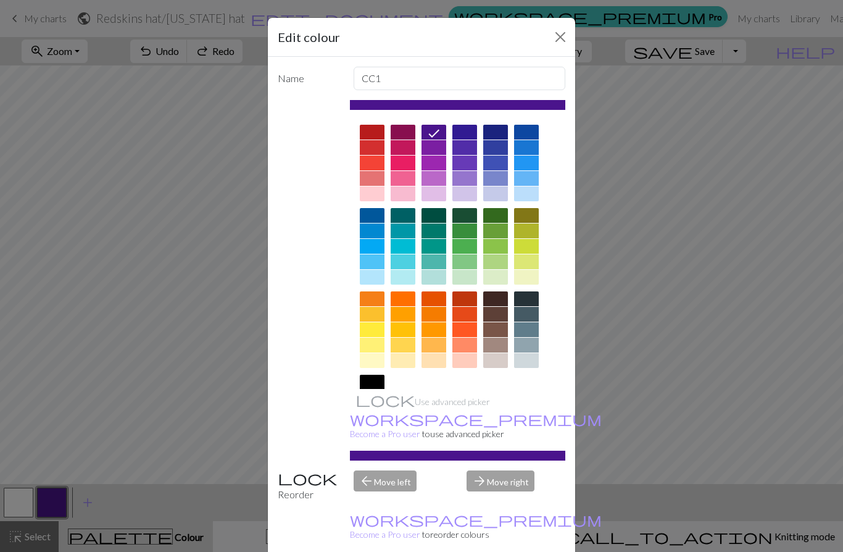
scroll to position [0, 0]
click at [370, 130] on div at bounding box center [372, 132] width 25 height 15
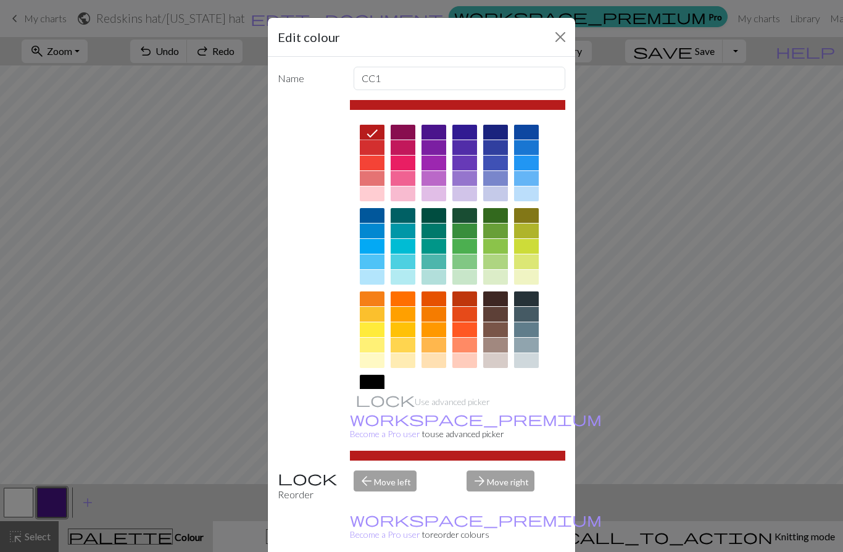
click at [376, 147] on div at bounding box center [372, 147] width 25 height 15
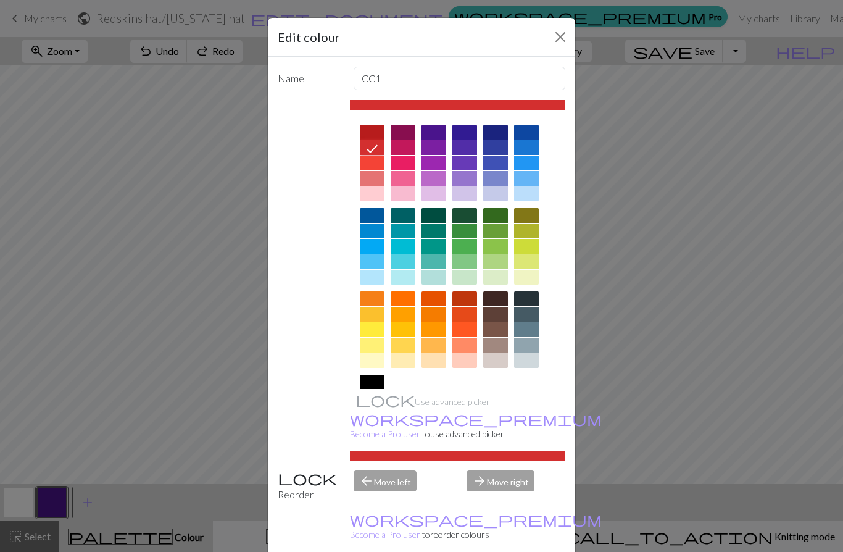
click at [408, 149] on div at bounding box center [403, 147] width 25 height 15
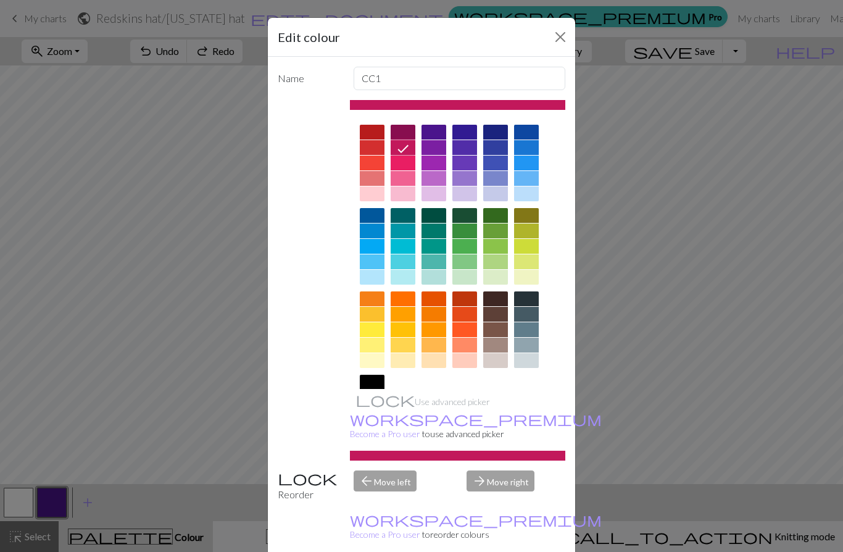
click at [408, 133] on div at bounding box center [403, 132] width 25 height 15
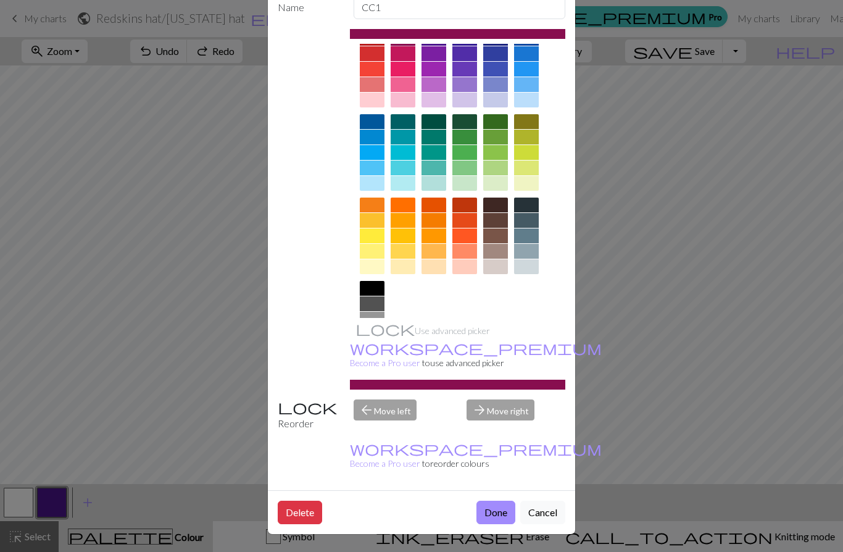
scroll to position [85, 0]
click at [487, 513] on button "Done" at bounding box center [495, 511] width 39 height 23
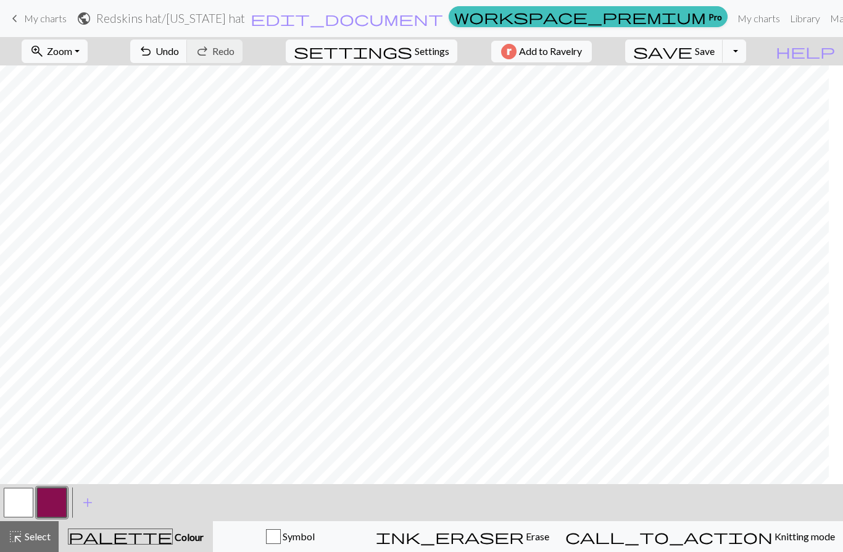
scroll to position [0, 342]
click at [188, 52] on button "undo Undo Undo" at bounding box center [158, 50] width 57 height 23
click at [179, 48] on span "Undo" at bounding box center [166, 51] width 23 height 12
click at [179, 54] on span "Undo" at bounding box center [166, 51] width 23 height 12
click at [179, 51] on span "Undo" at bounding box center [166, 51] width 23 height 12
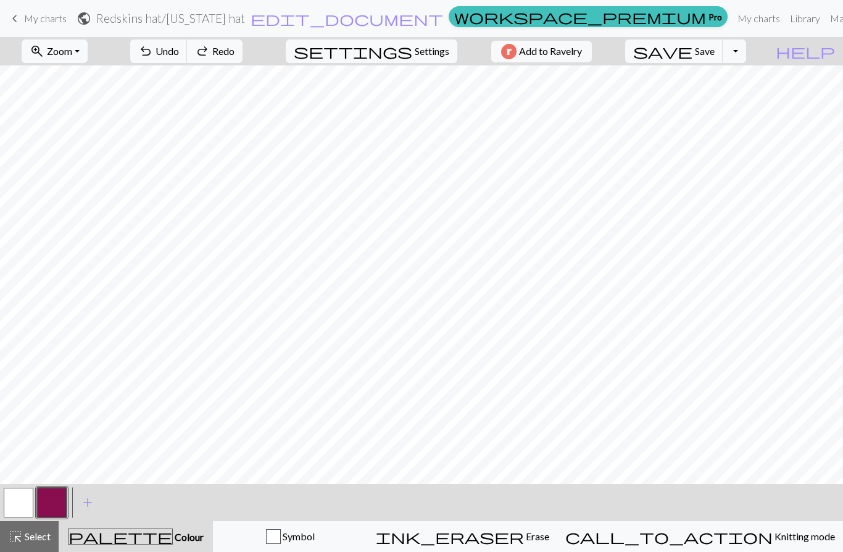
click at [179, 47] on span "Undo" at bounding box center [166, 51] width 23 height 12
click at [179, 46] on span "Undo" at bounding box center [166, 51] width 23 height 12
click at [549, 536] on span "Erase" at bounding box center [536, 536] width 25 height 12
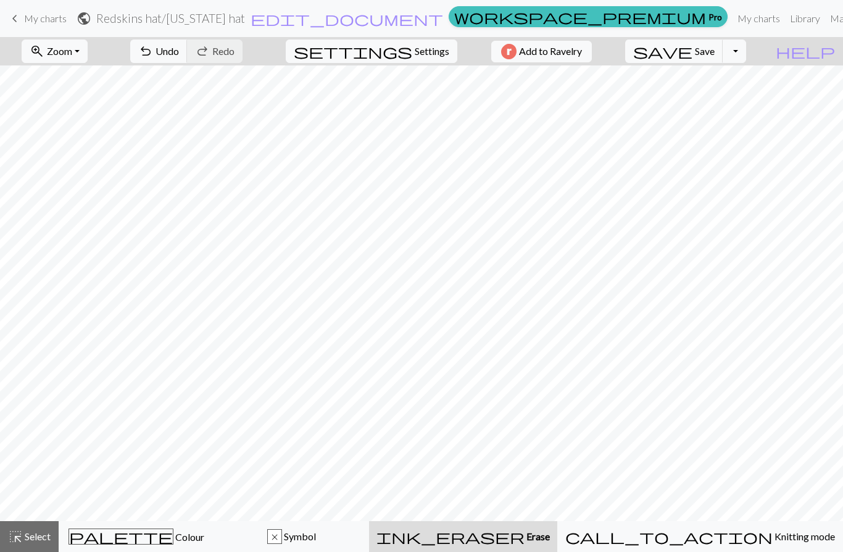
click at [173, 540] on span "Colour" at bounding box center [188, 537] width 31 height 12
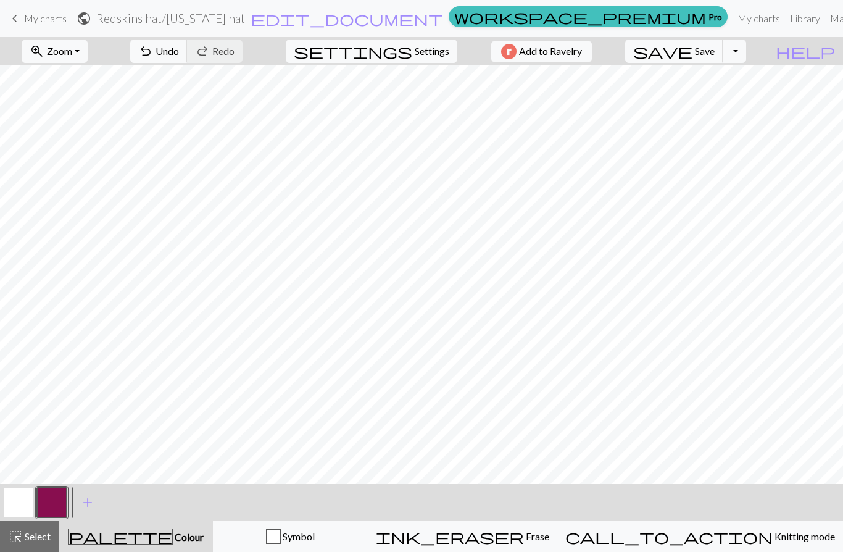
click at [549, 534] on span "Erase" at bounding box center [536, 536] width 25 height 12
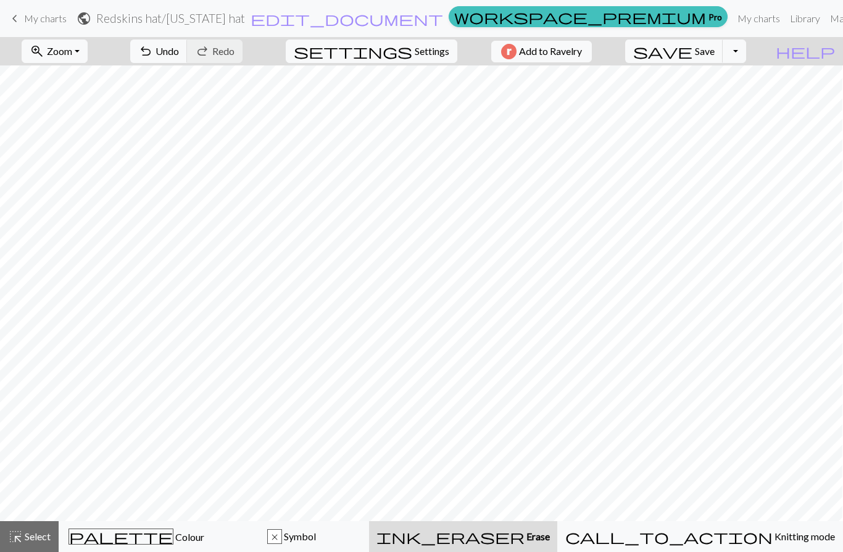
scroll to position [0, 168]
click at [181, 536] on span "Colour" at bounding box center [188, 537] width 31 height 12
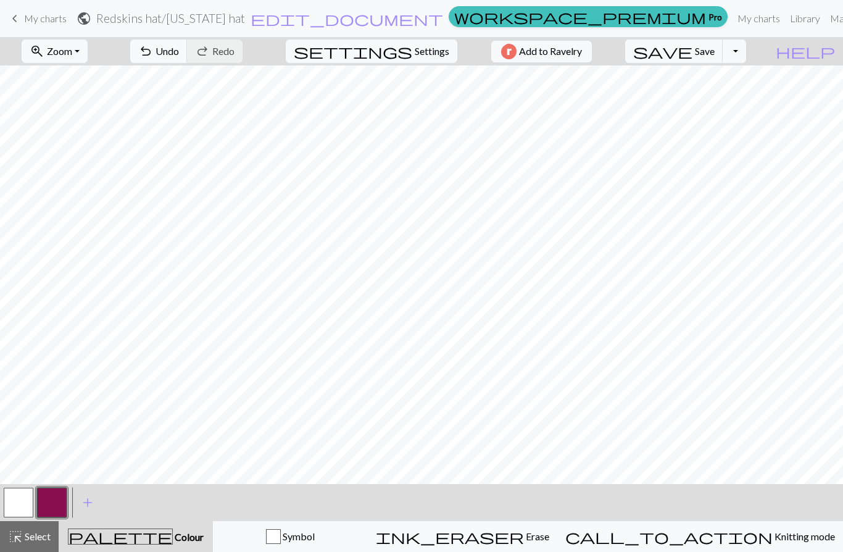
click at [549, 536] on span "Erase" at bounding box center [536, 536] width 25 height 12
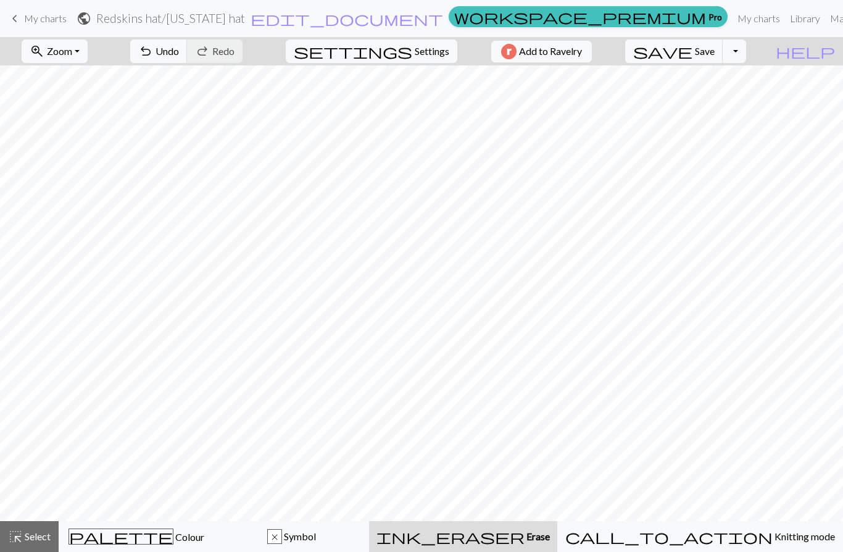
click at [179, 49] on span "Undo" at bounding box center [166, 51] width 23 height 12
click at [188, 59] on button "undo Undo Undo" at bounding box center [158, 50] width 57 height 23
click at [179, 56] on span "Undo" at bounding box center [166, 51] width 23 height 12
click at [153, 57] on span "undo" at bounding box center [145, 51] width 15 height 17
click at [168, 544] on div "palette Colour Colour" at bounding box center [136, 536] width 139 height 16
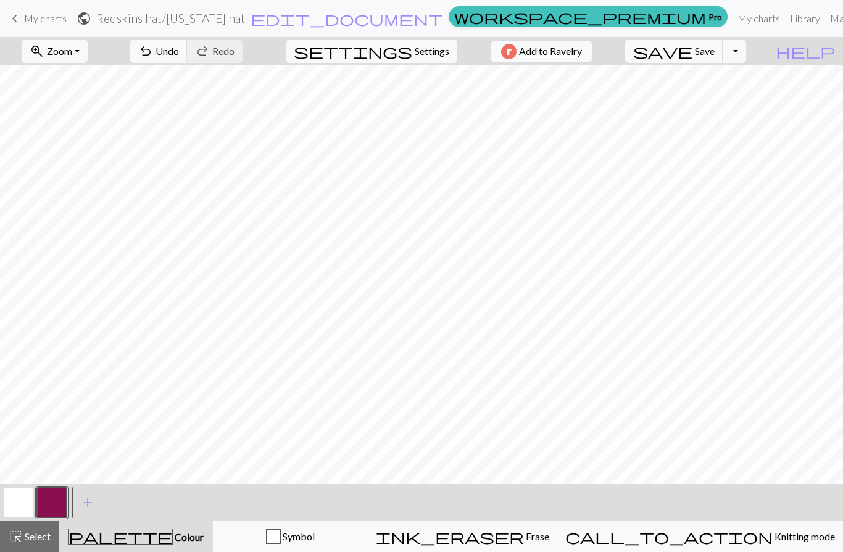
click at [179, 47] on span "Undo" at bounding box center [166, 51] width 23 height 12
click at [188, 62] on button "undo Undo Undo" at bounding box center [158, 50] width 57 height 23
click at [179, 55] on span "Undo" at bounding box center [166, 51] width 23 height 12
click at [179, 52] on span "Undo" at bounding box center [166, 51] width 23 height 12
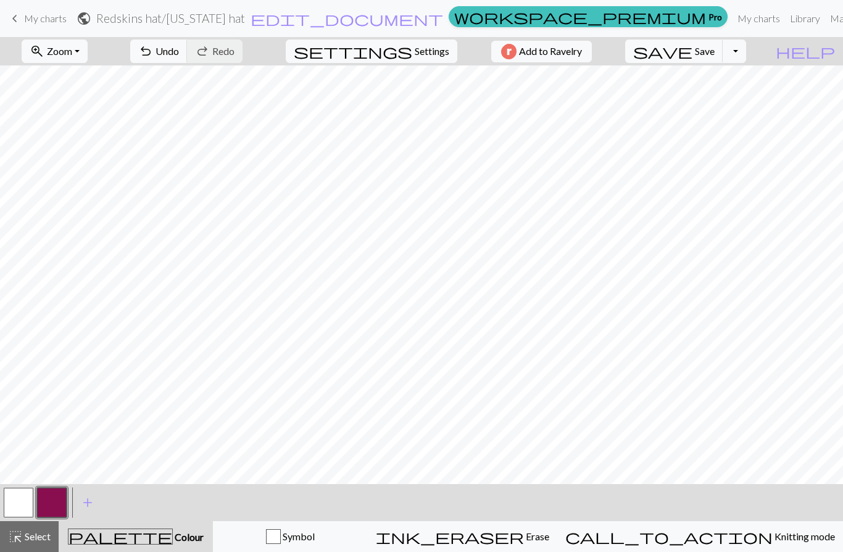
click at [153, 57] on span "undo" at bounding box center [145, 51] width 15 height 17
click at [188, 60] on button "undo Undo Undo" at bounding box center [158, 50] width 57 height 23
click at [714, 57] on span "Save" at bounding box center [705, 51] width 20 height 12
click at [220, 53] on div "undo Undo Undo redo Redo Redo" at bounding box center [186, 51] width 131 height 28
click at [221, 52] on div "undo Undo Undo redo Redo Redo" at bounding box center [186, 51] width 131 height 28
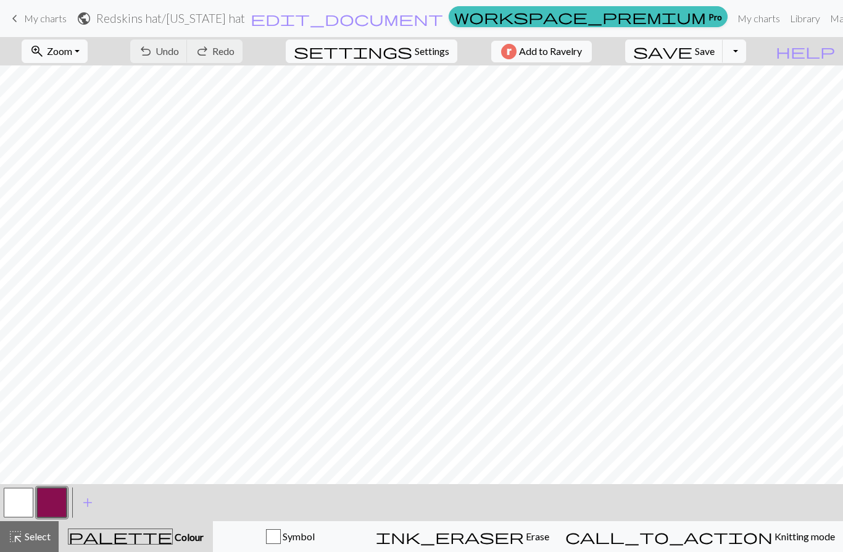
click at [209, 56] on div "undo Undo Undo redo Redo Redo" at bounding box center [186, 51] width 131 height 28
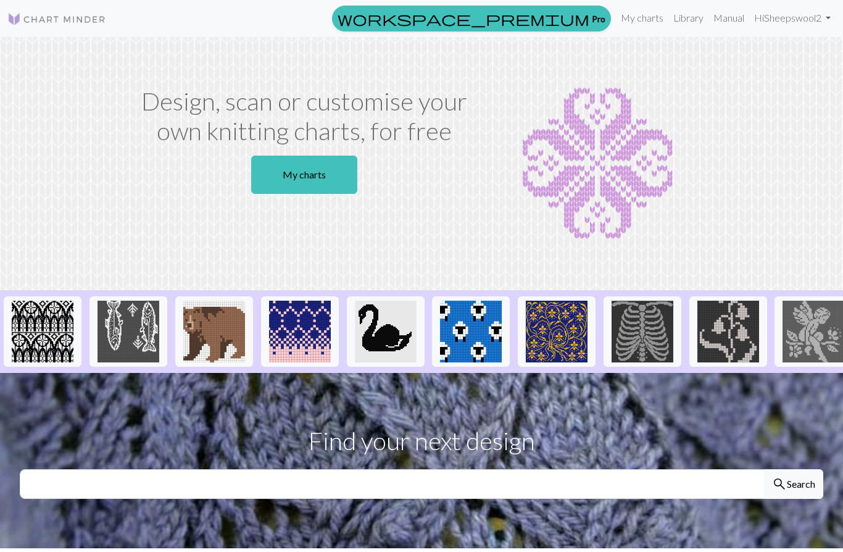
click at [835, 19] on link "Hi Sheepswool2" at bounding box center [792, 18] width 86 height 25
click at [819, 56] on link "Account settings" at bounding box center [785, 53] width 80 height 25
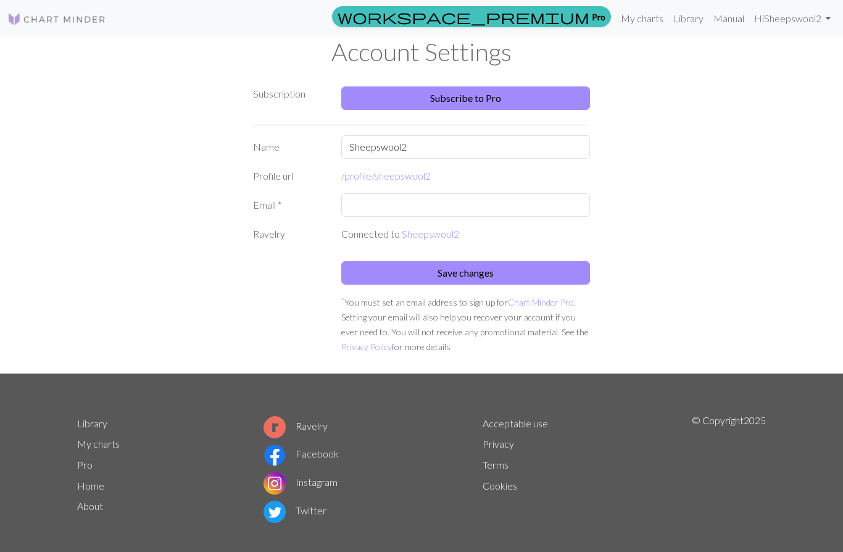
scroll to position [13, 0]
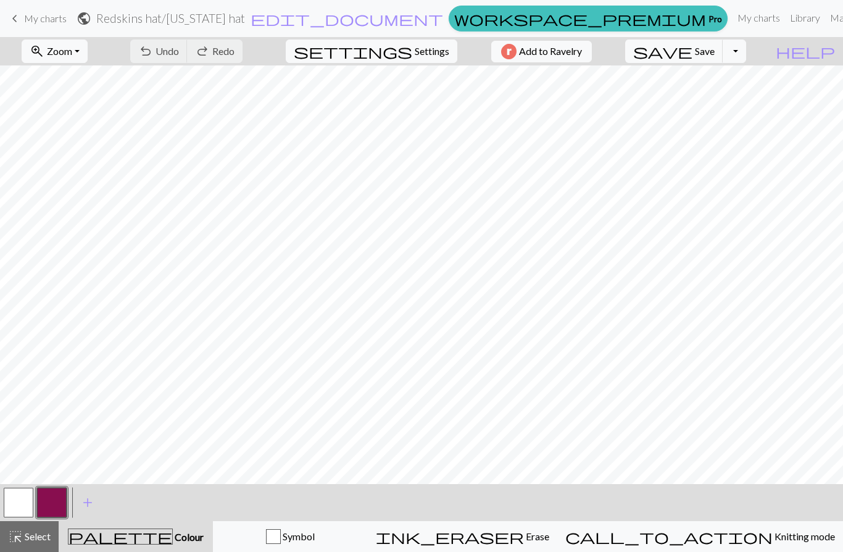
click at [221, 51] on div "undo Undo Undo redo Redo Redo" at bounding box center [186, 51] width 131 height 28
click at [548, 541] on span "Erase" at bounding box center [536, 536] width 25 height 12
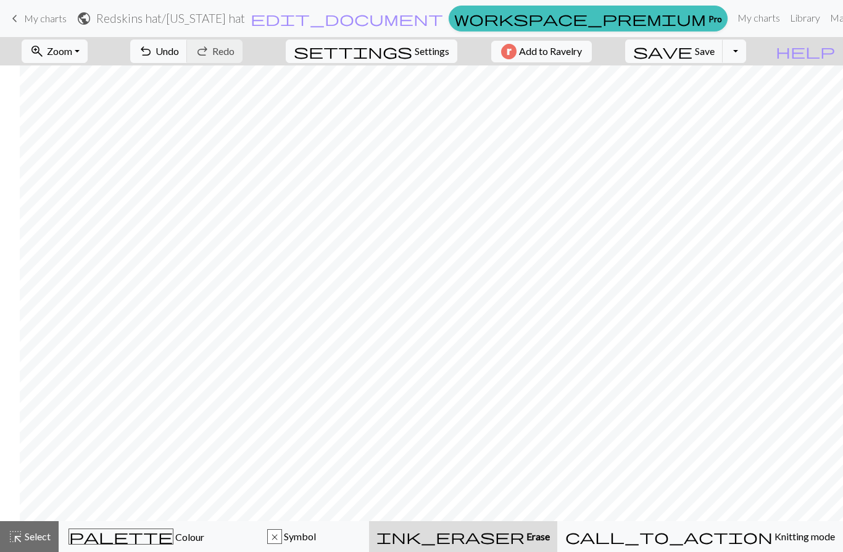
scroll to position [0, 577]
click at [714, 51] on span "Save" at bounding box center [705, 51] width 20 height 12
click at [746, 53] on button "Toggle Dropdown" at bounding box center [733, 50] width 23 height 23
click at [738, 101] on button "save_alt Download" at bounding box center [644, 98] width 204 height 20
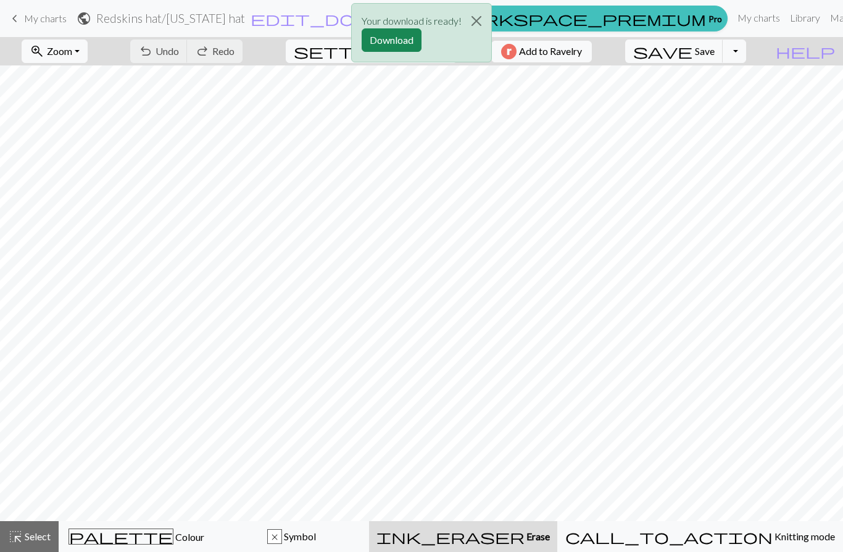
click at [400, 38] on button "Download" at bounding box center [392, 39] width 60 height 23
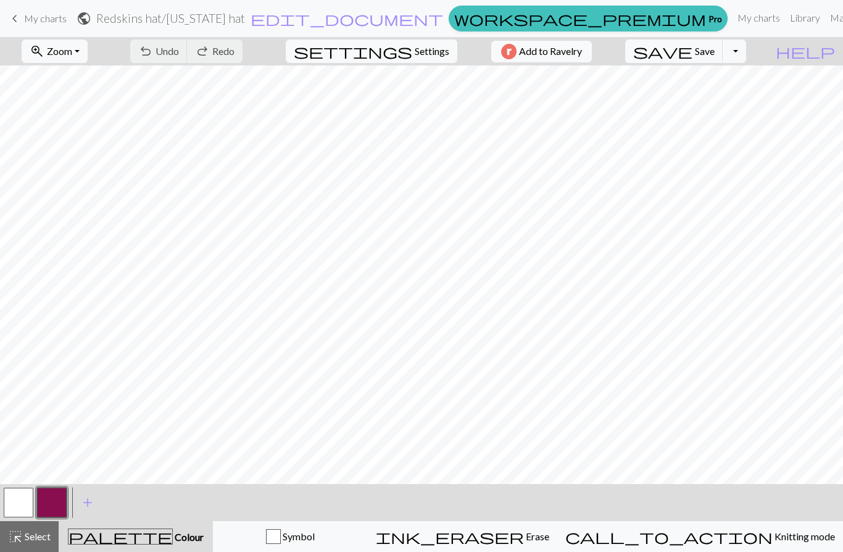
scroll to position [0, 294]
click at [245, 12] on h2 "Redskins hat / [US_STATE] hat" at bounding box center [170, 18] width 149 height 14
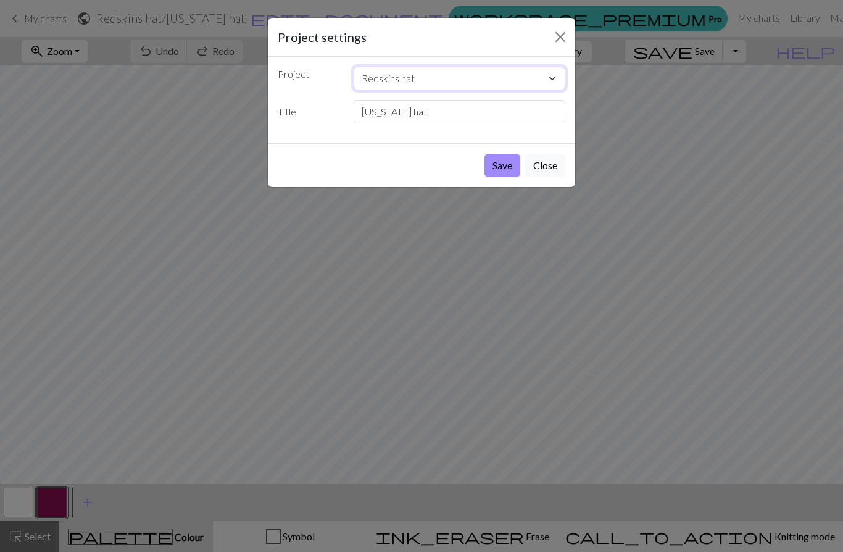
click at [555, 73] on select "Redskins hat" at bounding box center [460, 78] width 212 height 23
click at [560, 33] on button "Close" at bounding box center [560, 37] width 20 height 20
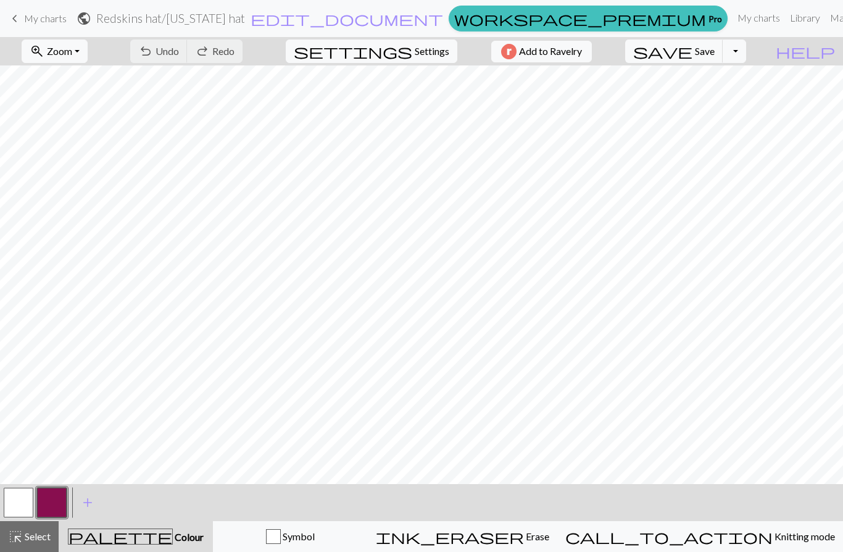
click at [35, 20] on span "My charts" at bounding box center [45, 18] width 43 height 12
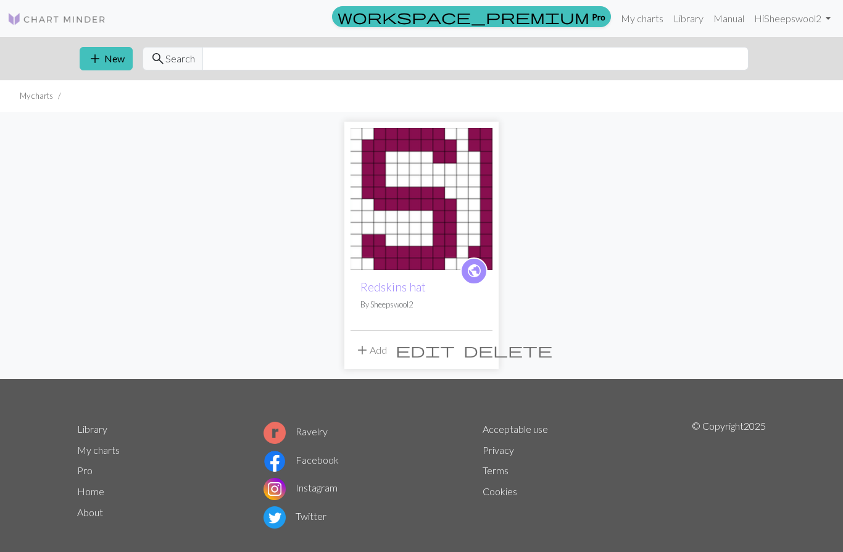
click at [484, 349] on span "delete" at bounding box center [507, 349] width 89 height 17
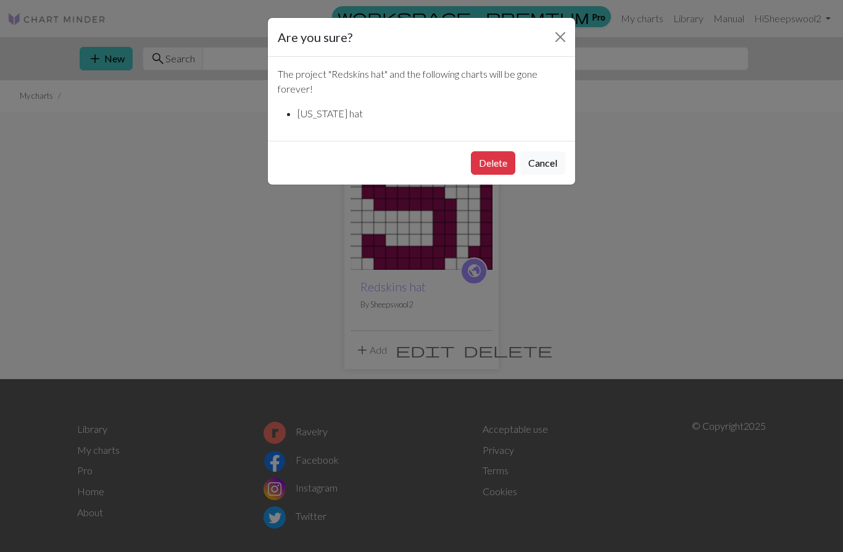
click at [498, 165] on button "Delete" at bounding box center [493, 162] width 44 height 23
